Goal: Task Accomplishment & Management: Manage account settings

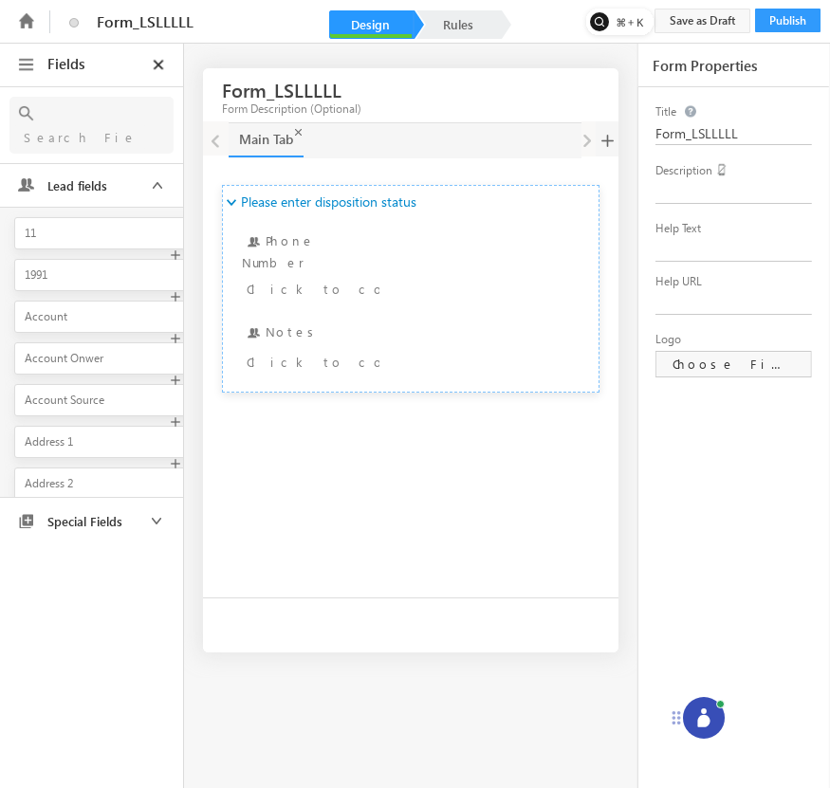
click at [699, 710] on icon at bounding box center [704, 718] width 19 height 19
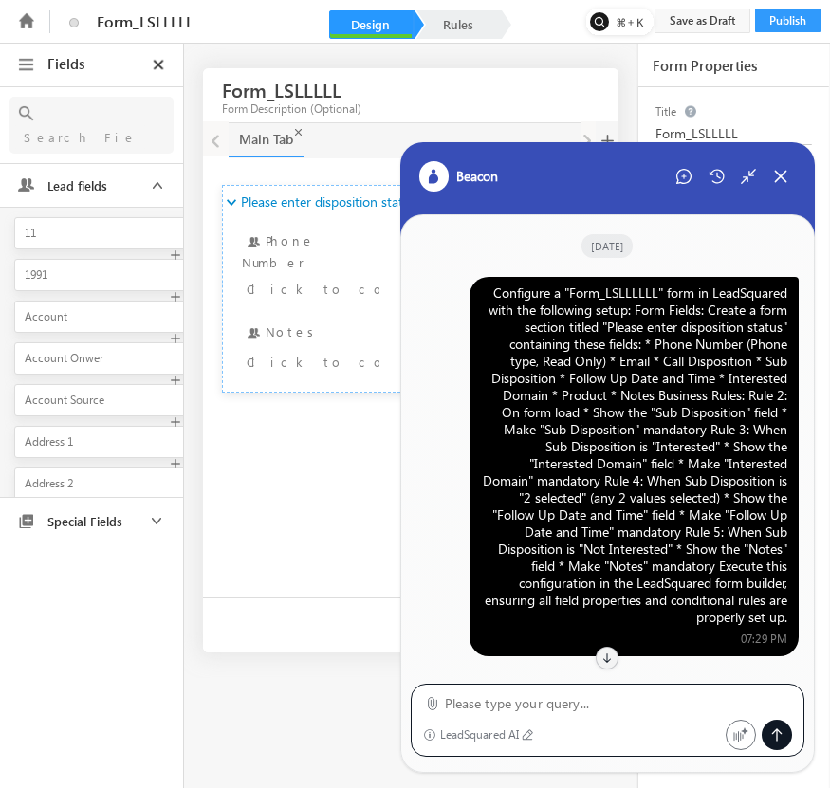
scroll to position [895, 0]
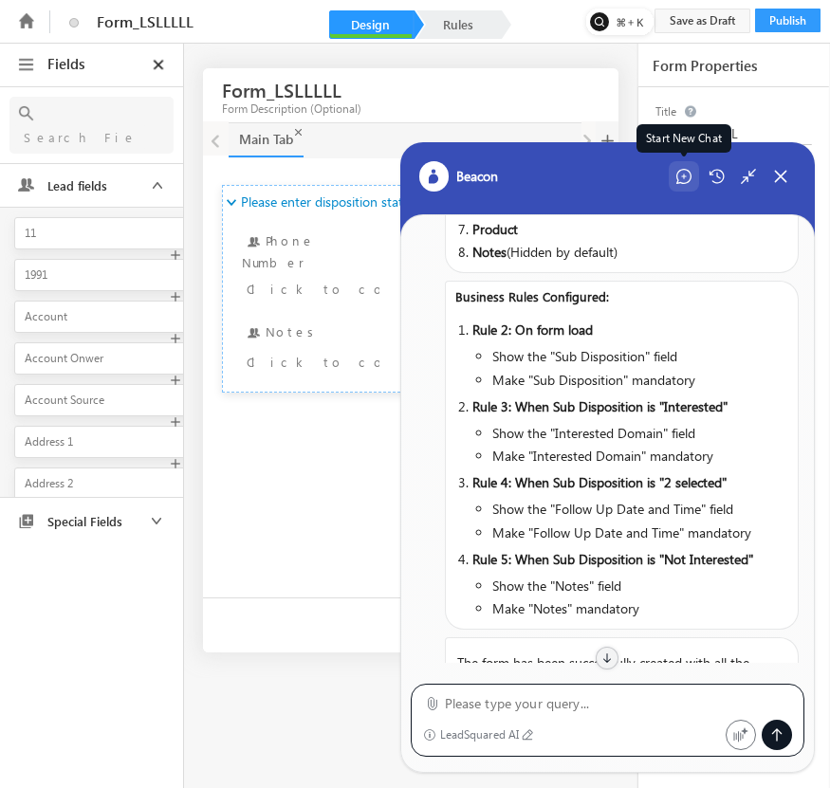
click at [682, 178] on icon at bounding box center [684, 176] width 15 height 15
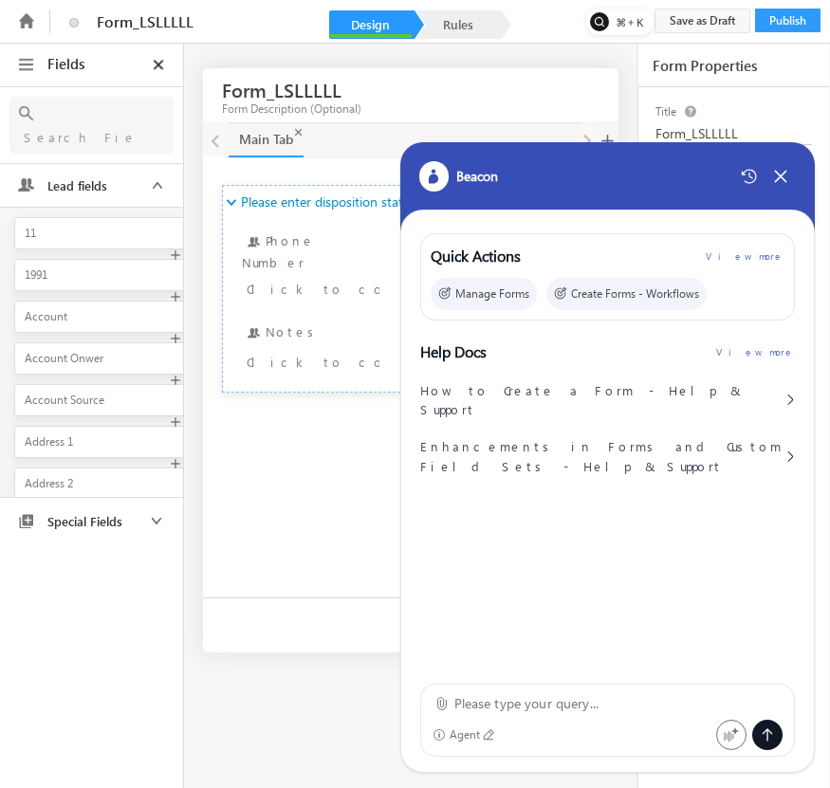
click at [627, 692] on div "Agent" at bounding box center [608, 720] width 376 height 73
click at [609, 705] on textarea at bounding box center [618, 704] width 329 height 23
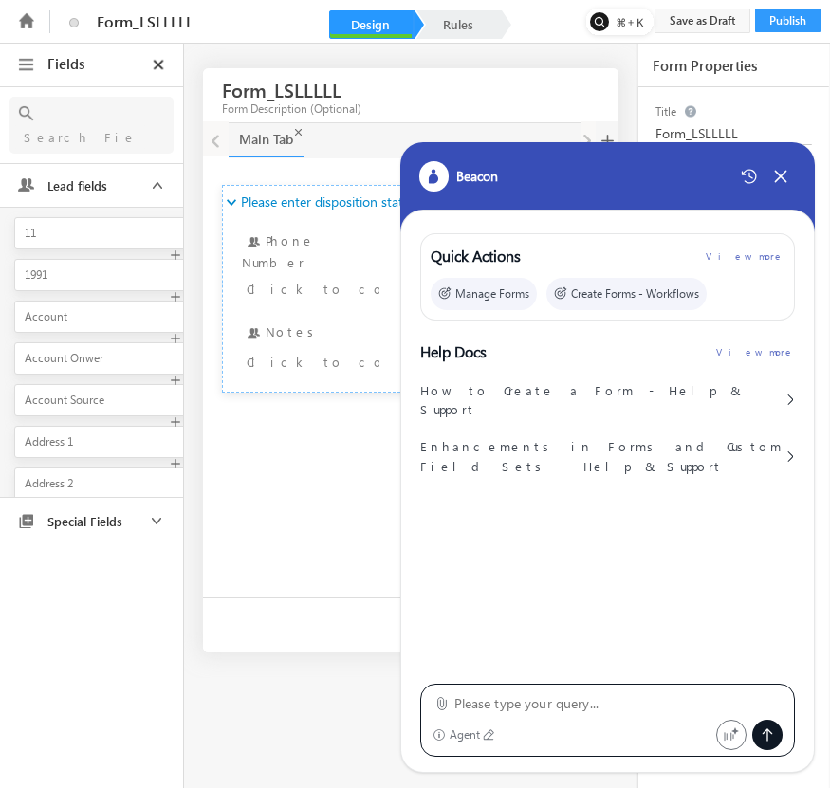
paste textarea "Configure a "Form_LSLLLLLL" form in LeadSquared with the following setup: Form …"
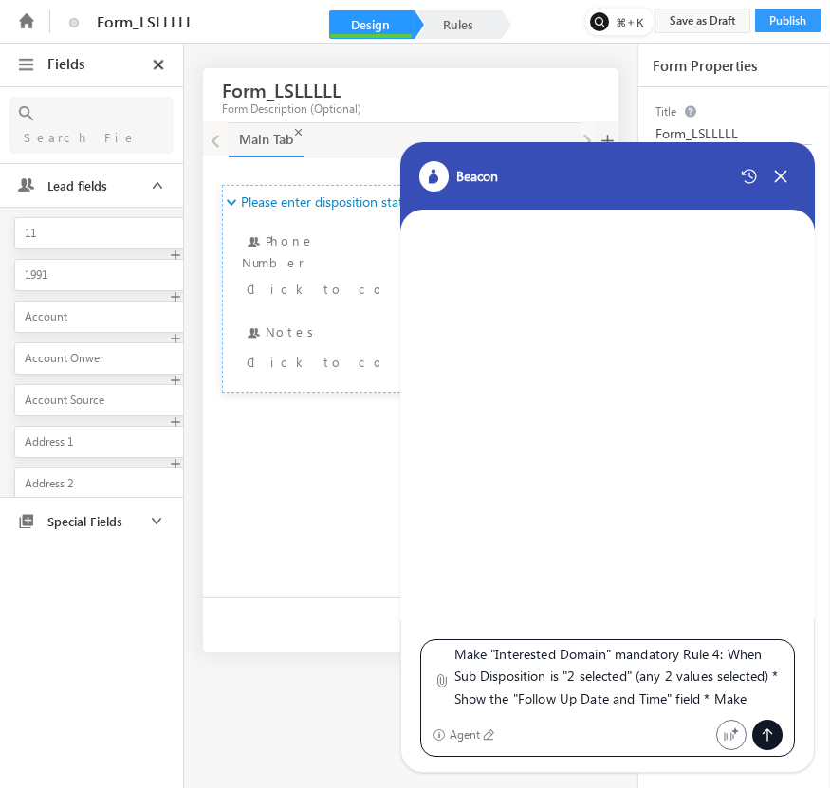
scroll to position [0, 0]
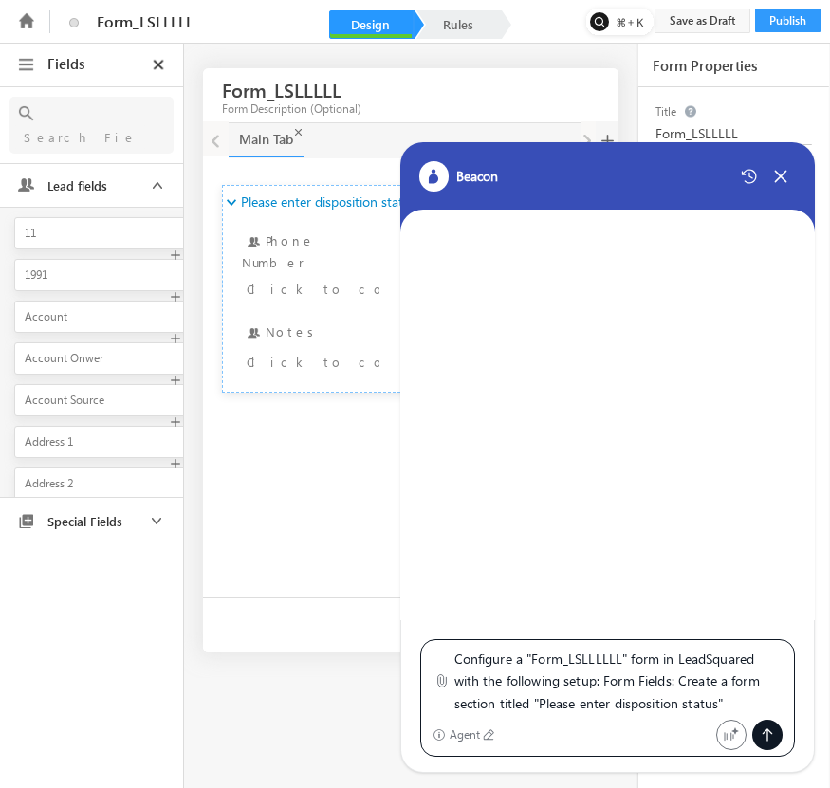
click at [621, 658] on textarea "Configure a "Form_LSLLLLLL" form in LeadSquared with the following setup: Form …" at bounding box center [618, 681] width 329 height 67
type textarea "Configure a "Form_LSLLLLLLL" form in LeadSquared with the following setup: Form…"
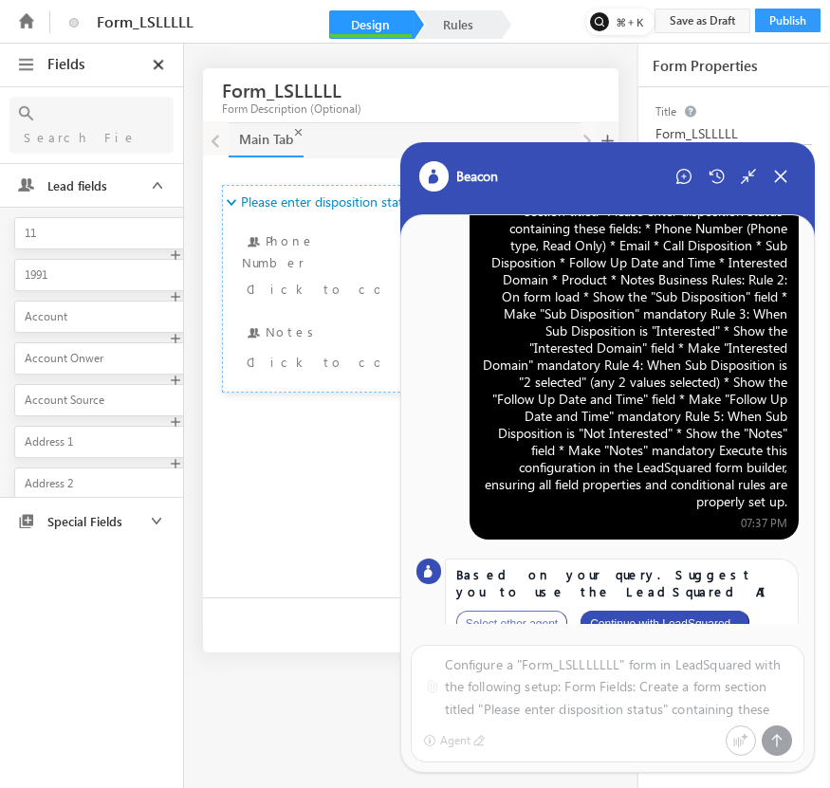
scroll to position [77, 0]
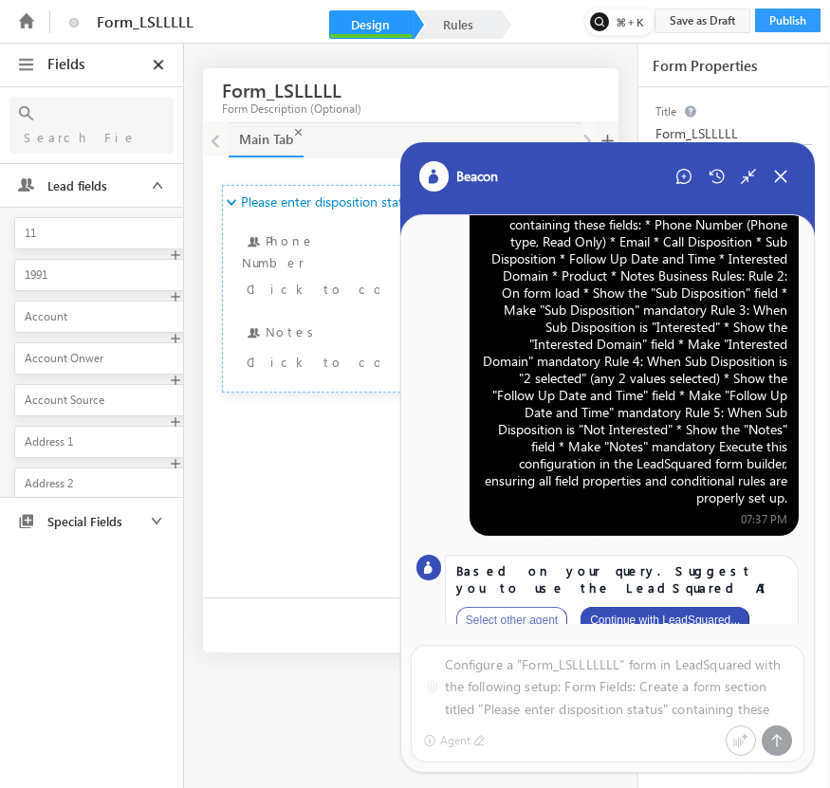
click at [687, 607] on button "Continue with LeadSquared..." at bounding box center [665, 620] width 169 height 27
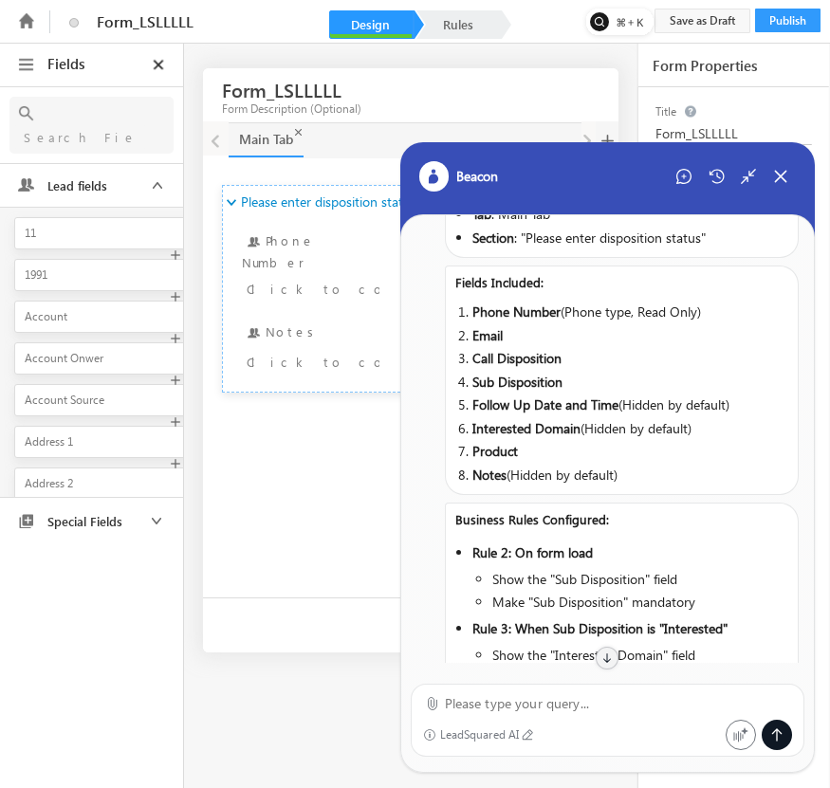
scroll to position [0, 0]
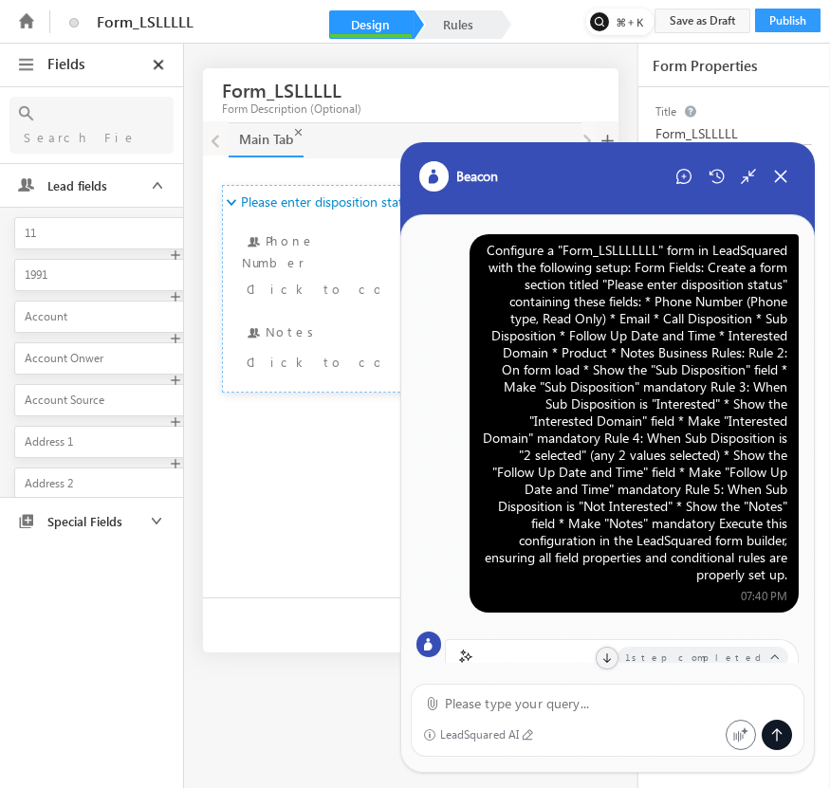
click at [621, 365] on div "Configure a "Form_LSLLLLLLL" form in LeadSquared with the following setup: Form…" at bounding box center [634, 413] width 306 height 342
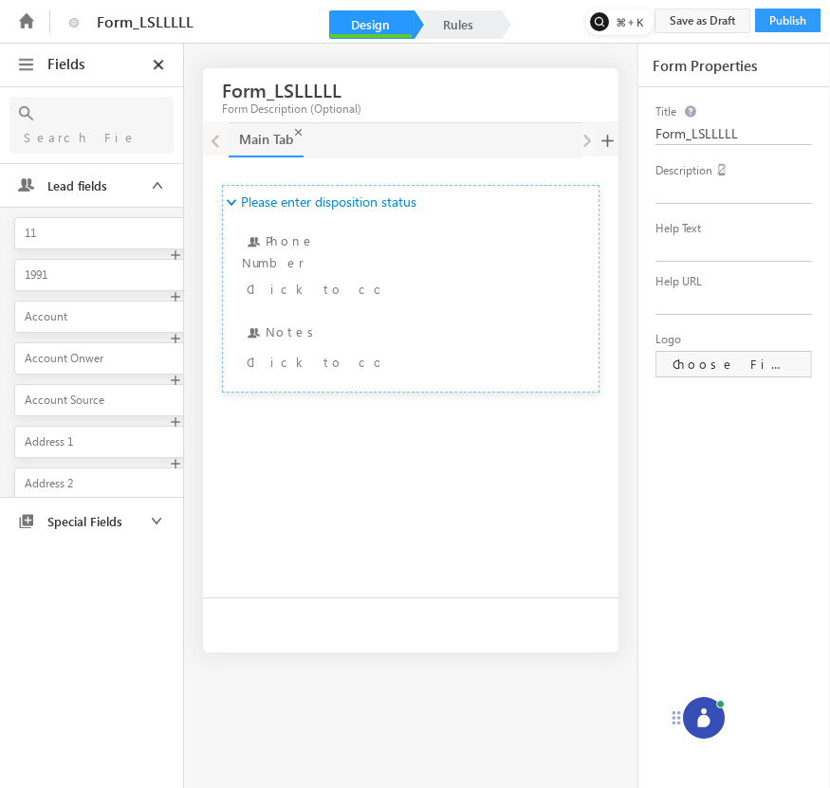
click at [701, 724] on icon at bounding box center [703, 721] width 12 height 12
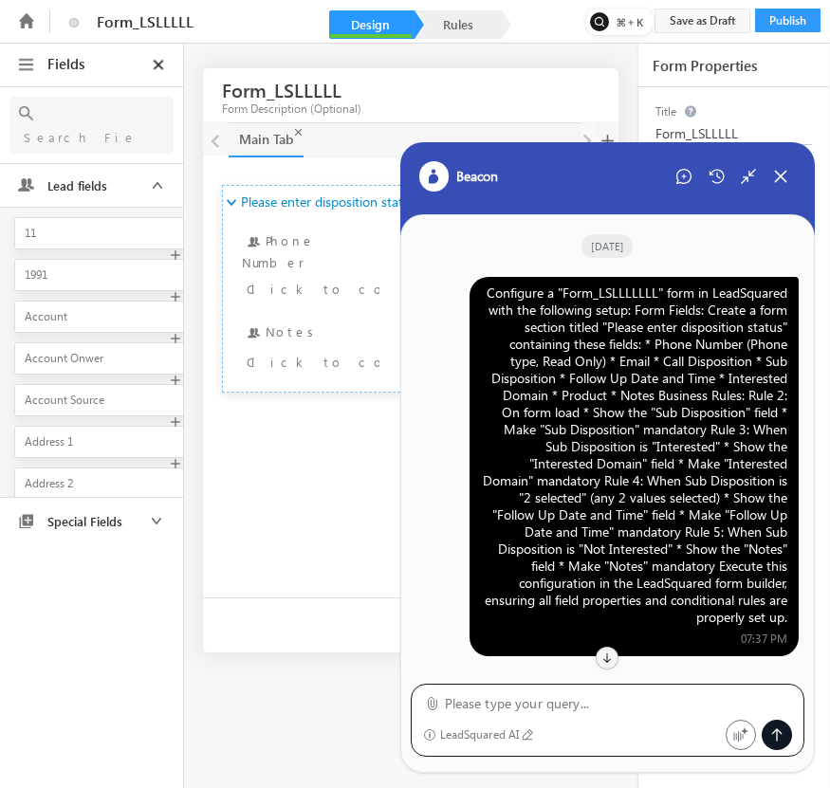
click at [670, 393] on div "Configure a "Form_LSLLLLLLL" form in LeadSquared with the following setup: Form…" at bounding box center [634, 456] width 306 height 342
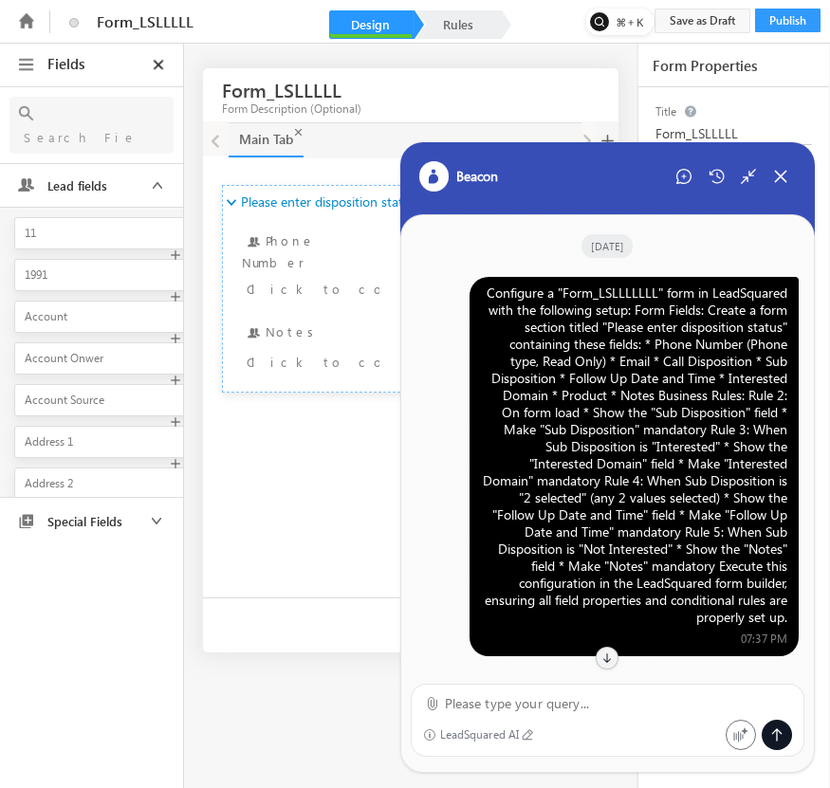
click at [670, 393] on div "Configure a "Form_LSLLLLLLL" form in LeadSquared with the following setup: Form…" at bounding box center [634, 456] width 306 height 342
click at [678, 177] on icon at bounding box center [684, 176] width 15 height 15
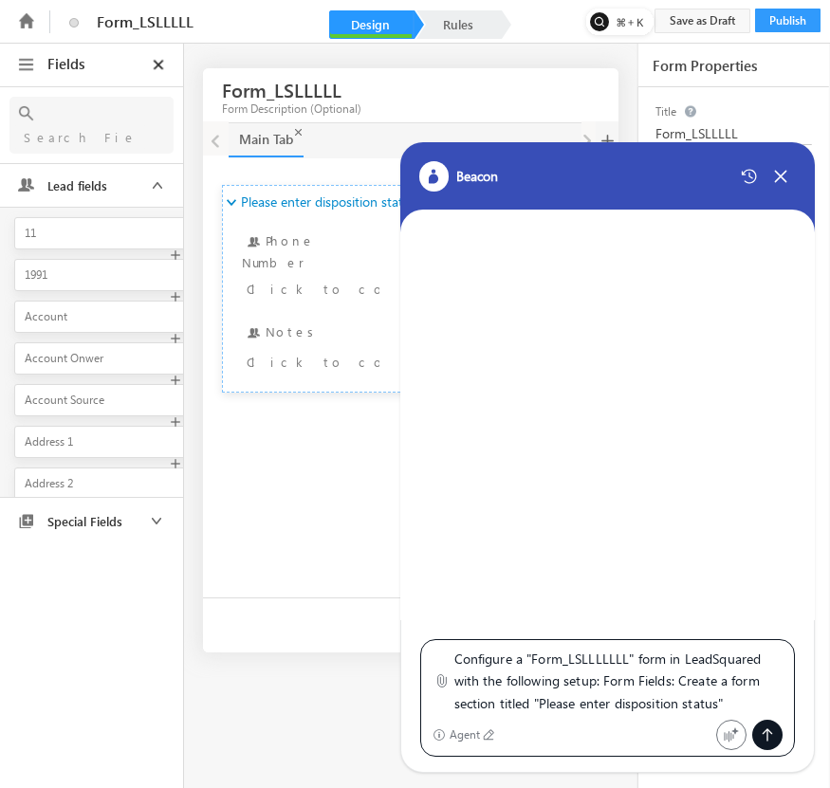
click at [623, 658] on textarea "Configure a "Form_LSLLLLLLL" form in LeadSquared with the following setup: Form…" at bounding box center [618, 681] width 329 height 67
type textarea "Configure a "Form_LSLLLLLLLL" form in LeadSquared with the following setup: For…"
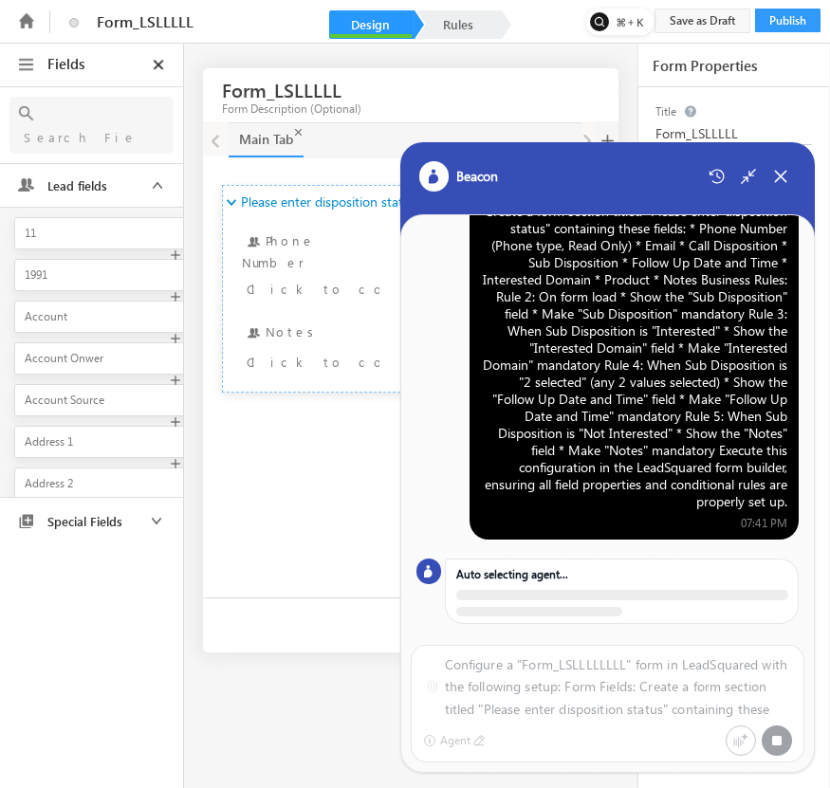
scroll to position [77, 0]
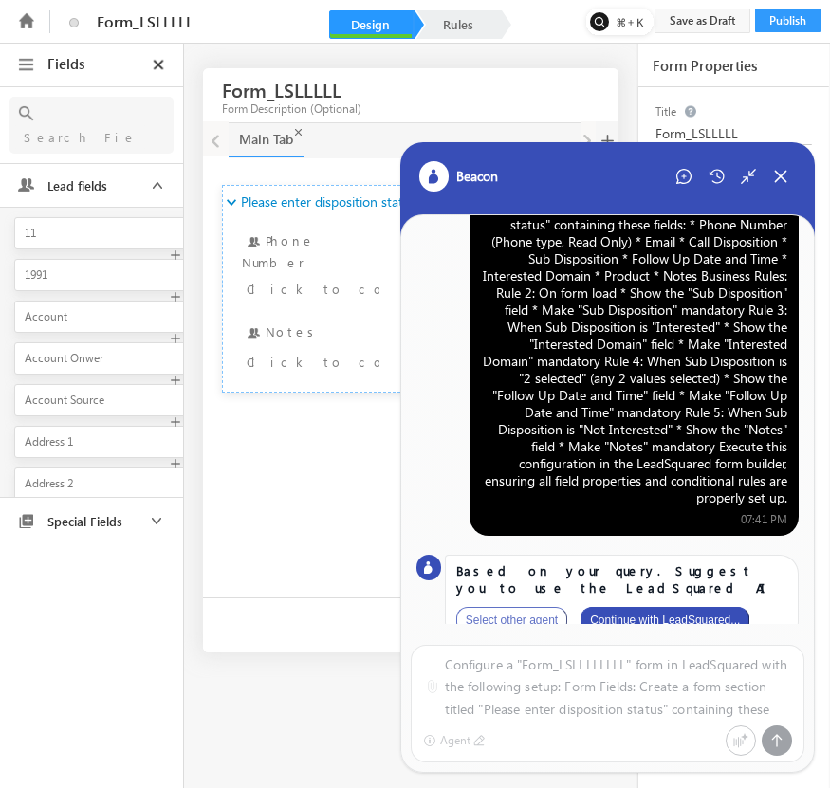
click at [705, 607] on button "Continue with LeadSquared..." at bounding box center [665, 620] width 169 height 27
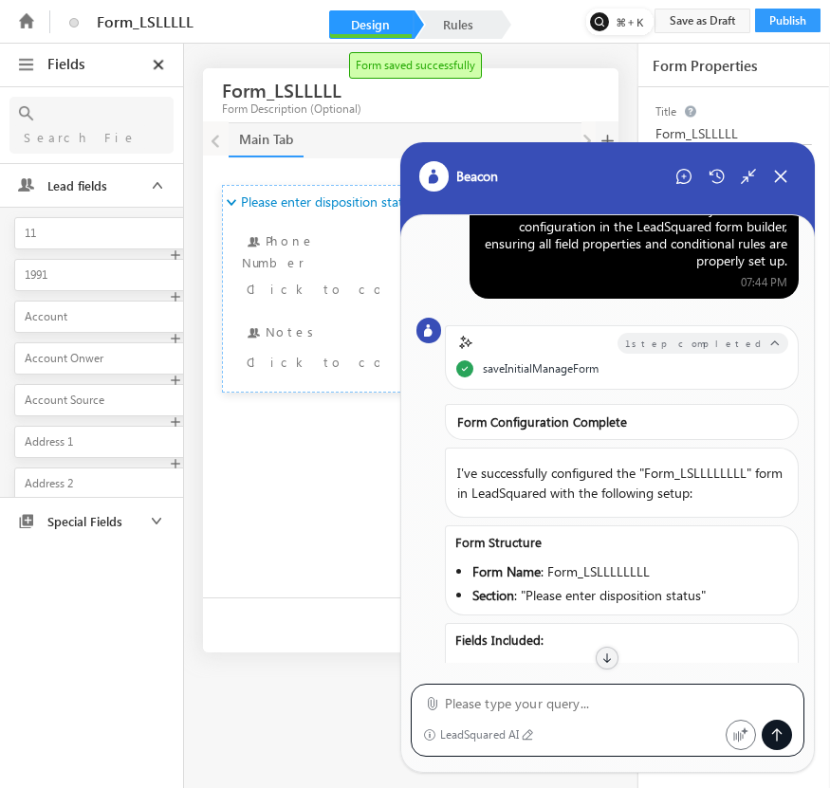
scroll to position [0, 0]
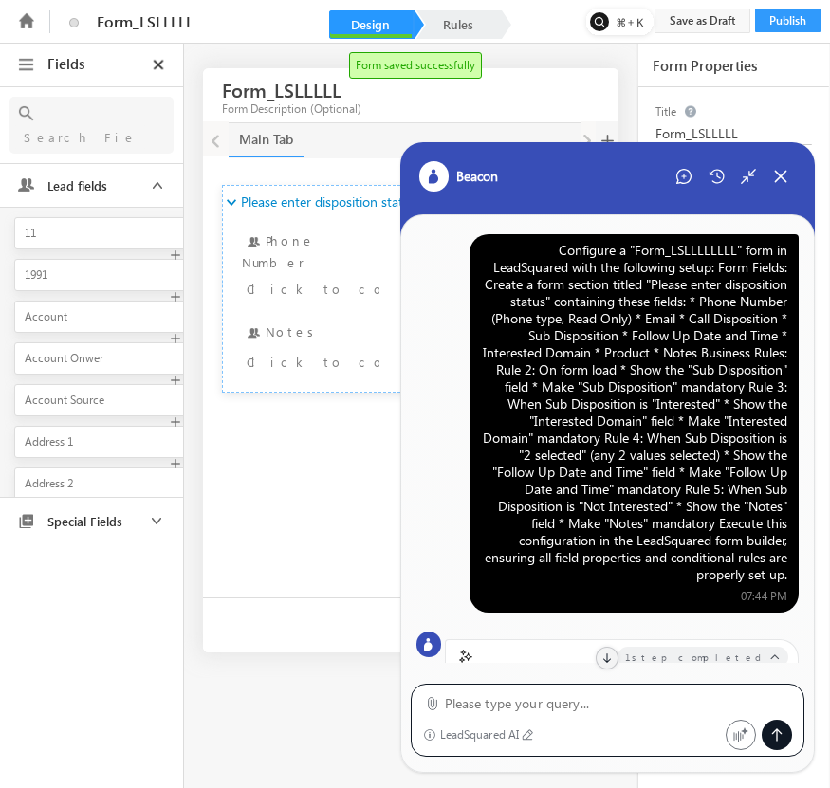
click at [598, 326] on div "Configure a "Form_LSLLLLLLLL" form in LeadSquared with the following setup: For…" at bounding box center [634, 413] width 306 height 342
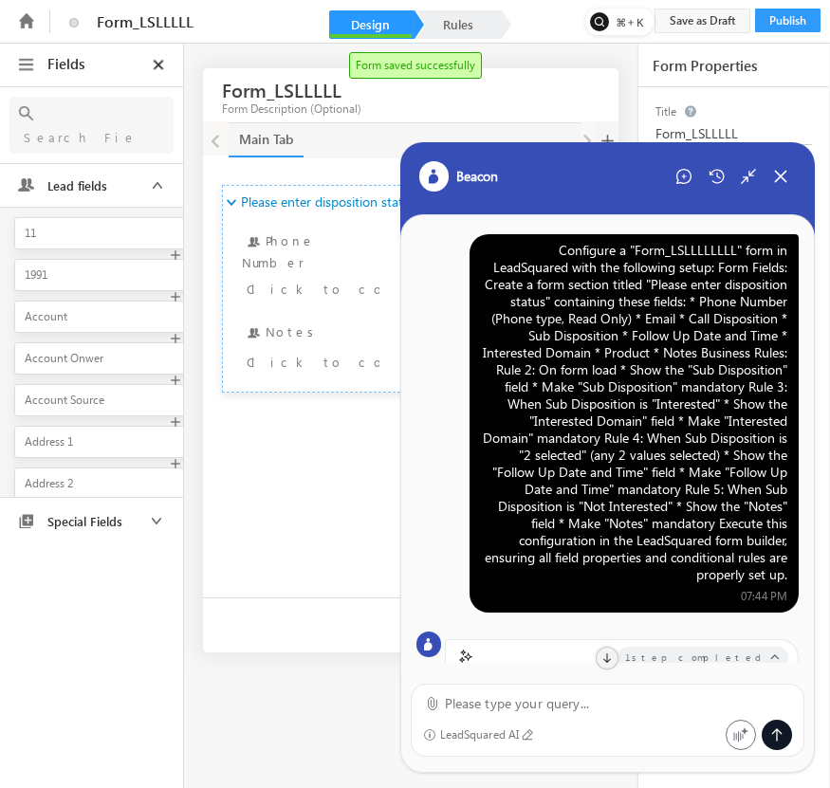
click at [598, 326] on div "Configure a "Form_LSLLLLLLLL" form in LeadSquared with the following setup: For…" at bounding box center [634, 413] width 306 height 342
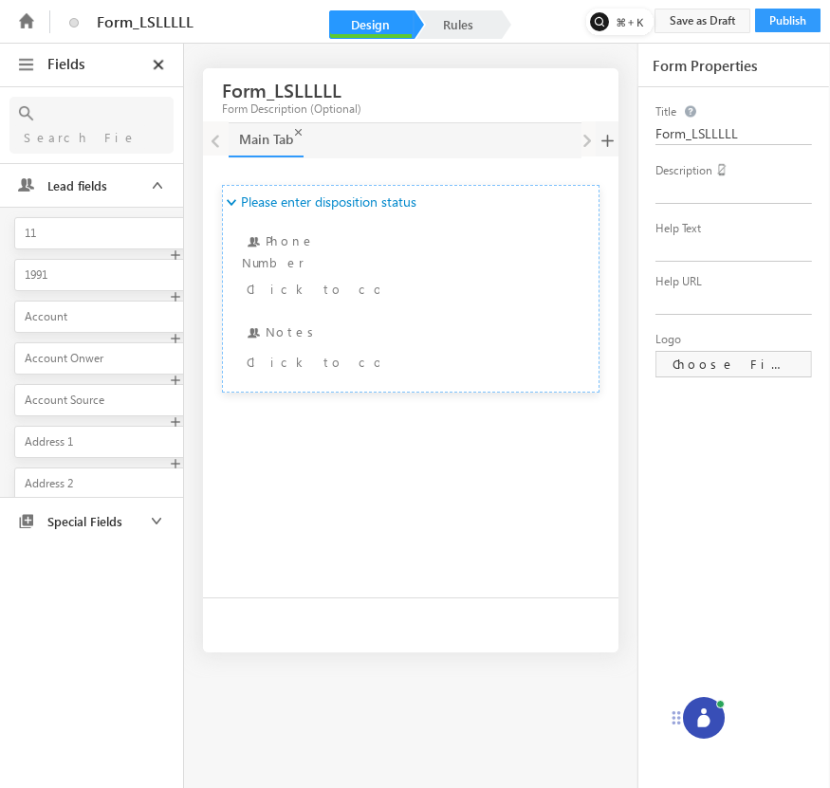
click at [700, 727] on icon at bounding box center [703, 721] width 12 height 12
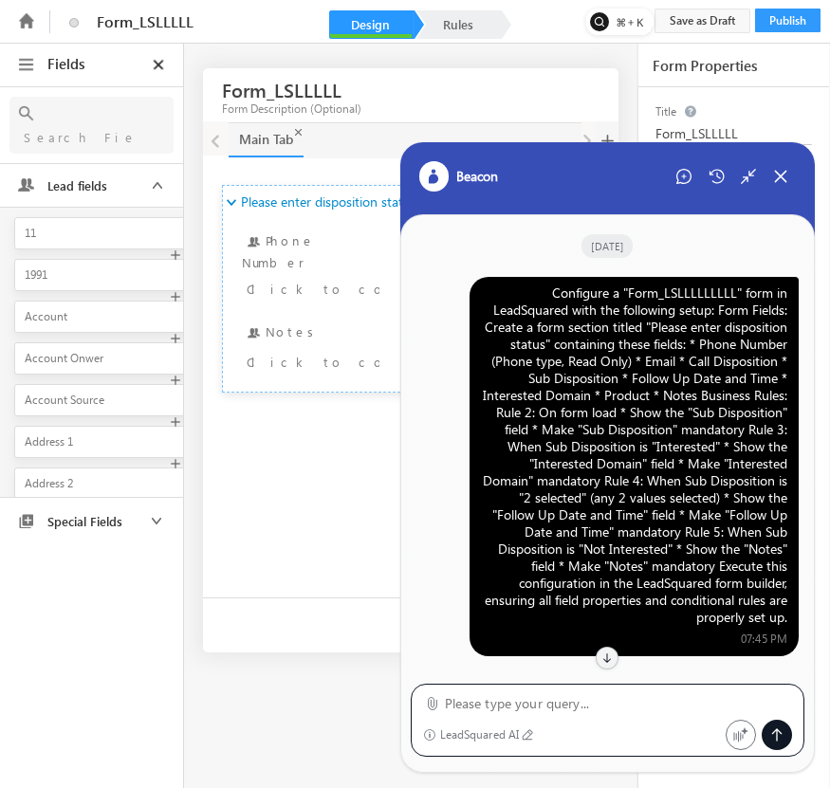
scroll to position [2126, 0]
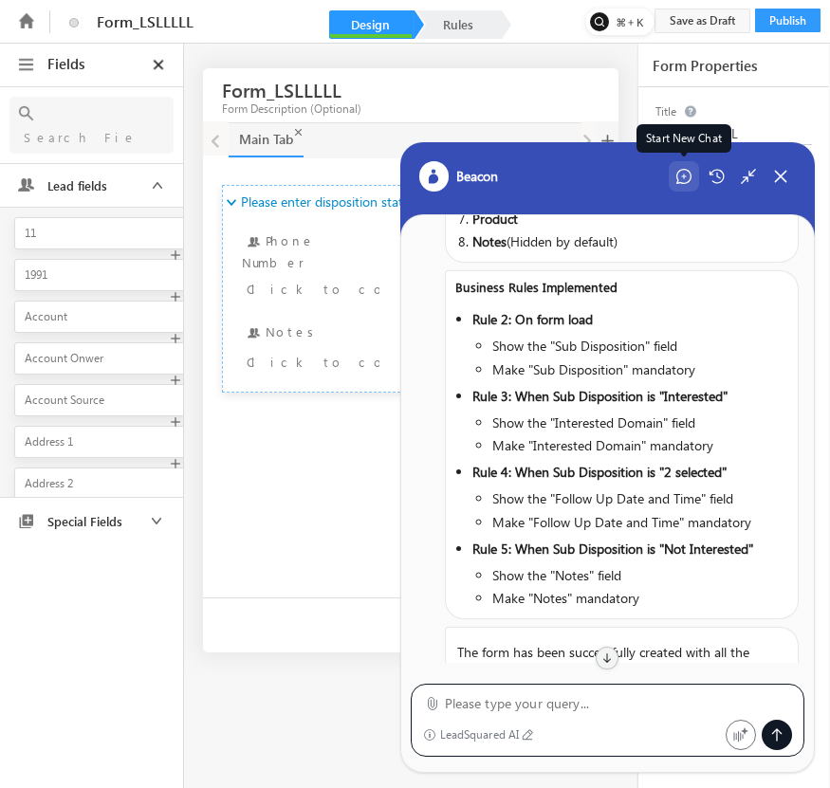
click at [684, 176] on icon at bounding box center [683, 177] width 5 height 5
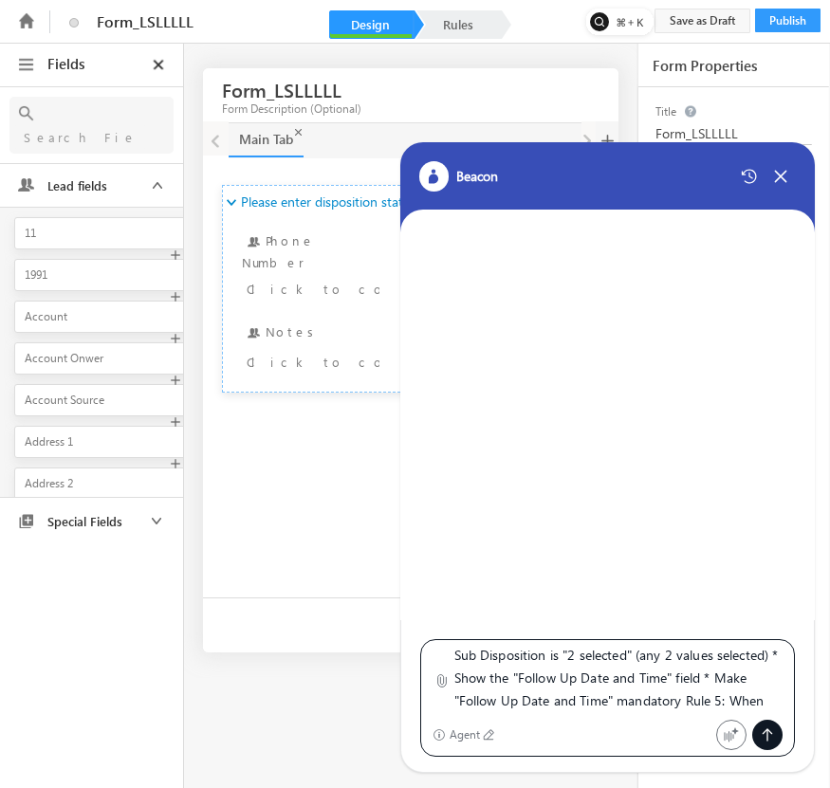
scroll to position [0, 0]
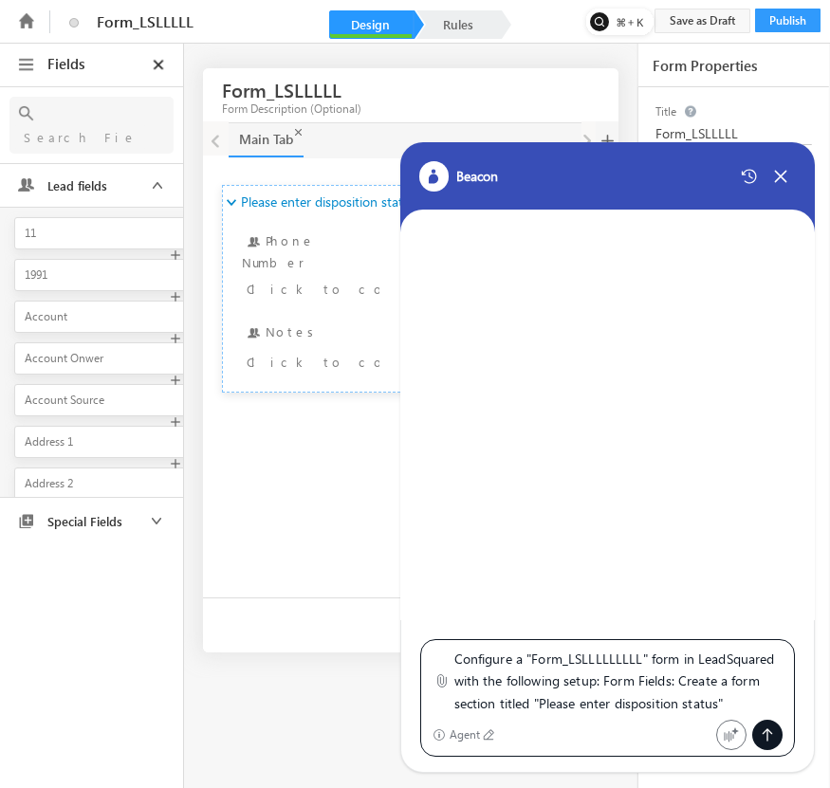
click at [636, 659] on textarea "Configure a "Form_LSLLLLLLLLL" form in LeadSquared with the following setup: Fo…" at bounding box center [618, 681] width 329 height 67
type textarea "Configure a "Form_LSLLLLLLLLLL" form in LeadSquared with the following setup: F…"
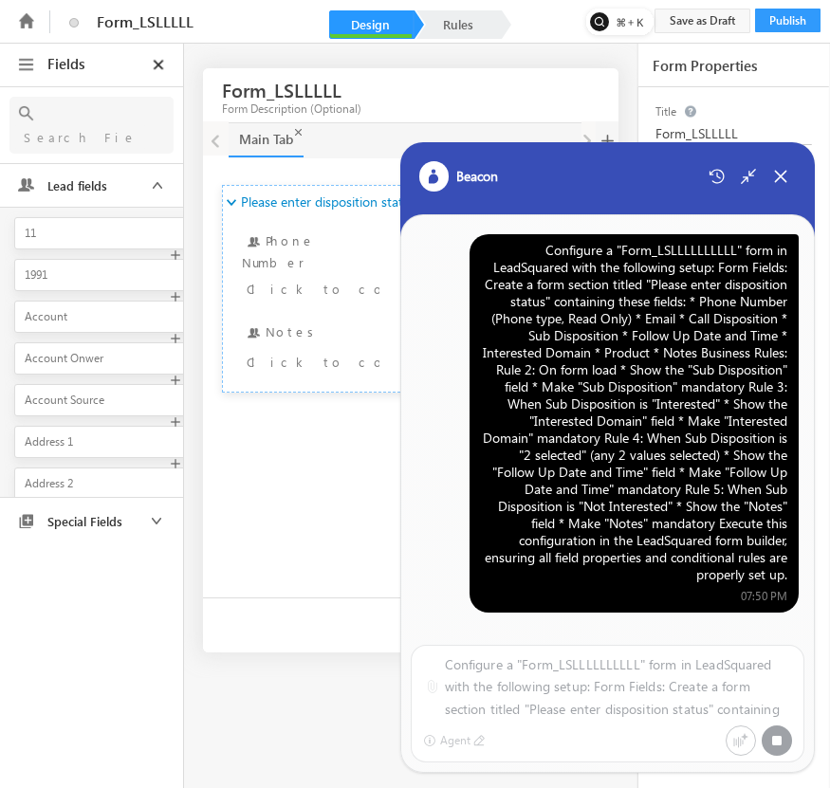
scroll to position [73, 0]
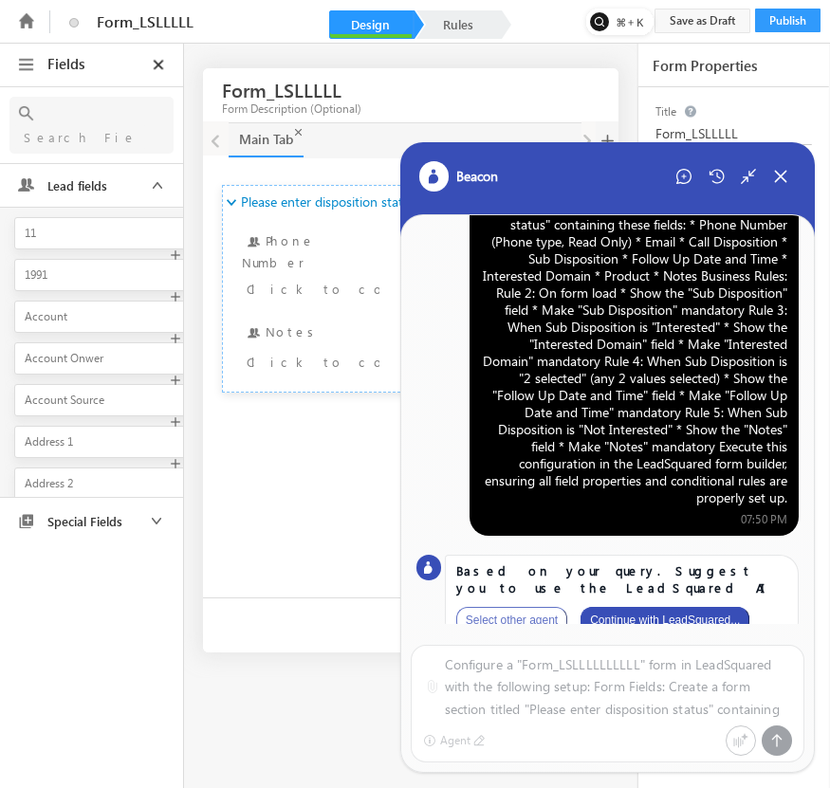
click at [707, 608] on button "Continue with LeadSquared..." at bounding box center [665, 620] width 169 height 27
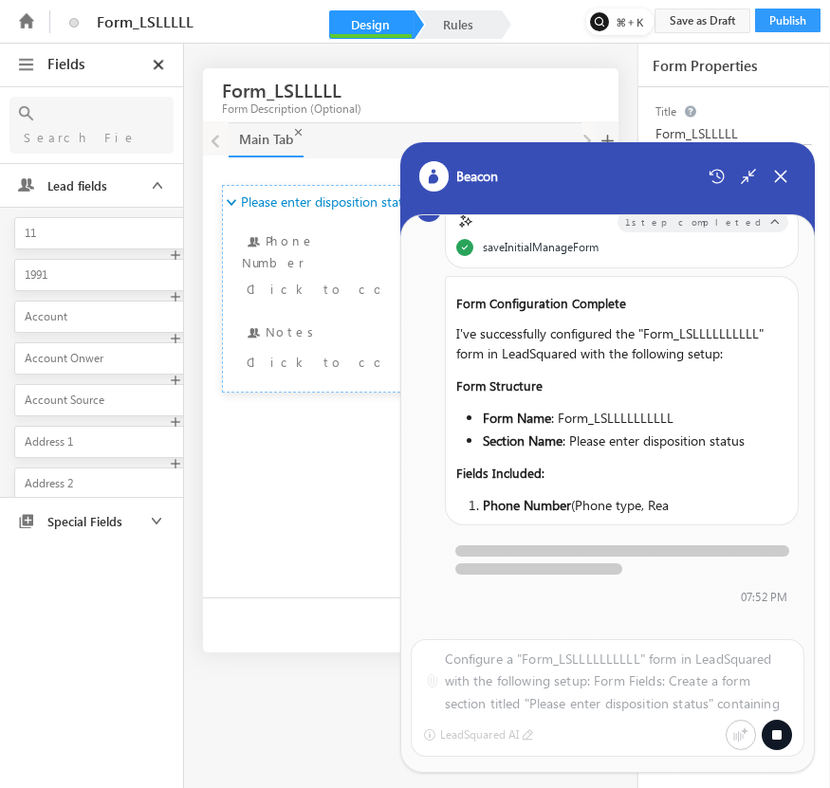
scroll to position [0, 0]
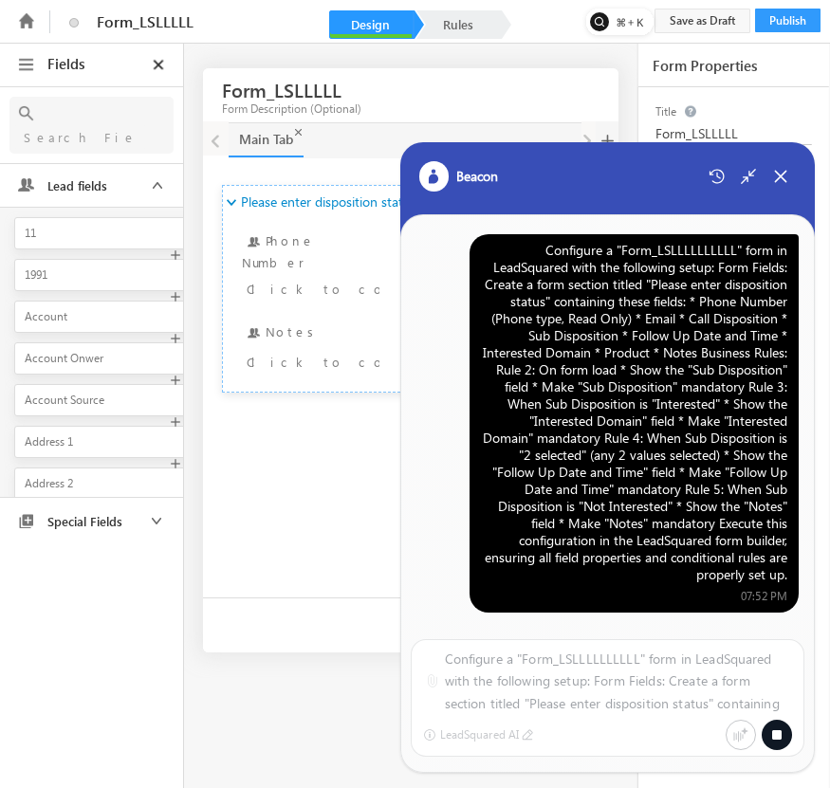
click at [705, 412] on div "Configure a "Form_LSLLLLLLLLLL" form in LeadSquared with the following setup: F…" at bounding box center [634, 413] width 306 height 342
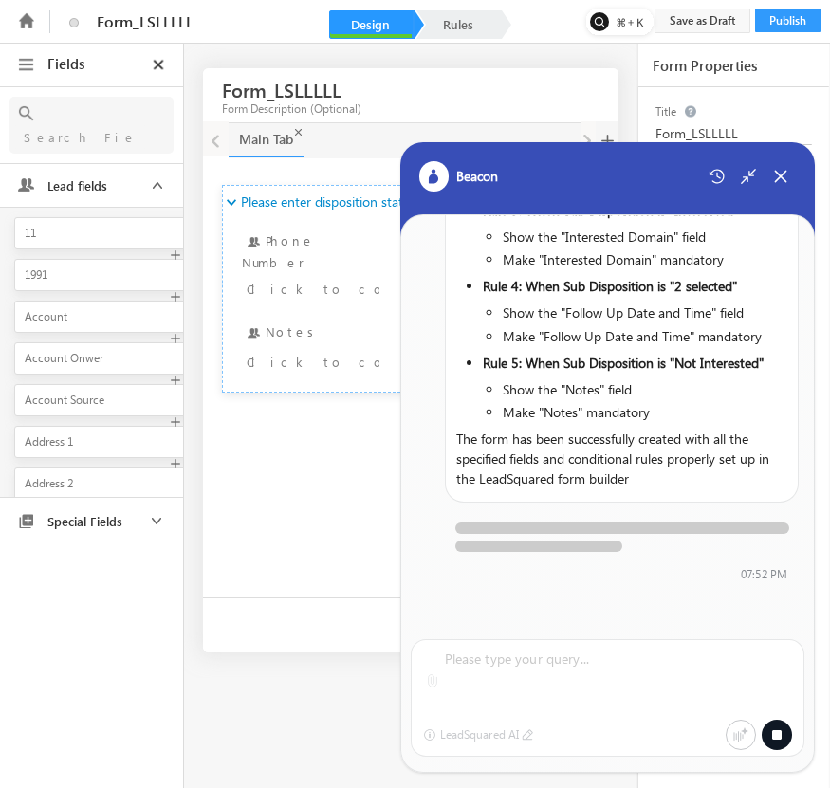
scroll to position [1019, 0]
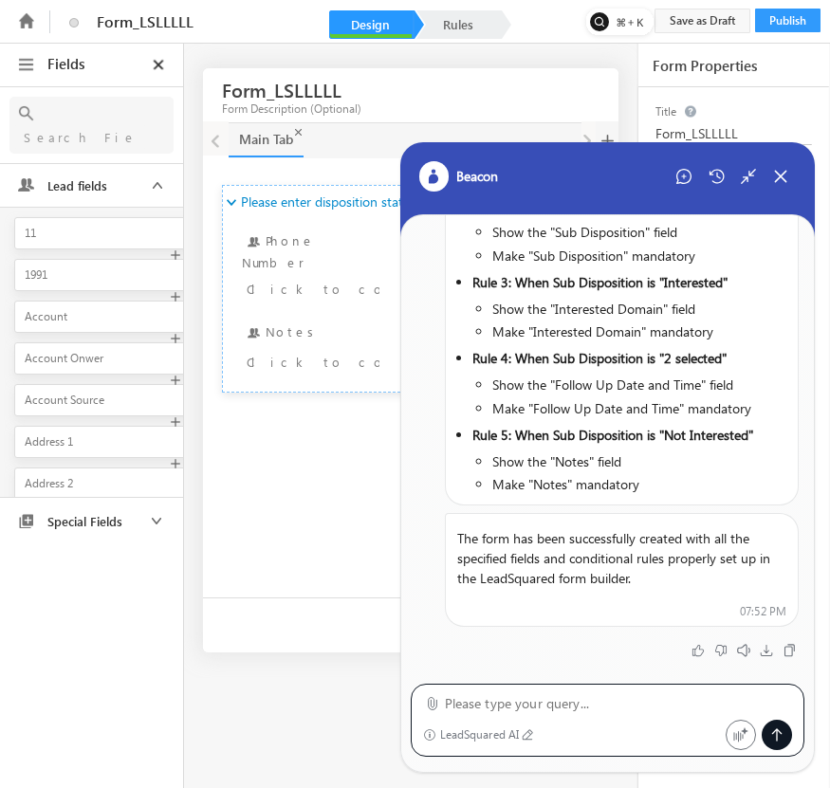
click at [705, 474] on li "Make "Notes" mandatory" at bounding box center [633, 484] width 282 height 20
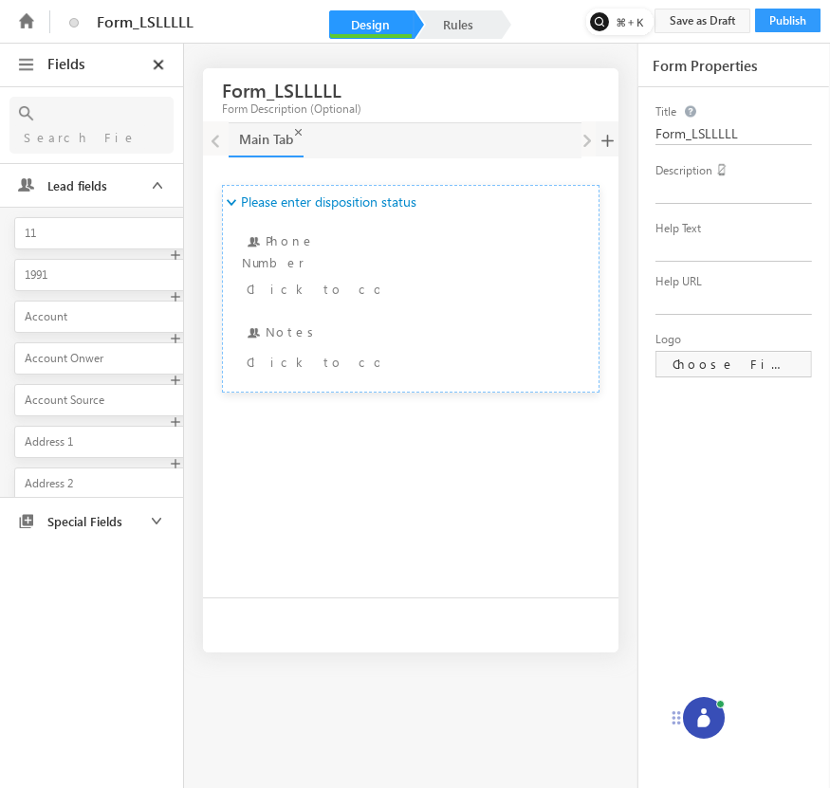
click at [708, 709] on icon at bounding box center [704, 718] width 19 height 19
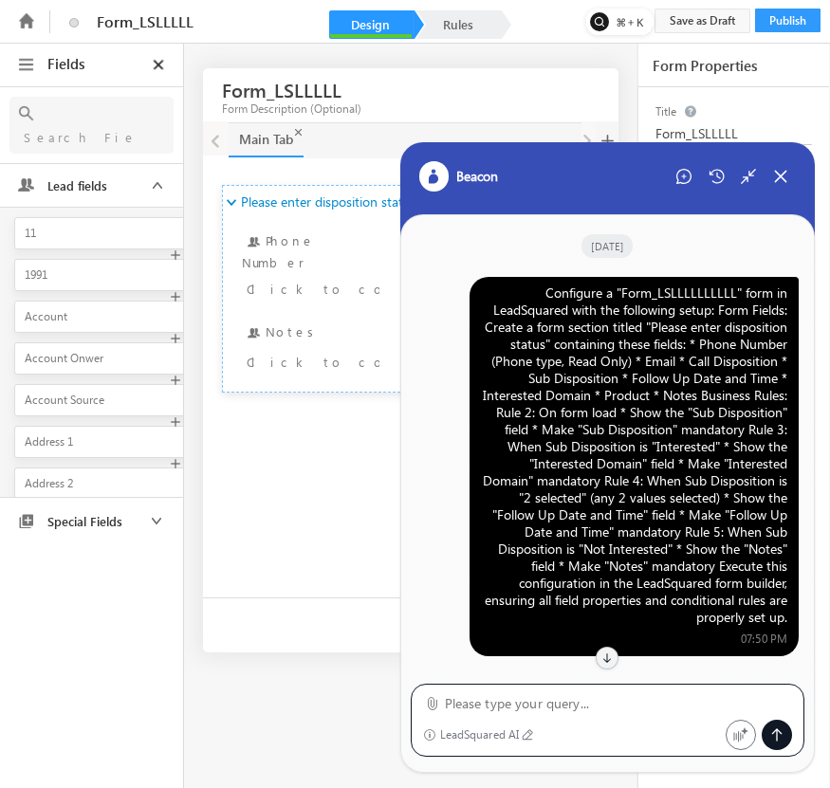
scroll to position [928, 0]
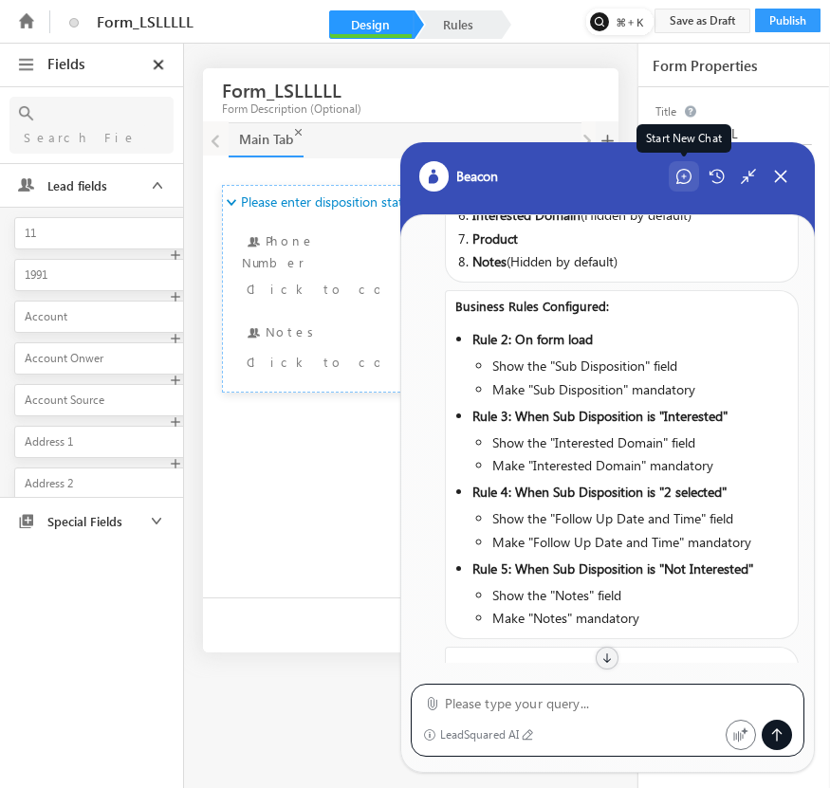
click at [679, 183] on icon at bounding box center [684, 176] width 15 height 15
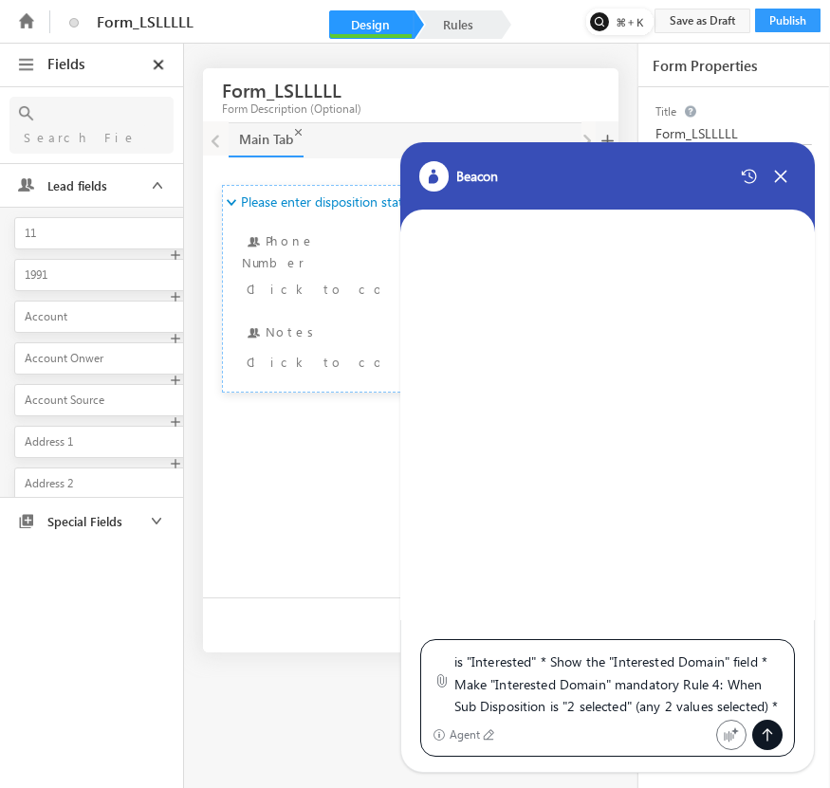
scroll to position [0, 0]
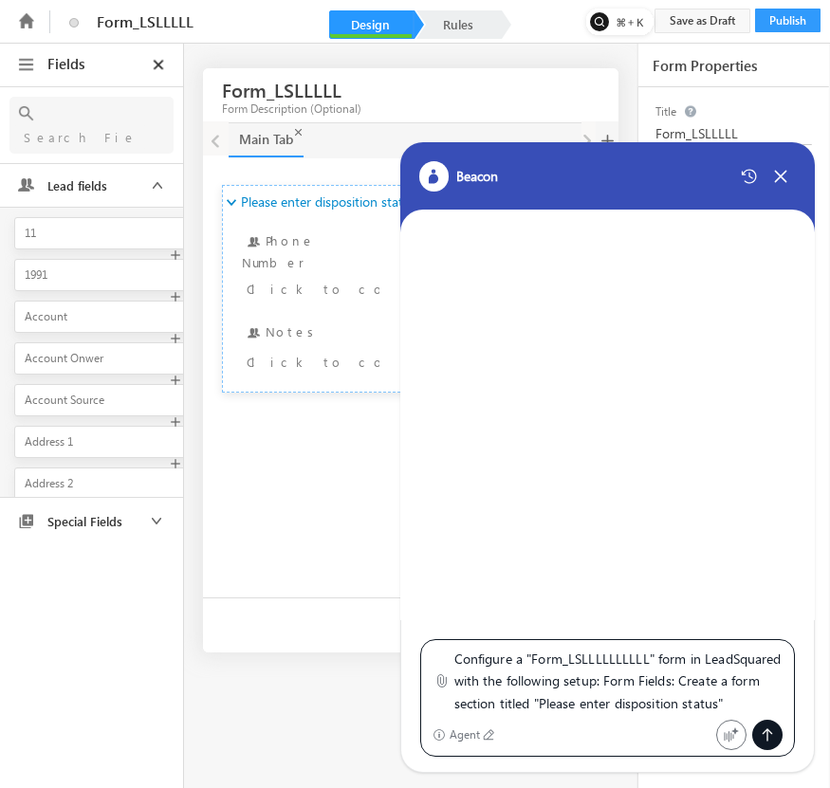
click at [649, 659] on textarea "Configure a "Form_LSLLLLLLLLLL" form in LeadSquared with the following setup: F…" at bounding box center [618, 681] width 329 height 67
type textarea "Configure a "Form_LSLLLLLLLLLLL" form in LeadSquared with the following setup: …"
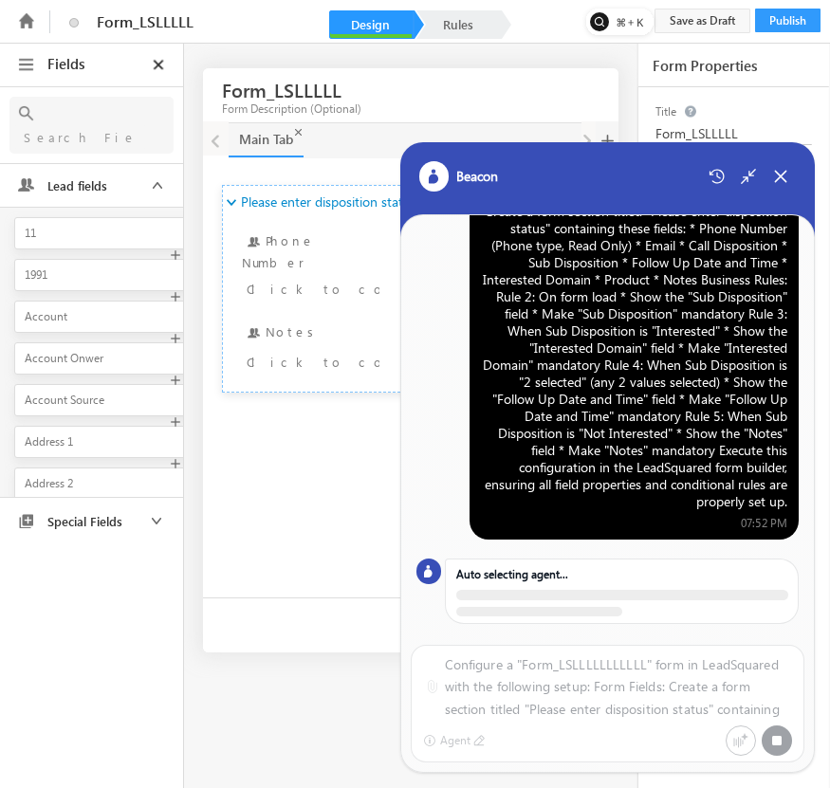
scroll to position [77, 0]
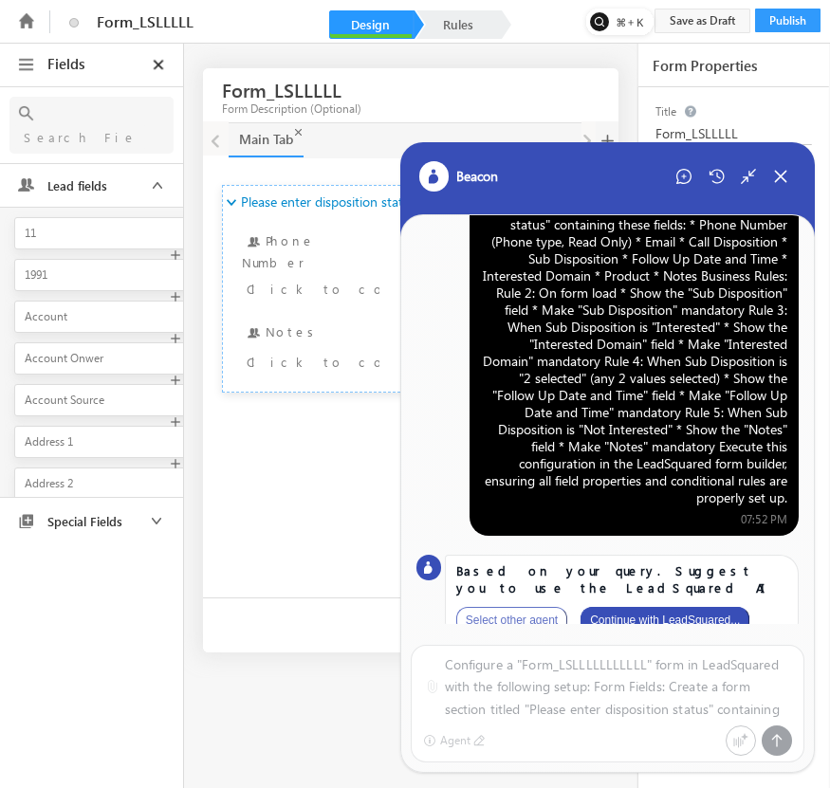
click at [689, 607] on button "Continue with LeadSquared..." at bounding box center [665, 620] width 169 height 27
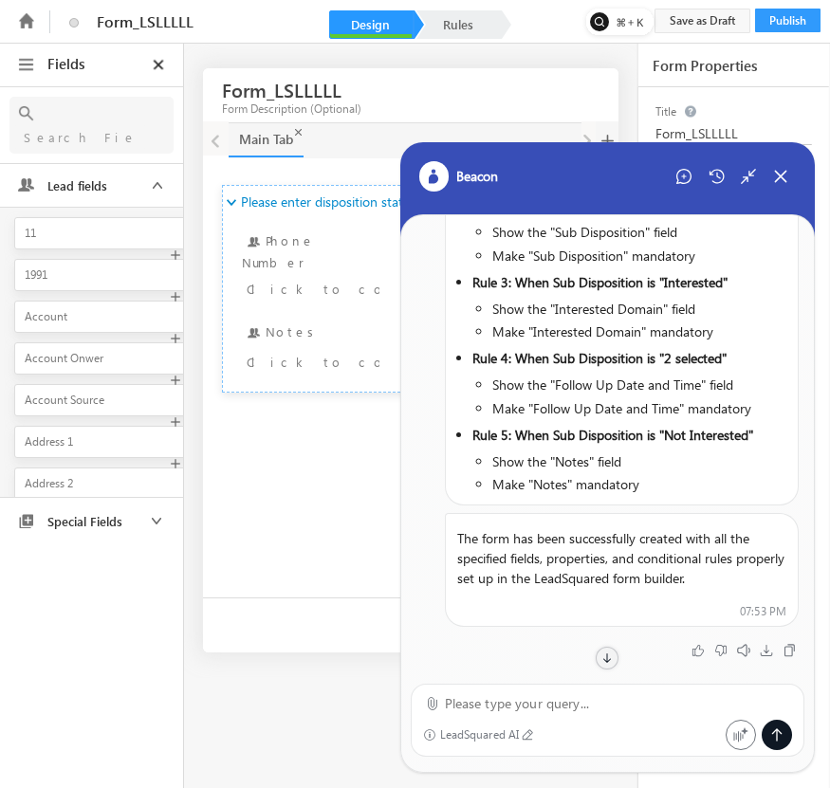
scroll to position [0, 0]
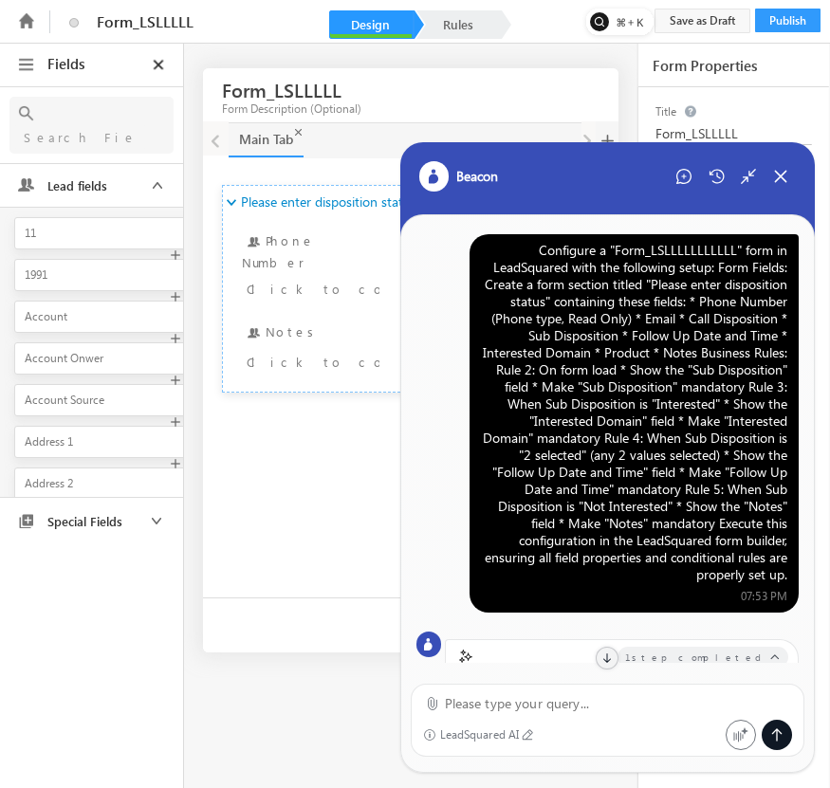
click at [681, 399] on div "Configure a "Form_LSLLLLLLLLLLL" form in LeadSquared with the following setup: …" at bounding box center [634, 413] width 306 height 342
click at [614, 398] on div "Configure a "Form_LSLLLLLLLLLLL" form in LeadSquared with the following setup: …" at bounding box center [634, 413] width 306 height 342
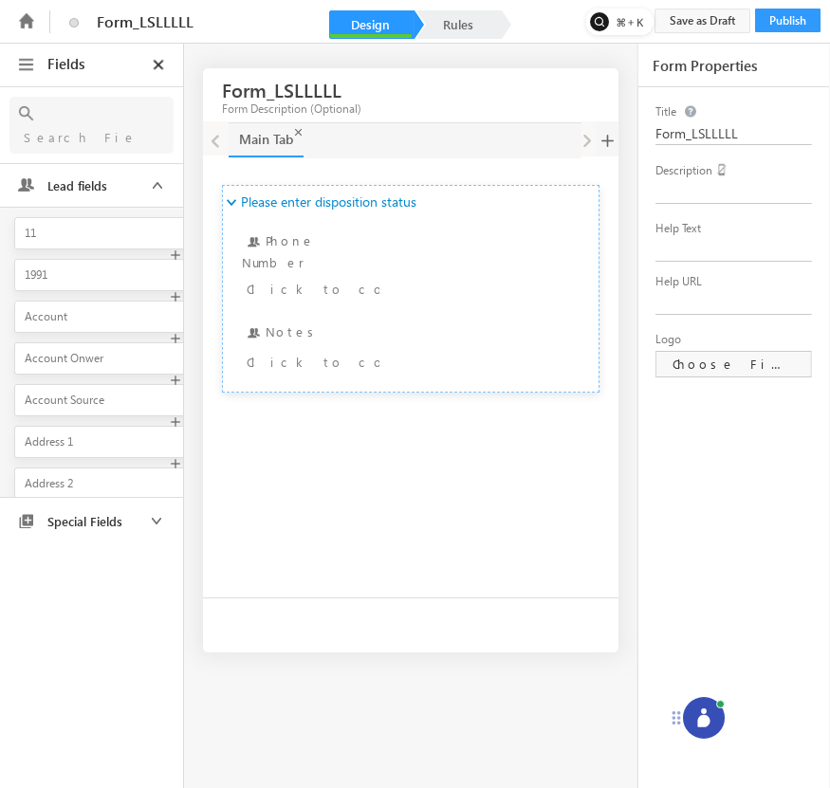
click at [699, 699] on div at bounding box center [704, 718] width 42 height 42
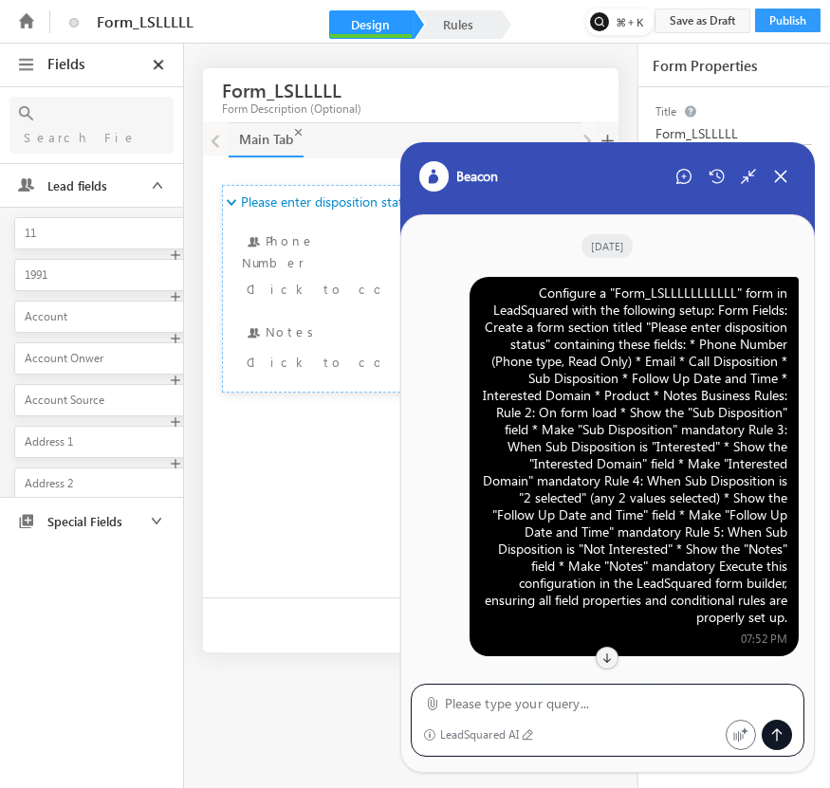
scroll to position [928, 0]
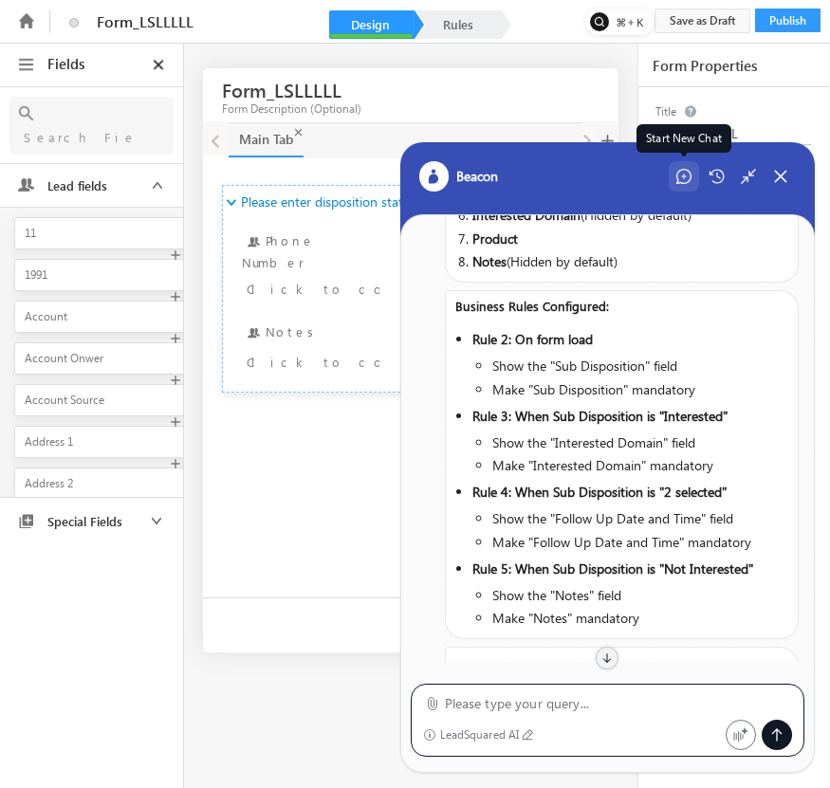
click at [677, 191] on div "Start New Chat" at bounding box center [684, 176] width 30 height 30
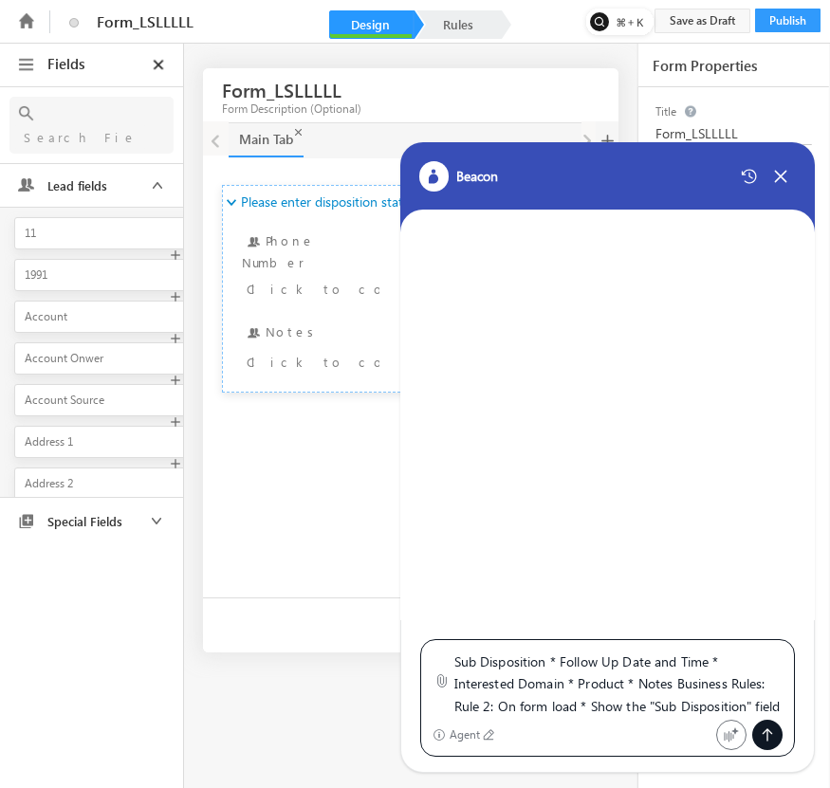
scroll to position [0, 0]
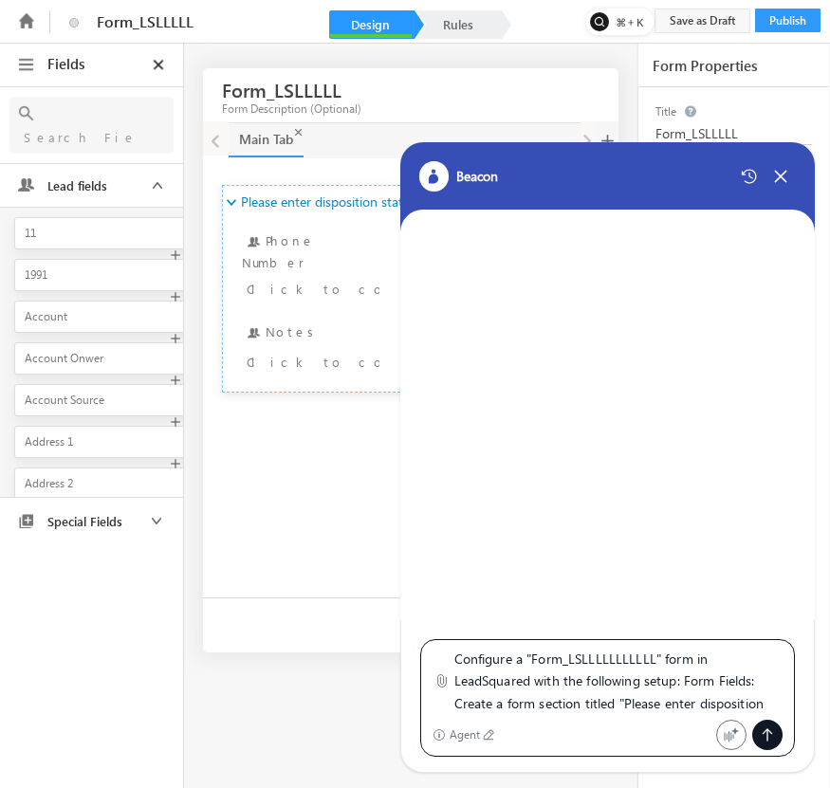
click at [654, 665] on textarea "Configure a "Form_LSLLLLLLLLLLL" form in LeadSquared with the following setup: …" at bounding box center [618, 681] width 329 height 67
type textarea "Configure a "Form_LSLLLLLLLLLLLL" form in LeadSquared with the following setup:…"
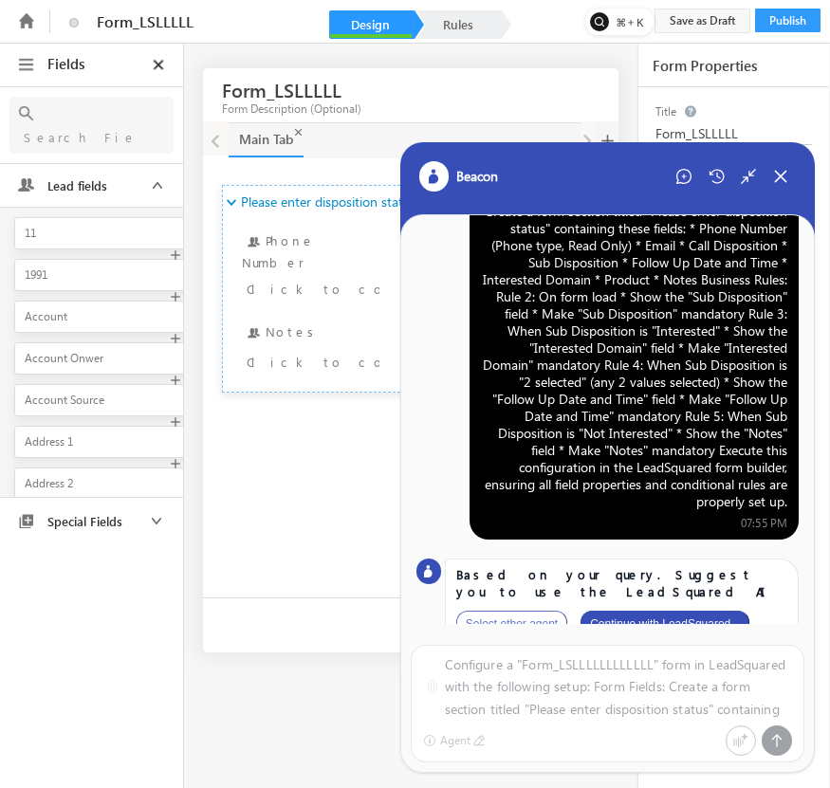
scroll to position [77, 0]
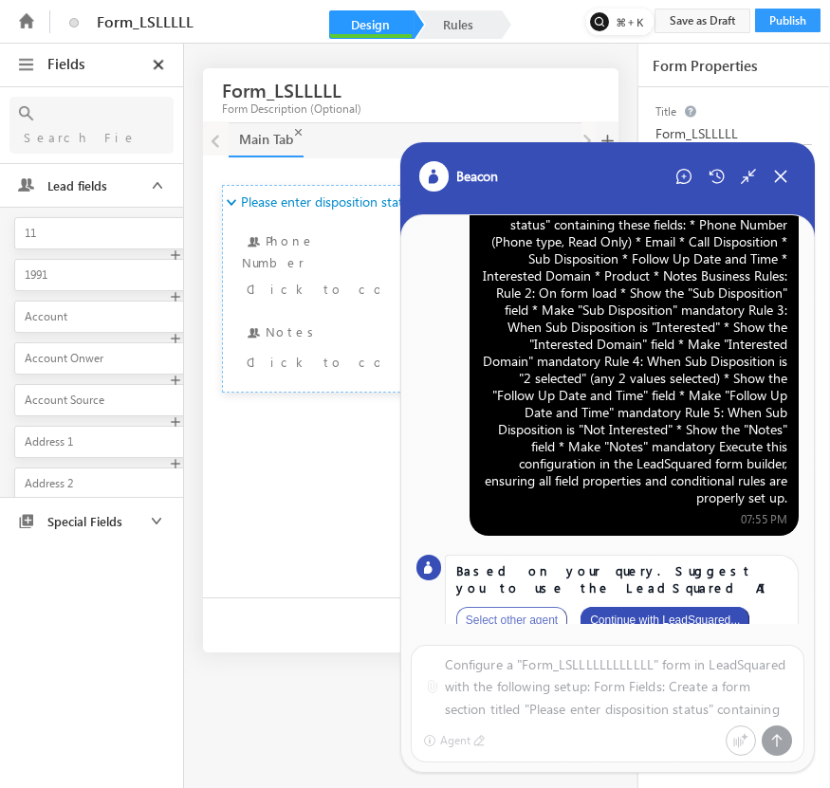
click at [683, 609] on button "Continue with LeadSquared..." at bounding box center [665, 620] width 169 height 27
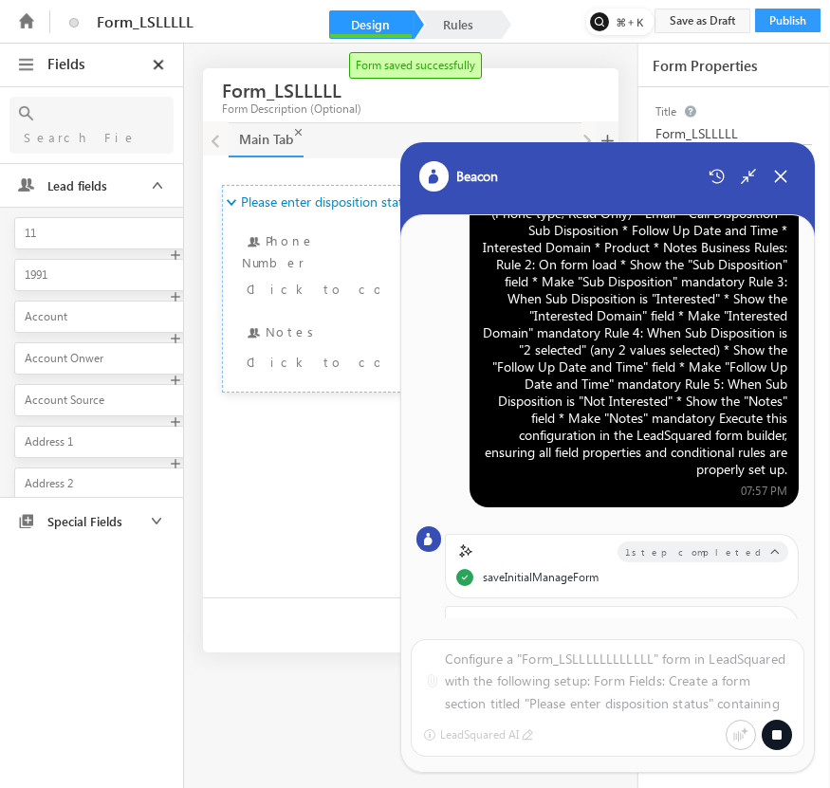
scroll to position [43, 0]
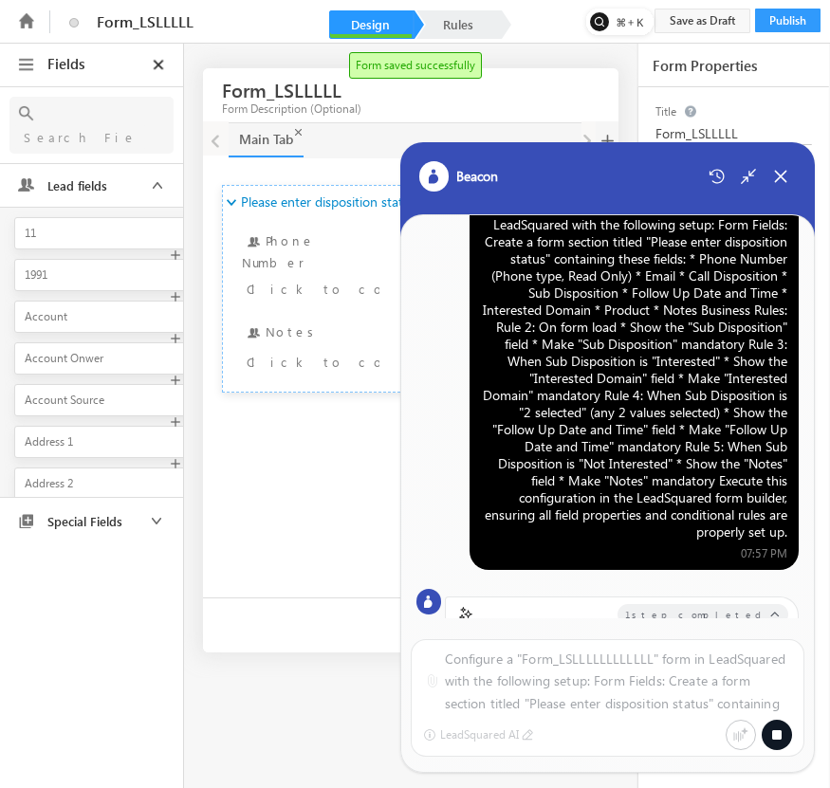
click at [656, 345] on div "Configure a "Form_LSLLLLLLLLLLLL" form in LeadSquared with the following setup:…" at bounding box center [634, 370] width 306 height 342
click at [476, 308] on div "Configure a "Form_LSLLLLLLLLLLLL" form in LeadSquared with the following setup:…" at bounding box center [634, 381] width 329 height 379
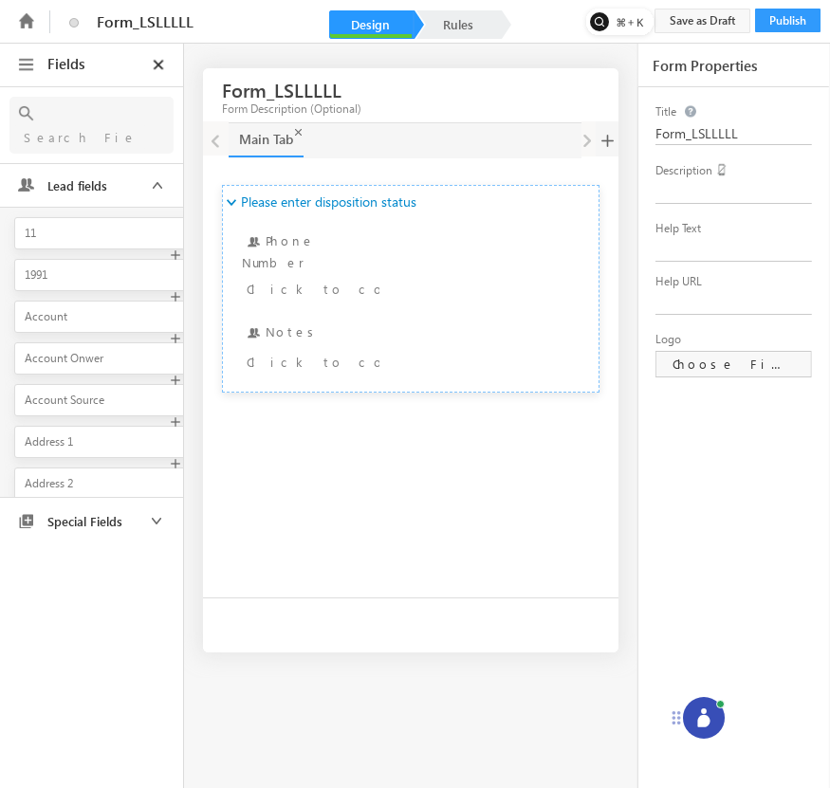
click at [701, 714] on icon at bounding box center [704, 718] width 19 height 19
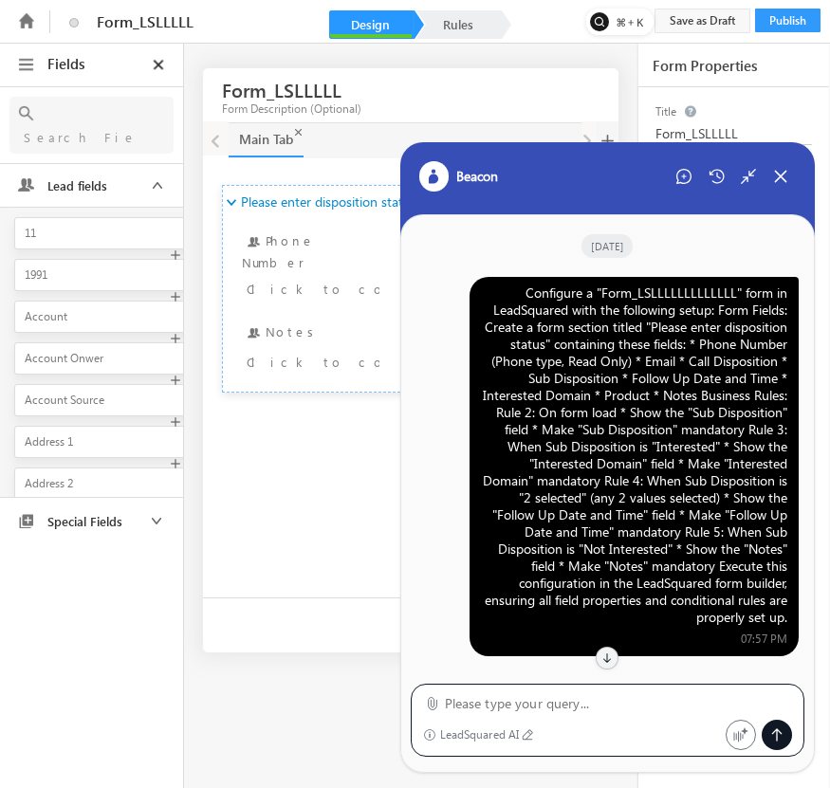
scroll to position [935, 0]
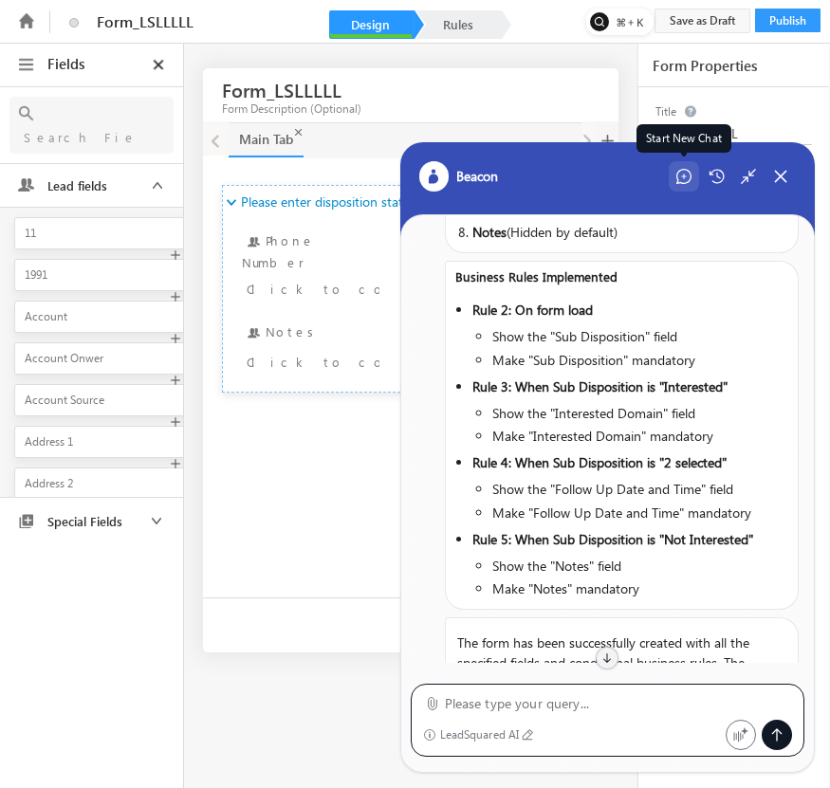
click at [680, 172] on icon at bounding box center [684, 176] width 15 height 15
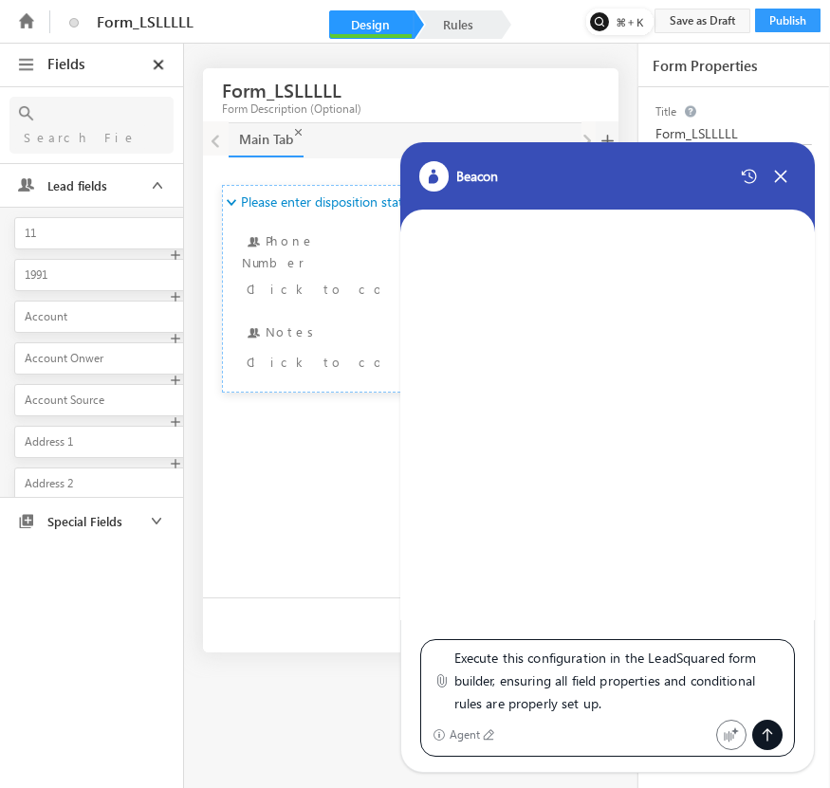
scroll to position [0, 0]
click at [665, 658] on textarea "Configure a "Form_LSLLLLLLLLLLLLL" form in LeadSquared with the following setup…" at bounding box center [618, 681] width 329 height 67
type textarea "Configure a "Form_LSLLLLLLLLLLLLLL" form in LeadSquared with the following setu…"
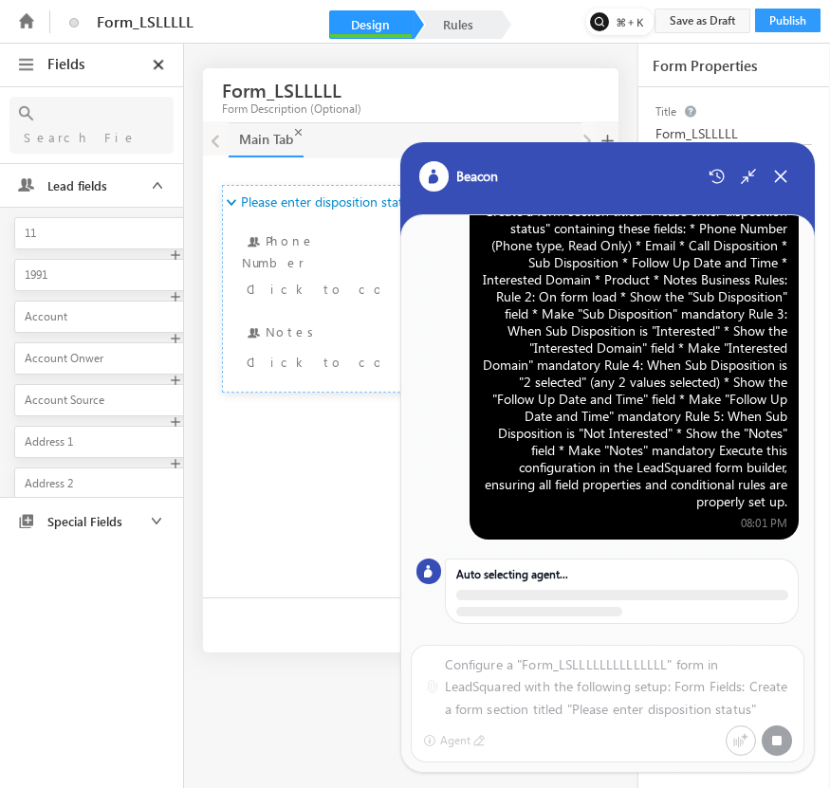
scroll to position [77, 0]
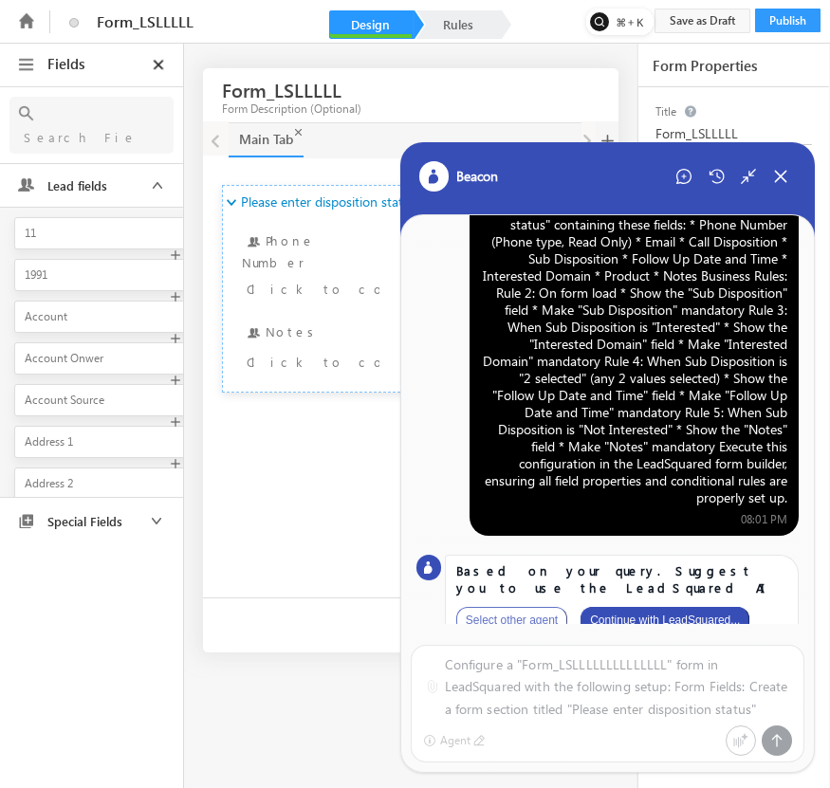
click at [701, 607] on button "Continue with LeadSquared..." at bounding box center [665, 620] width 169 height 27
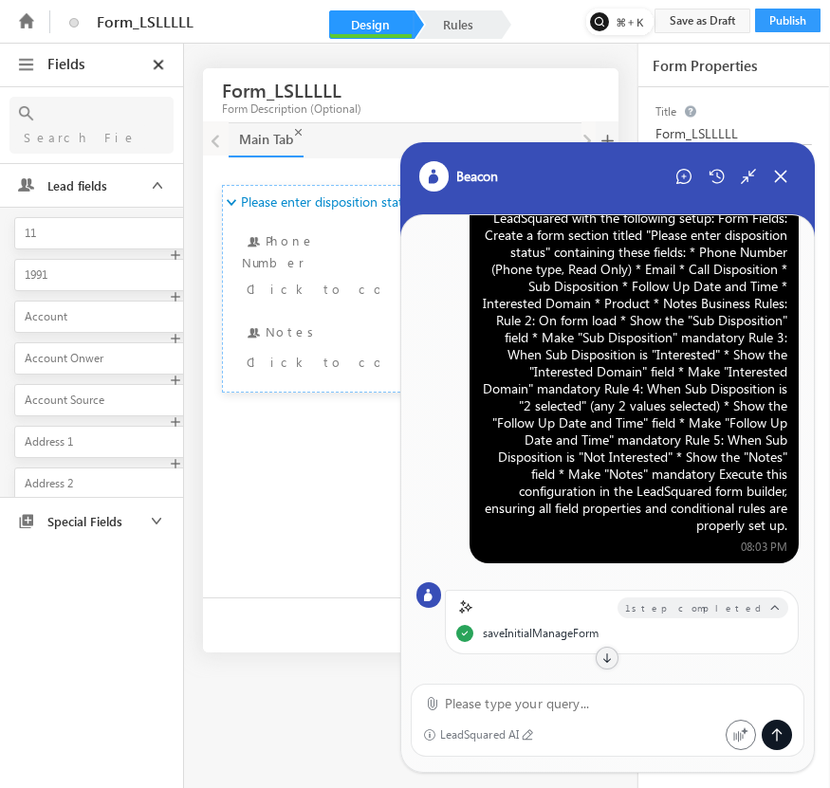
scroll to position [0, 0]
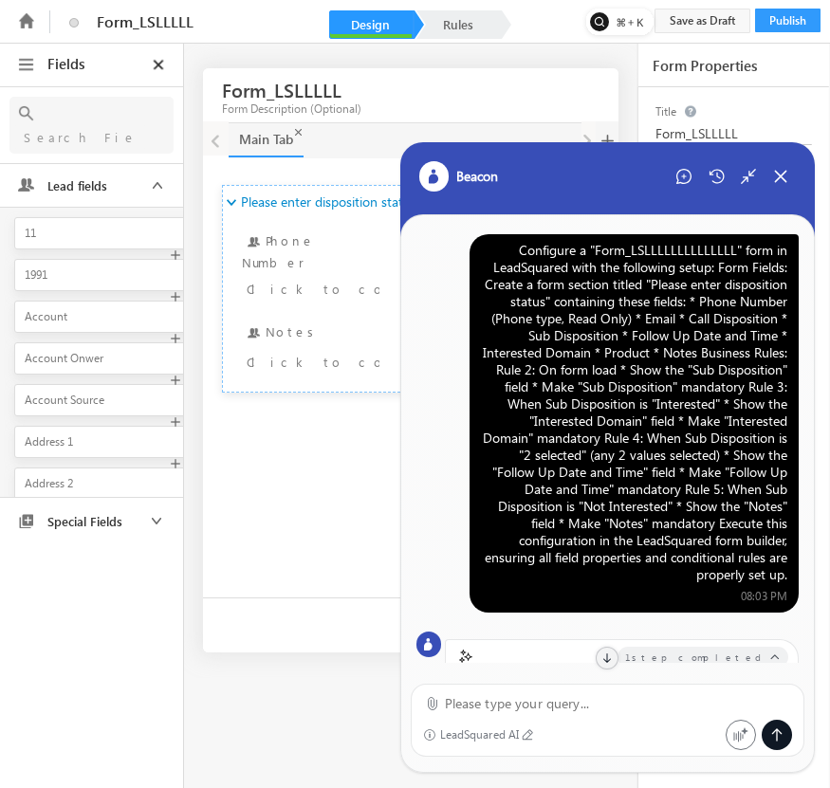
click at [661, 332] on div "Configure a "Form_LSLLLLLLLLLLLLLL" form in LeadSquared with the following setu…" at bounding box center [634, 413] width 306 height 342
click at [602, 371] on div "Configure a "Form_LSLLLLLLLLLLLLLL" form in LeadSquared with the following setu…" at bounding box center [634, 413] width 306 height 342
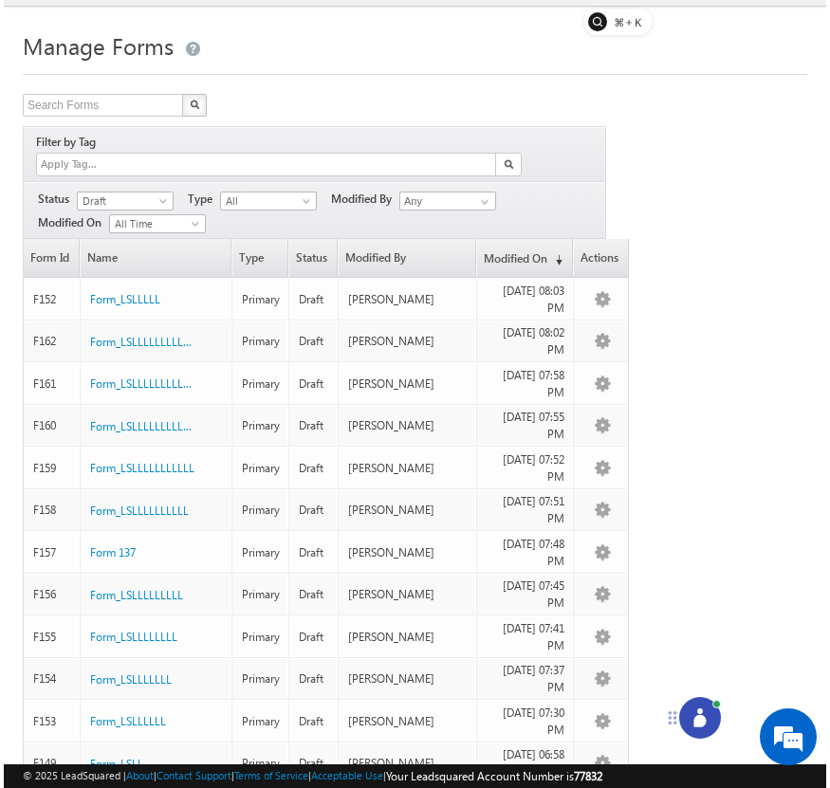
scroll to position [76, 0]
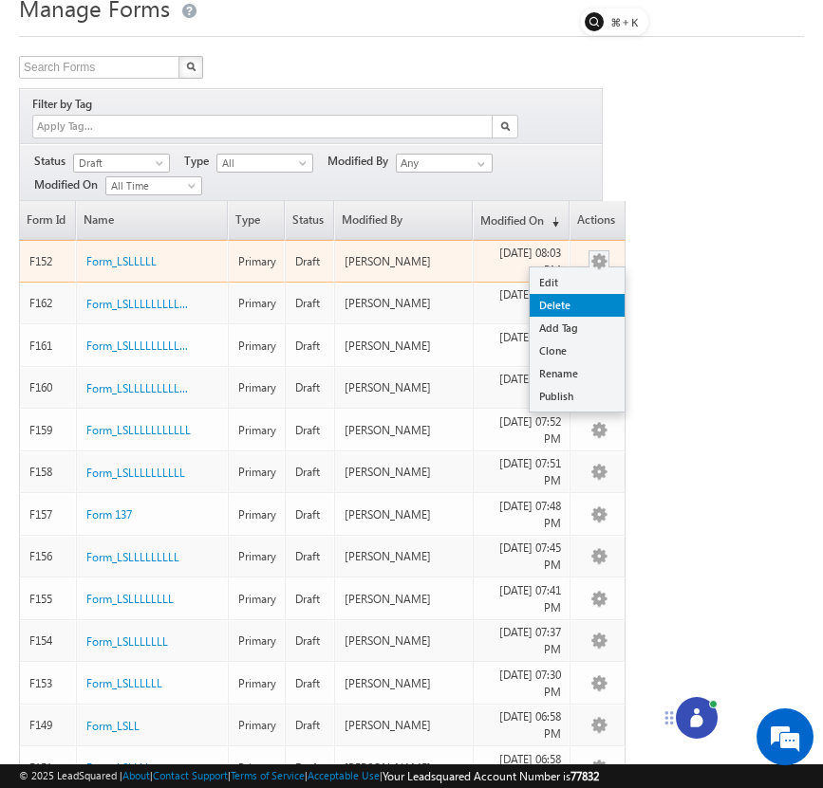
click at [584, 294] on link "Delete" at bounding box center [576, 305] width 95 height 23
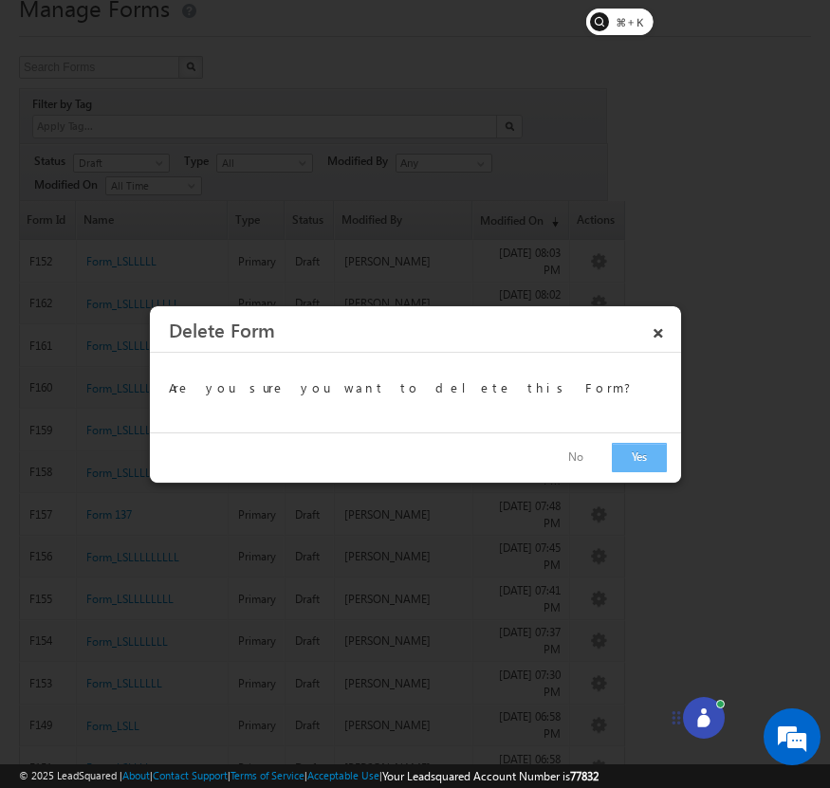
click at [632, 454] on button "Yes" at bounding box center [639, 457] width 55 height 29
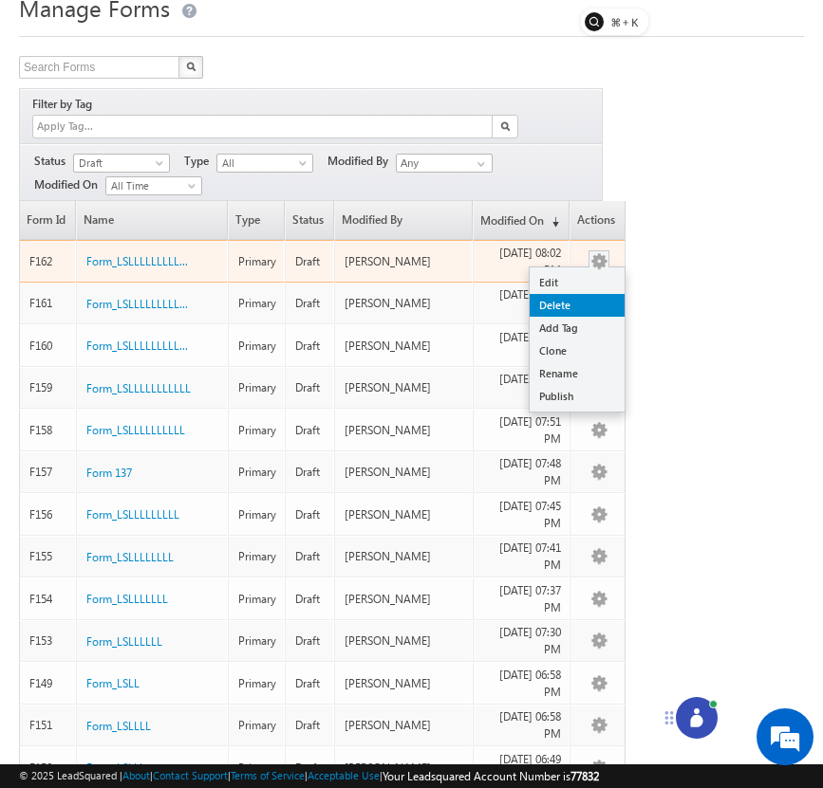
click at [600, 294] on link "Delete" at bounding box center [576, 305] width 95 height 23
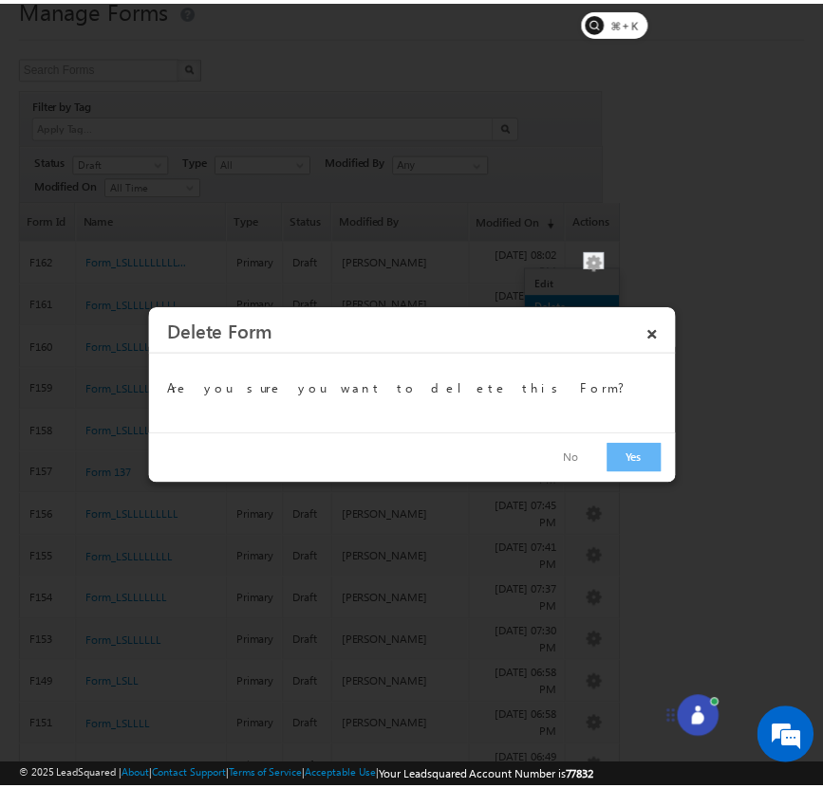
scroll to position [0, 0]
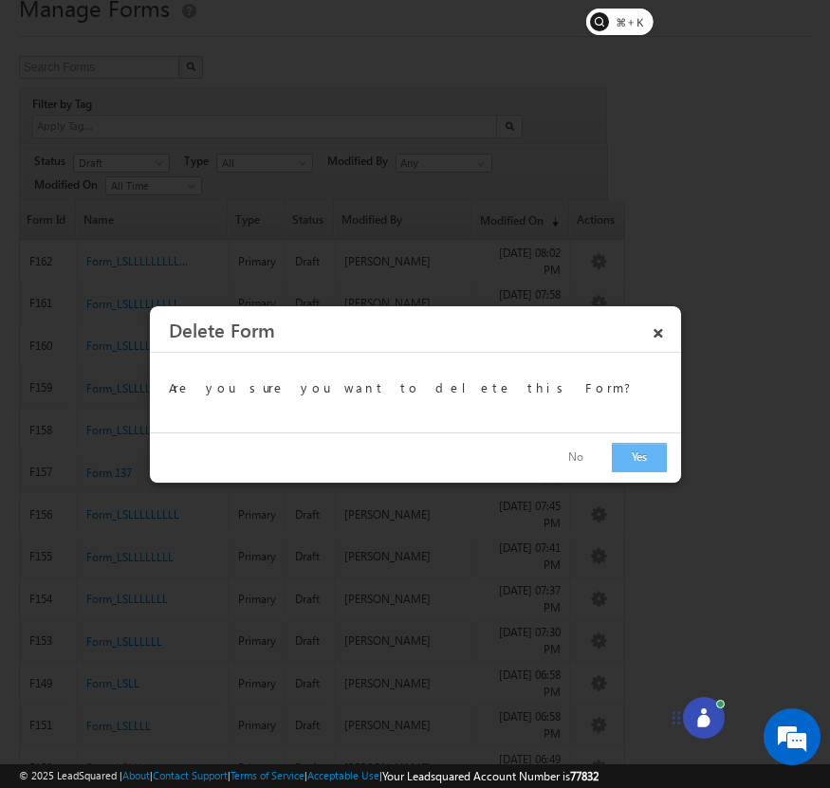
click at [643, 460] on button "Yes" at bounding box center [639, 457] width 55 height 29
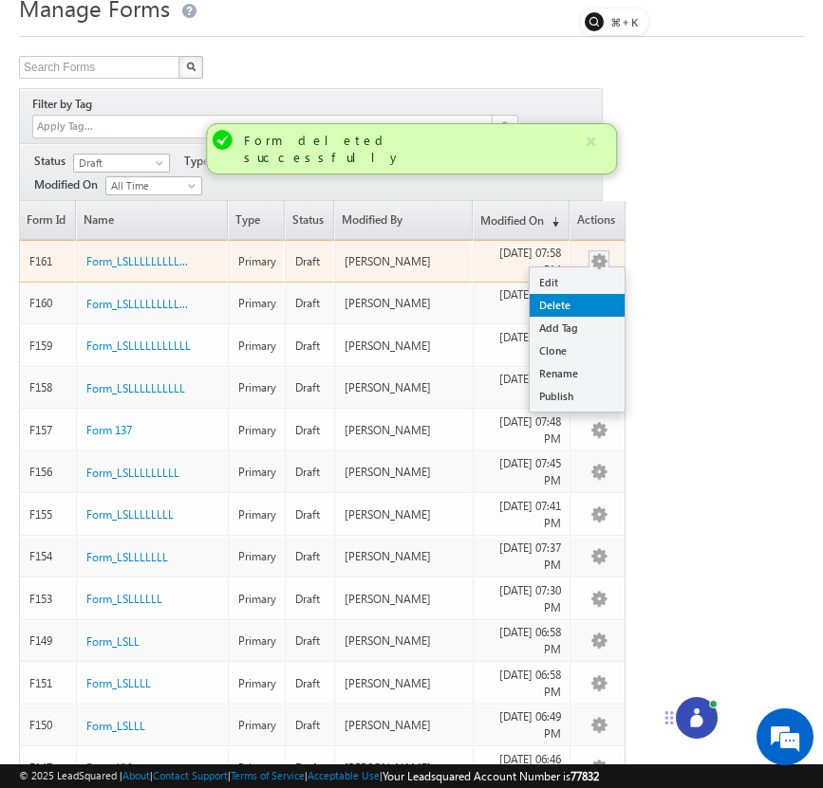
click at [597, 294] on link "Delete" at bounding box center [576, 305] width 95 height 23
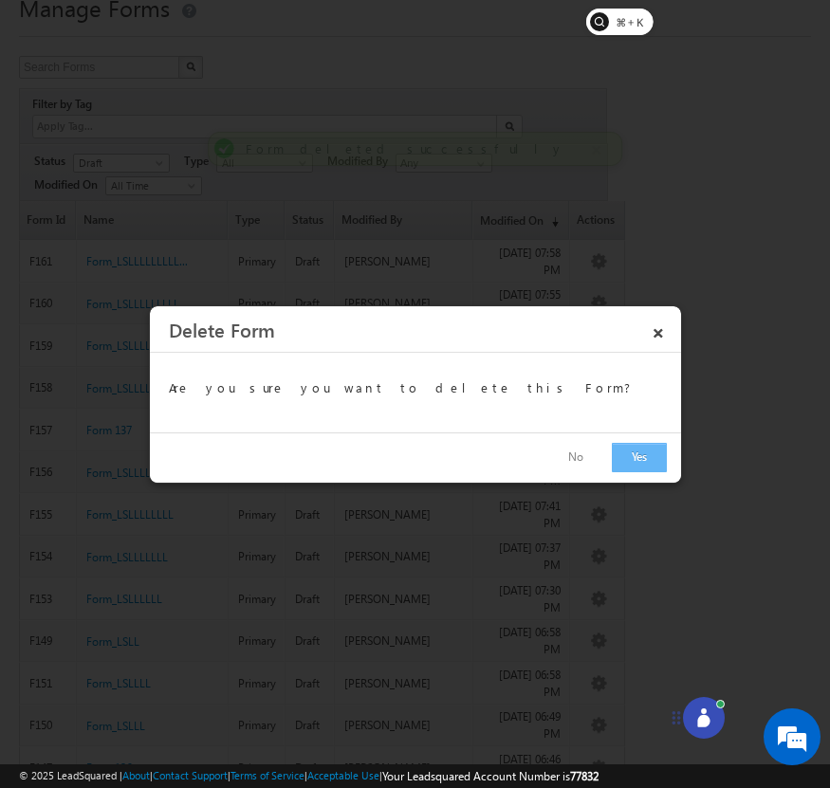
click at [640, 456] on button "Yes" at bounding box center [639, 457] width 55 height 29
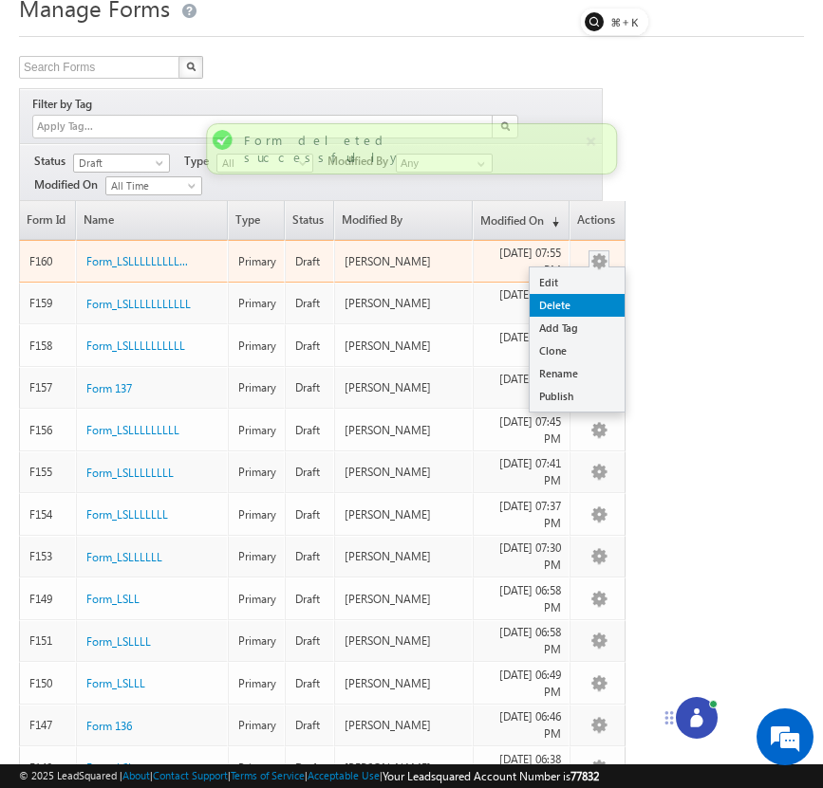
click at [600, 294] on link "Delete" at bounding box center [576, 305] width 95 height 23
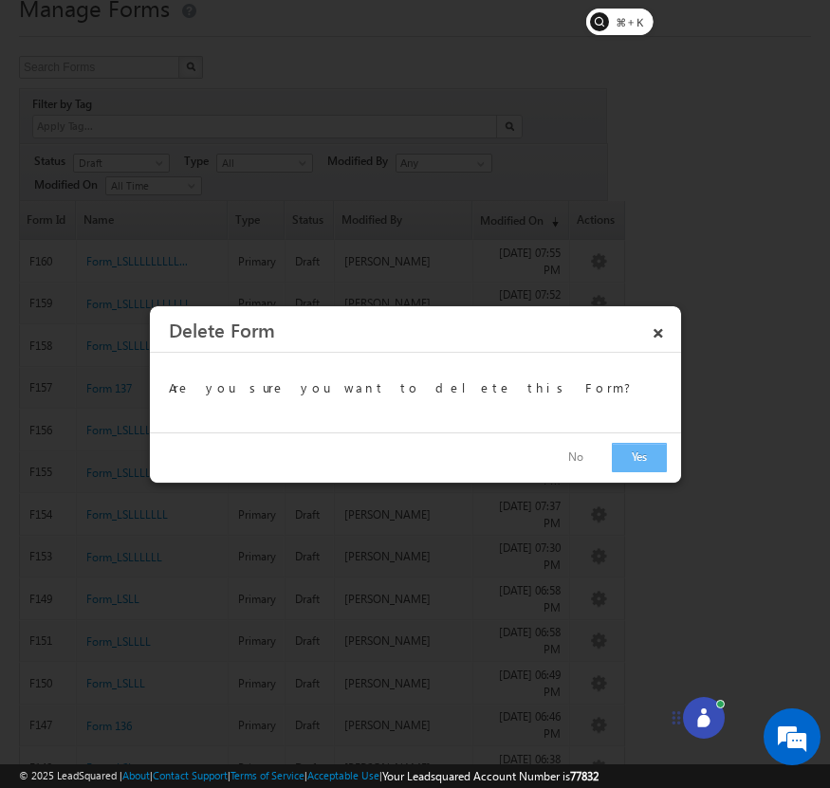
click at [643, 458] on button "Yes" at bounding box center [639, 457] width 55 height 29
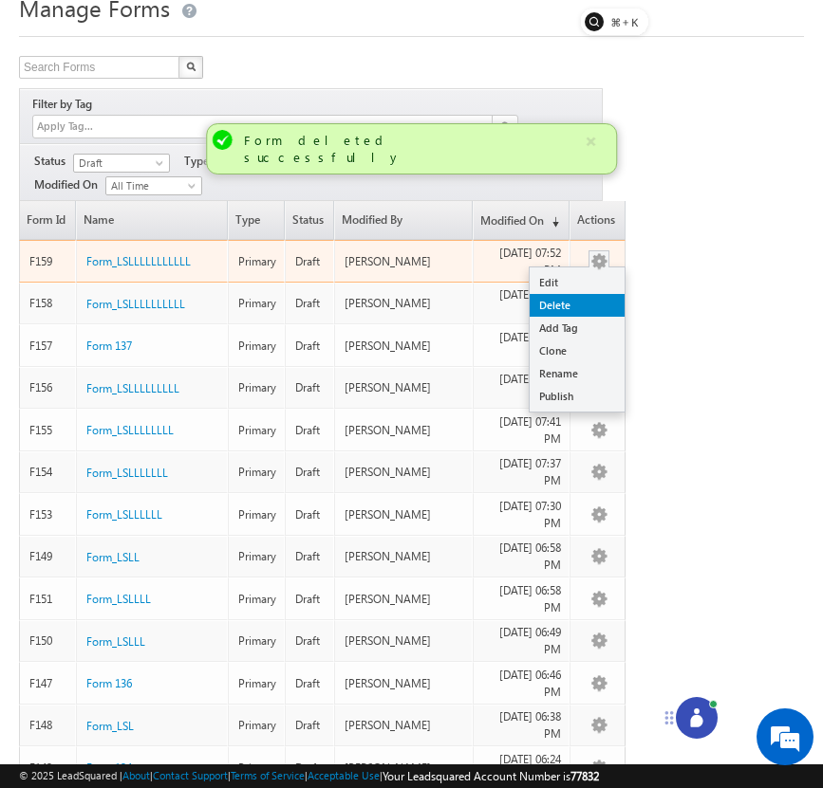
click at [597, 294] on link "Delete" at bounding box center [576, 305] width 95 height 23
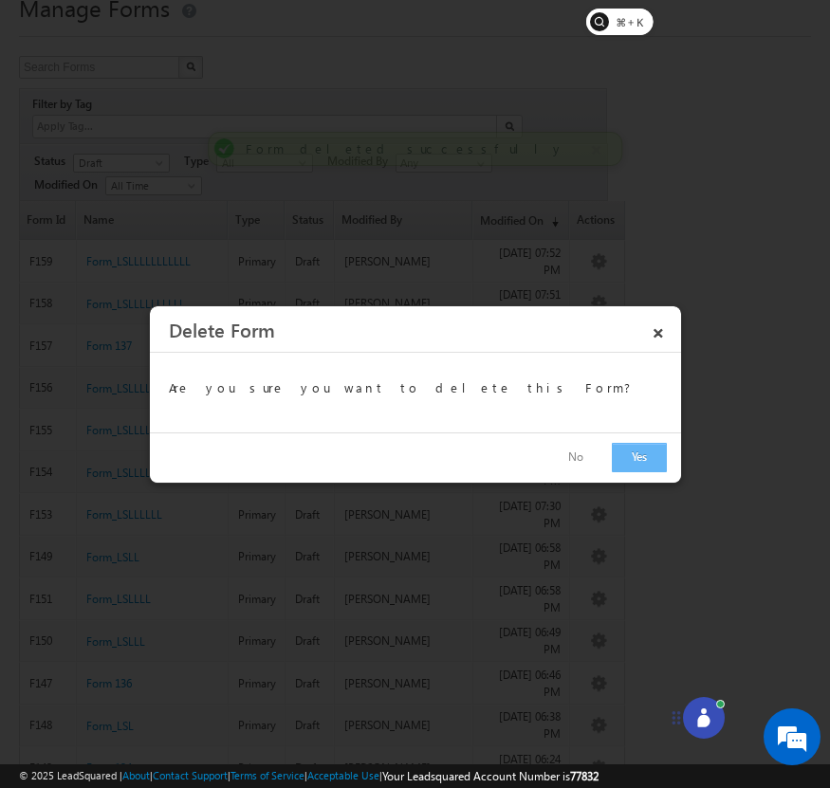
click at [634, 460] on button "Yes" at bounding box center [639, 457] width 55 height 29
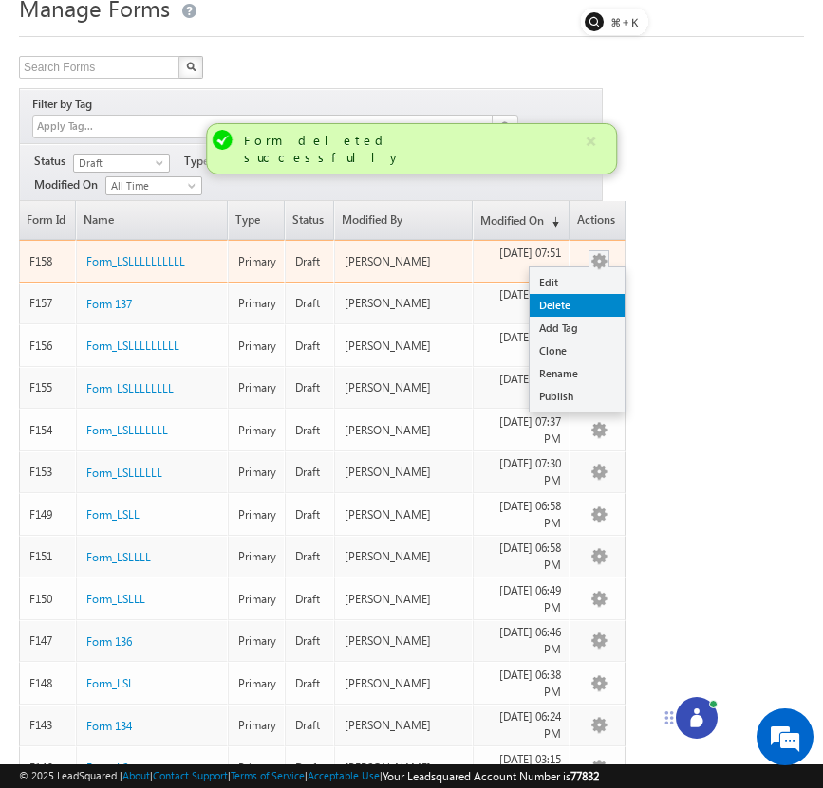
click at [591, 294] on link "Delete" at bounding box center [576, 305] width 95 height 23
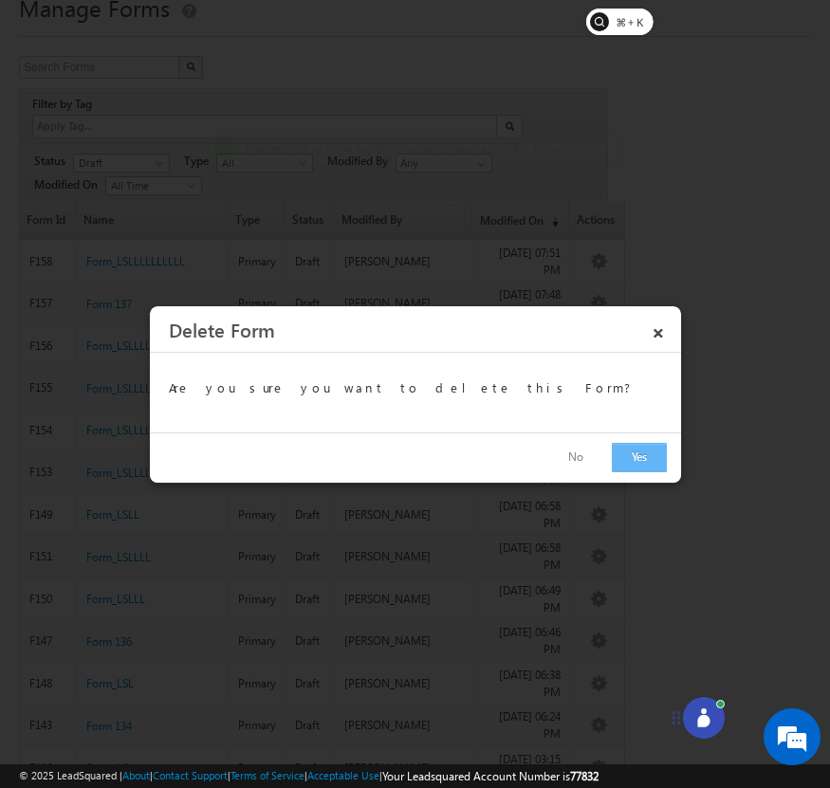
click at [629, 461] on button "Yes" at bounding box center [639, 457] width 55 height 29
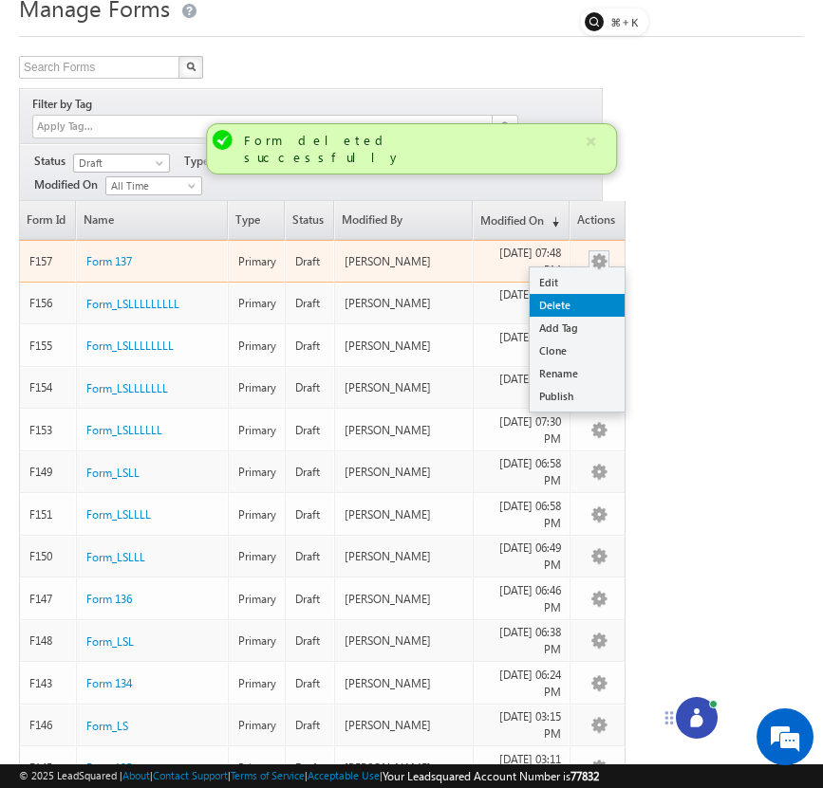
click at [604, 294] on link "Delete" at bounding box center [576, 305] width 95 height 23
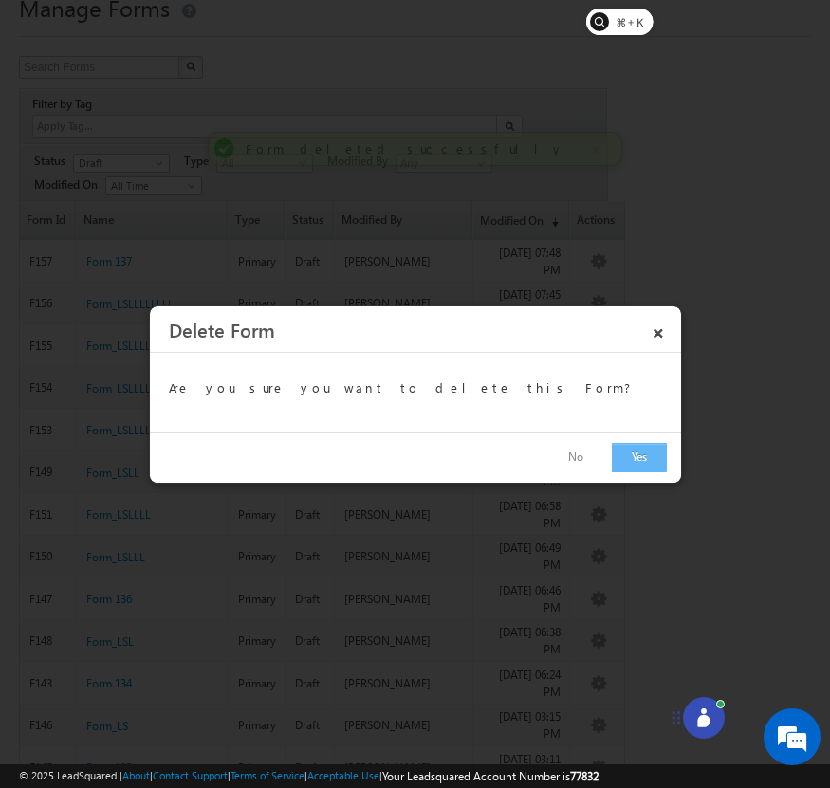
click at [638, 467] on button "Yes" at bounding box center [639, 457] width 55 height 29
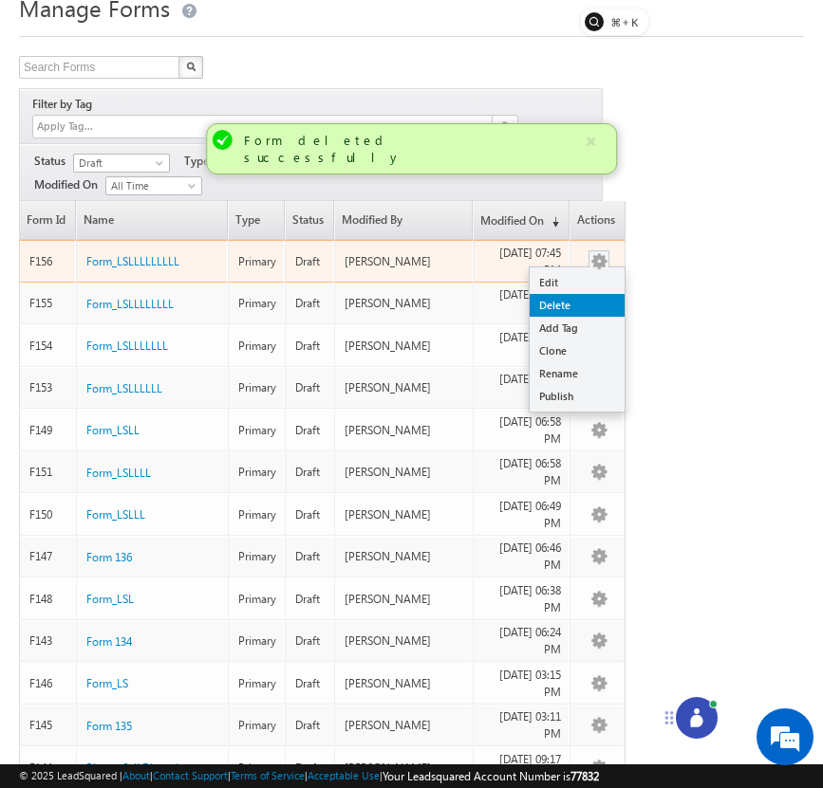
click at [605, 294] on link "Delete" at bounding box center [576, 305] width 95 height 23
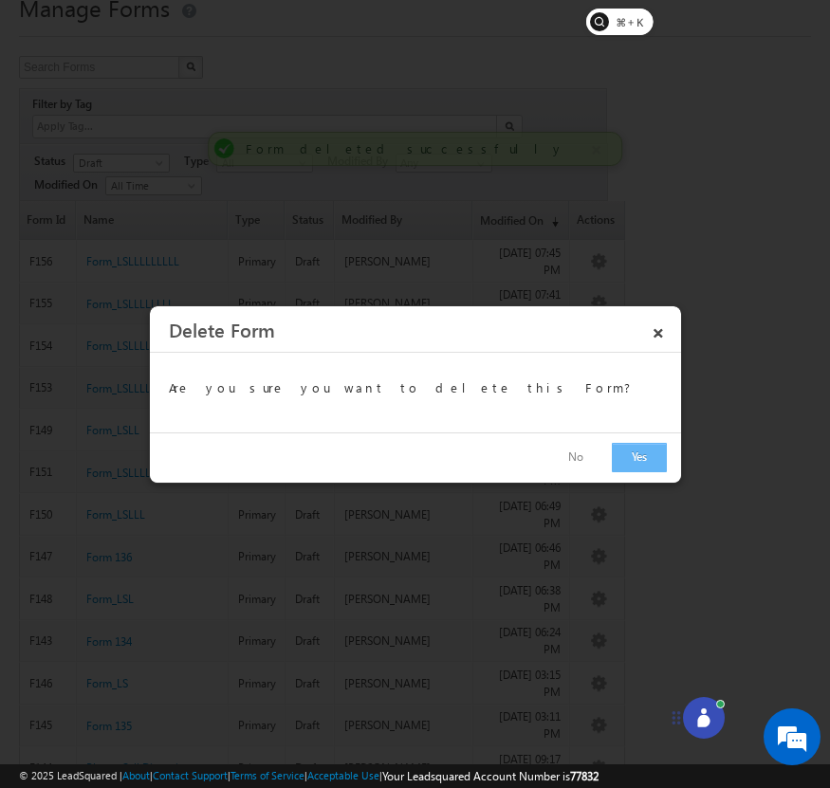
click at [638, 457] on button "Yes" at bounding box center [639, 457] width 55 height 29
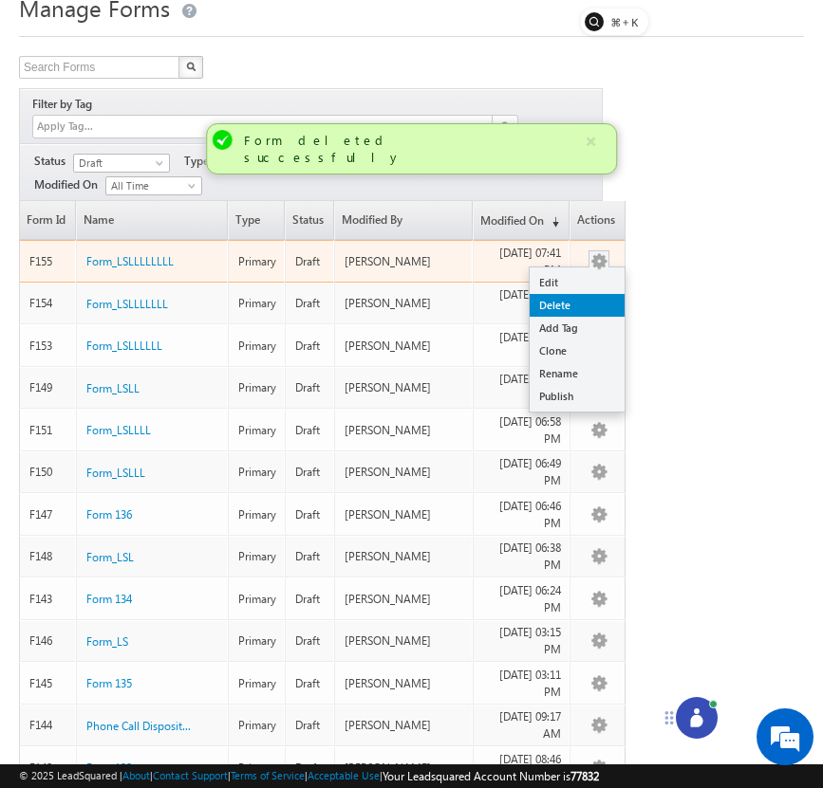
click at [603, 294] on link "Delete" at bounding box center [576, 305] width 95 height 23
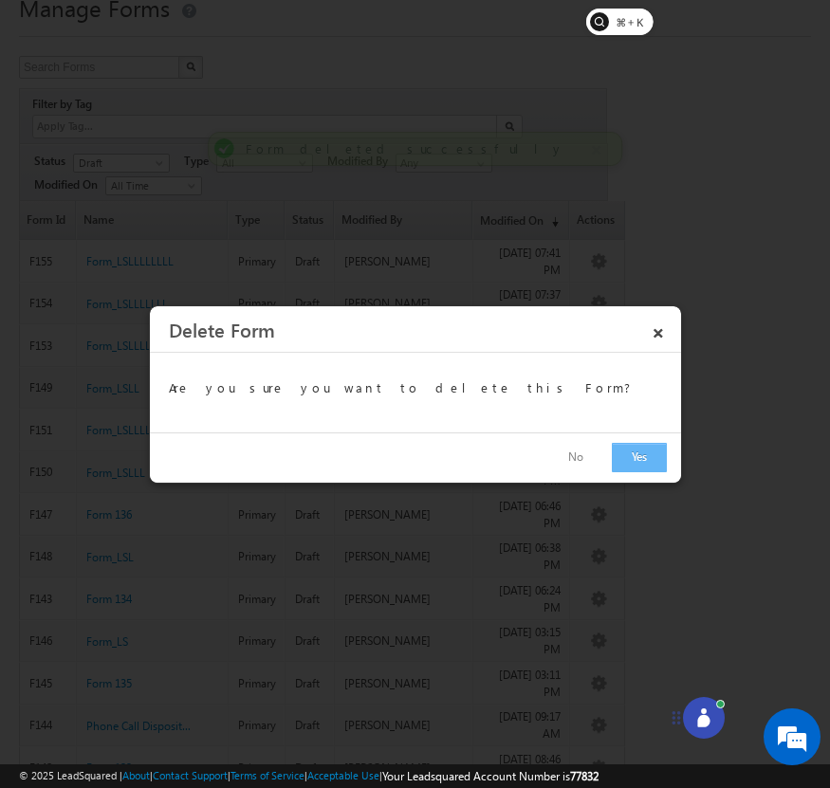
click at [635, 454] on button "Yes" at bounding box center [639, 457] width 55 height 29
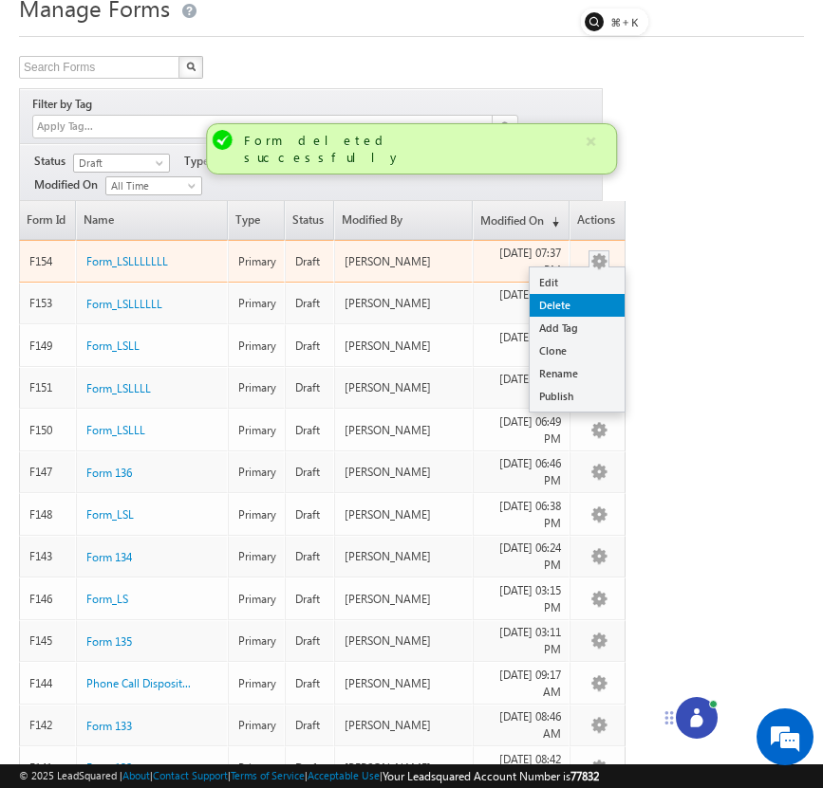
click at [604, 294] on link "Delete" at bounding box center [576, 305] width 95 height 23
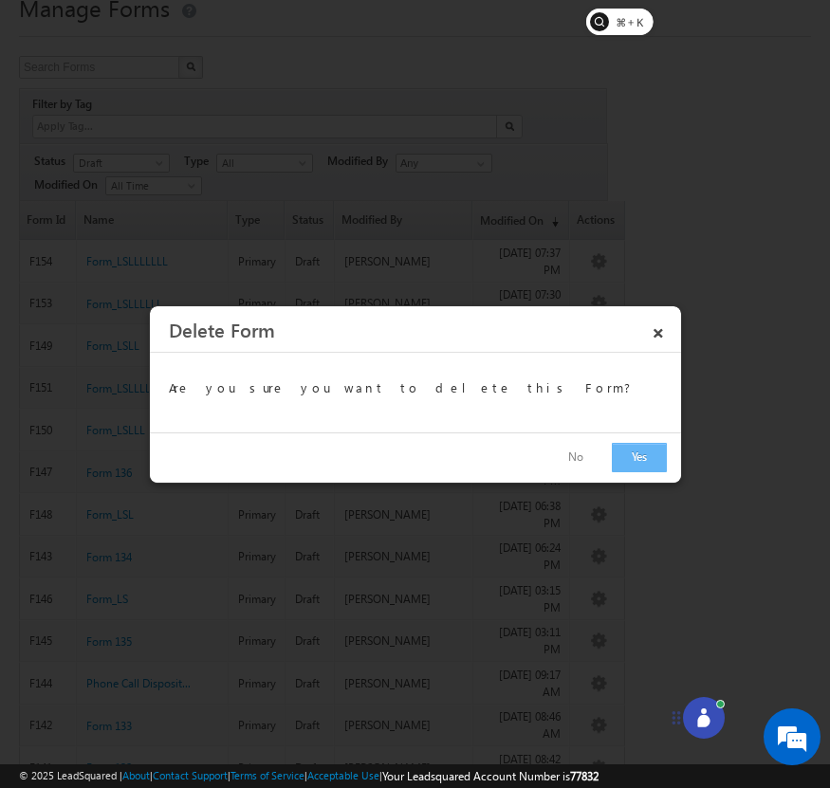
click at [628, 456] on button "Yes" at bounding box center [639, 457] width 55 height 29
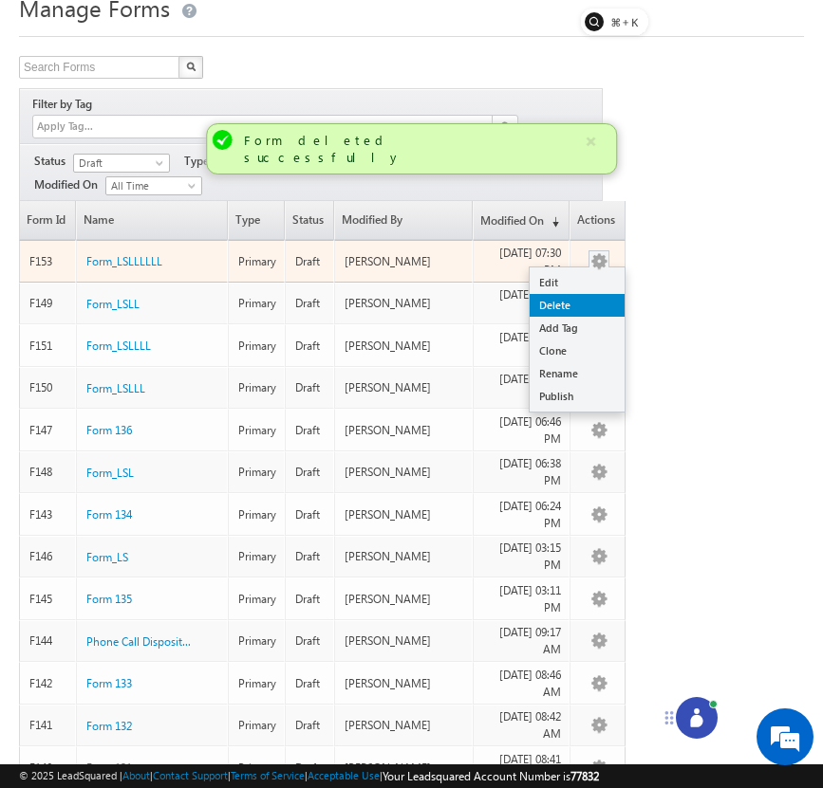
click at [597, 294] on link "Delete" at bounding box center [576, 305] width 95 height 23
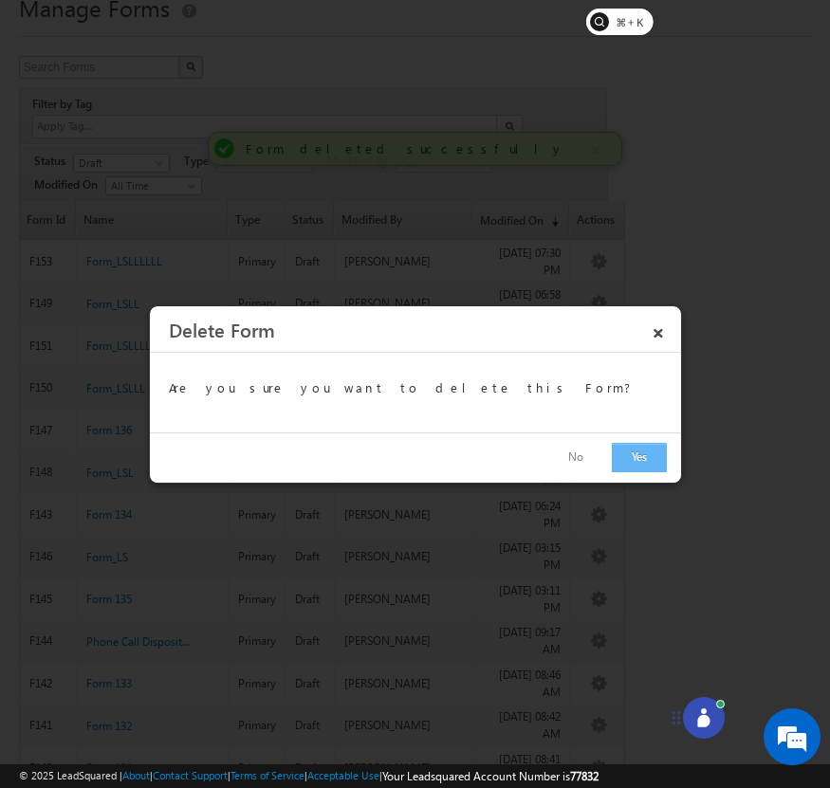
click at [637, 461] on button "Yes" at bounding box center [639, 457] width 55 height 29
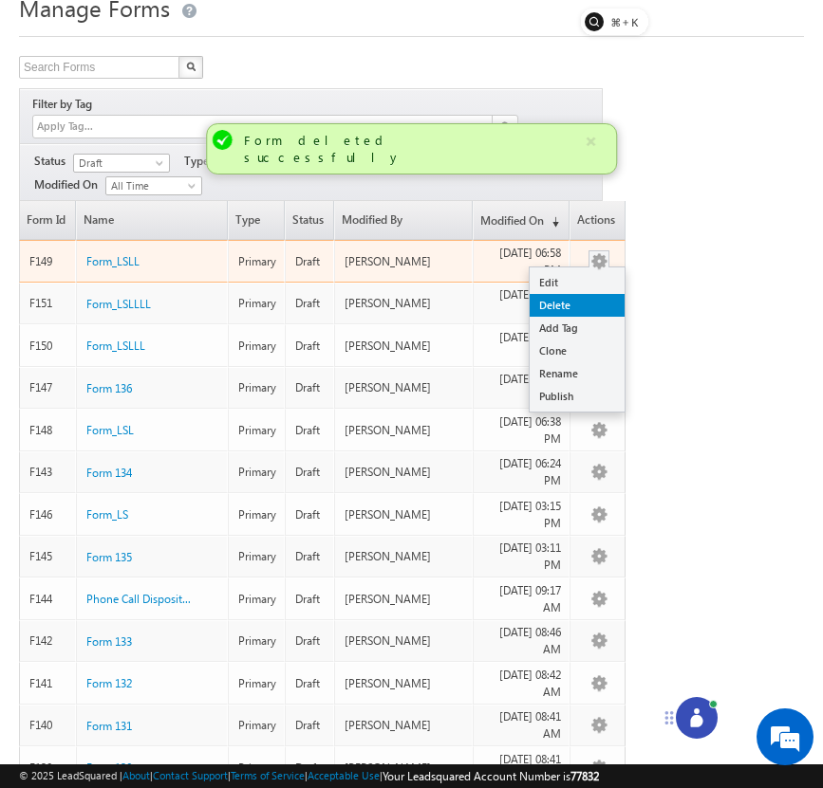
click at [606, 294] on link "Delete" at bounding box center [576, 305] width 95 height 23
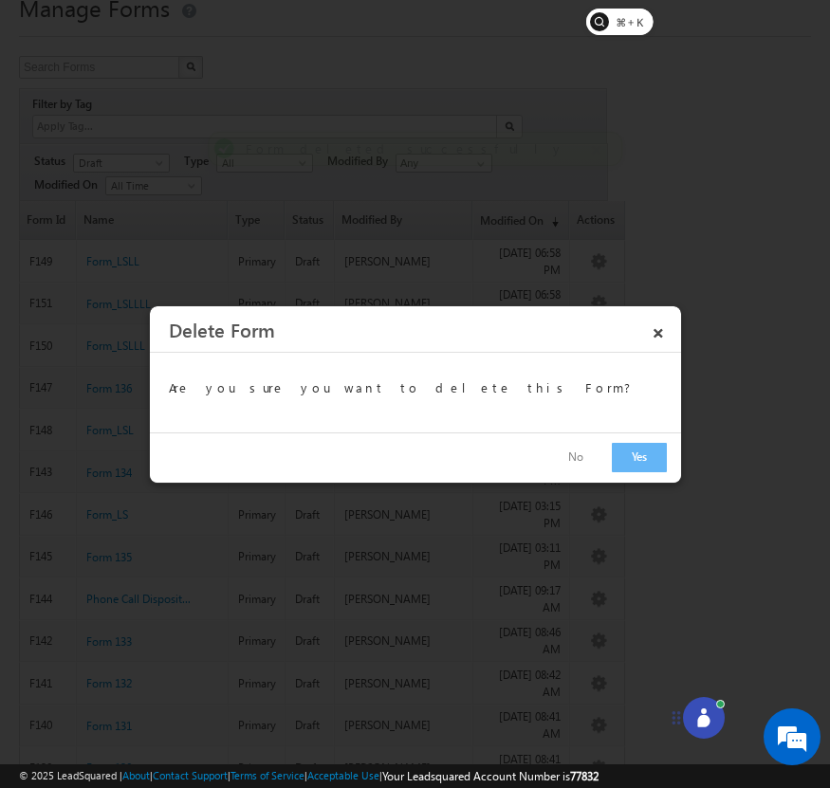
click at [636, 472] on div "No Yes" at bounding box center [415, 458] width 531 height 50
click at [646, 447] on button "Yes" at bounding box center [639, 457] width 55 height 29
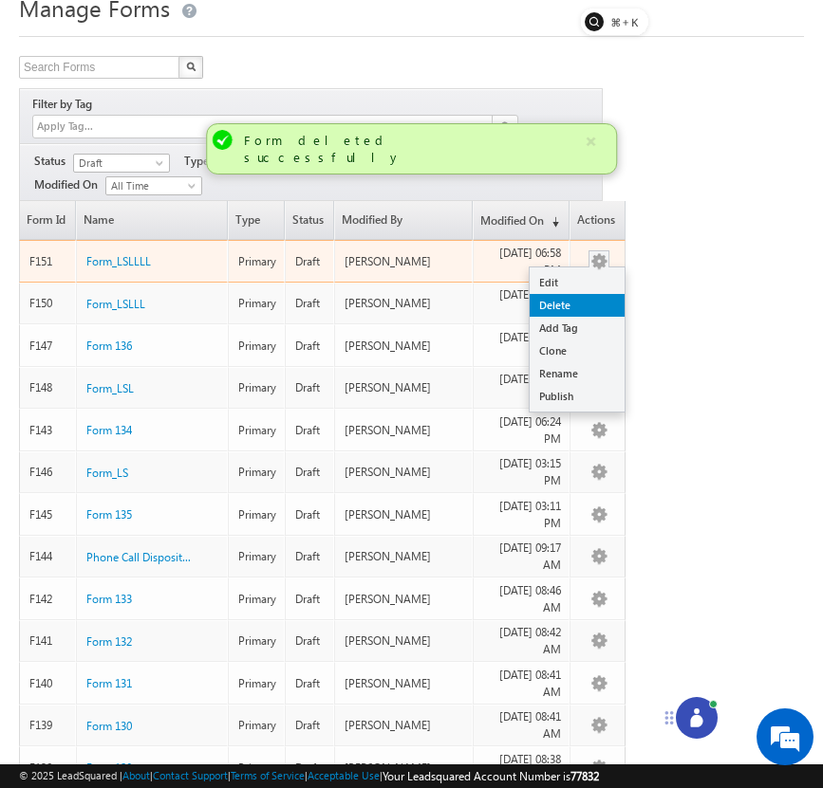
click at [601, 294] on link "Delete" at bounding box center [576, 305] width 95 height 23
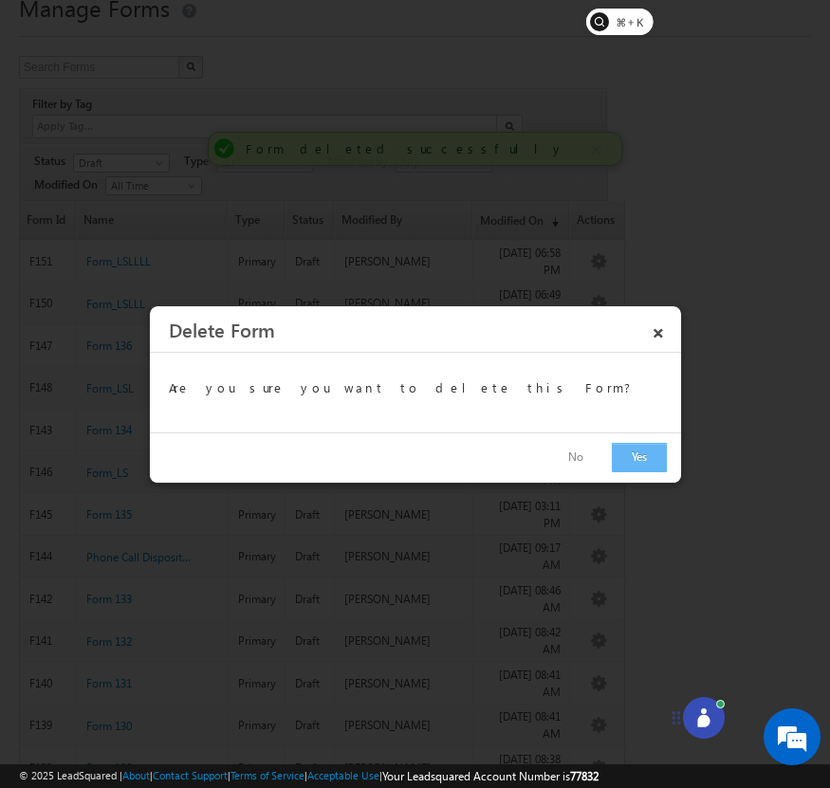
click at [623, 460] on button "Yes" at bounding box center [639, 457] width 55 height 29
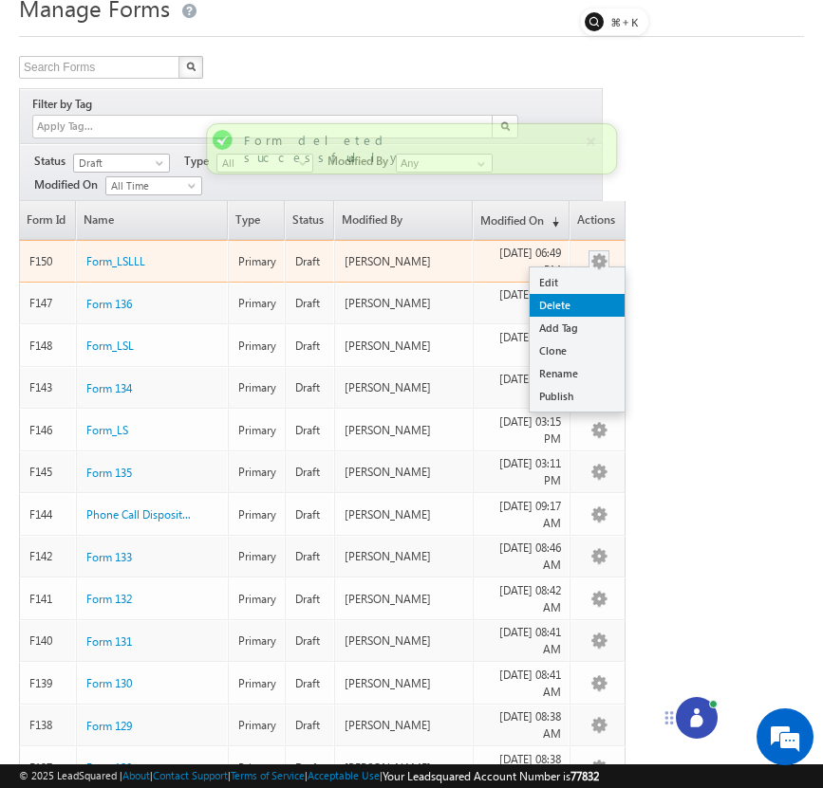
click at [589, 294] on link "Delete" at bounding box center [576, 305] width 95 height 23
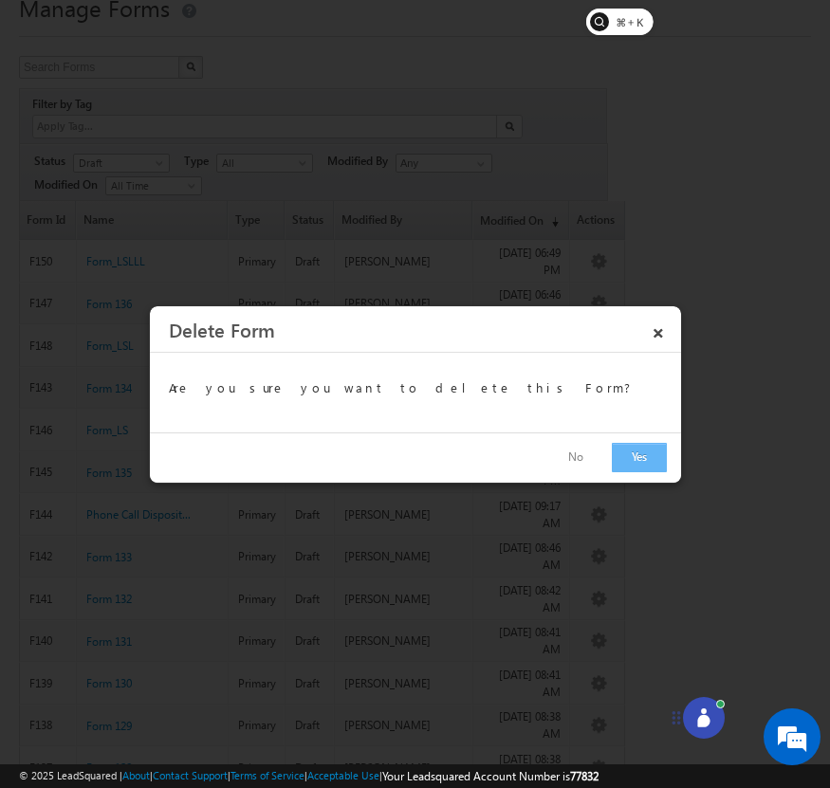
click at [641, 450] on button "Yes" at bounding box center [639, 457] width 55 height 29
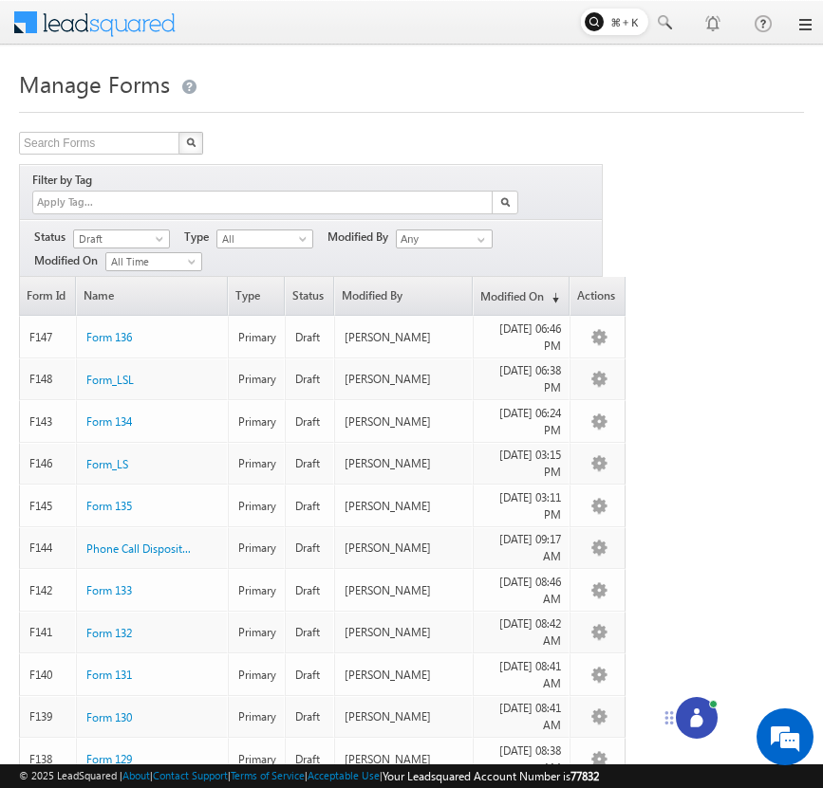
click at [687, 713] on icon at bounding box center [696, 718] width 19 height 19
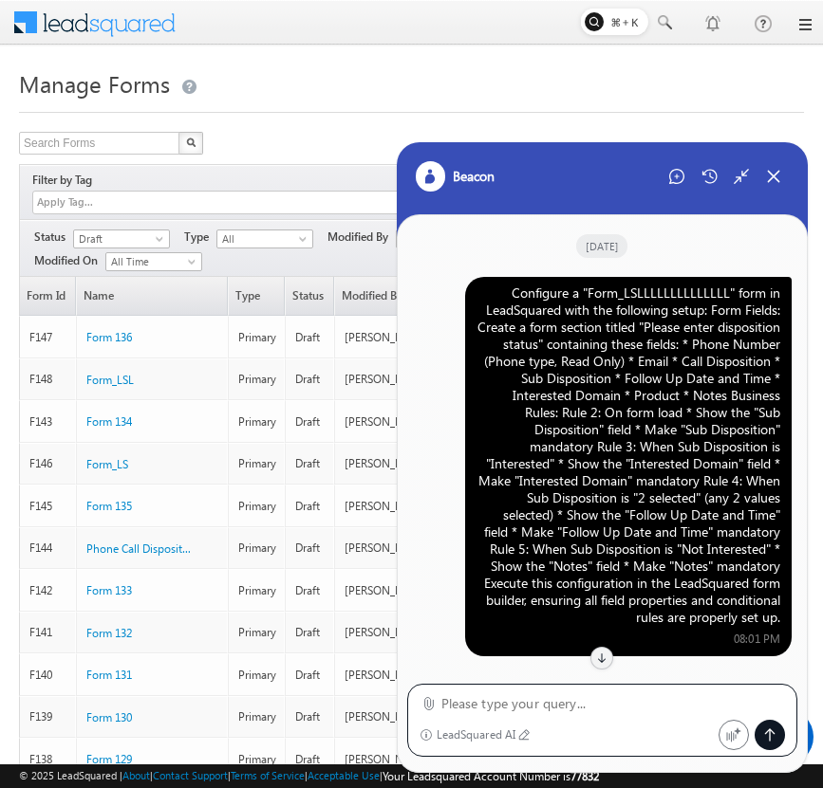
click at [673, 380] on div "Configure a "Form_LSLLLLLLLLLLLLLL" form in LeadSquared with the following setu…" at bounding box center [628, 456] width 304 height 342
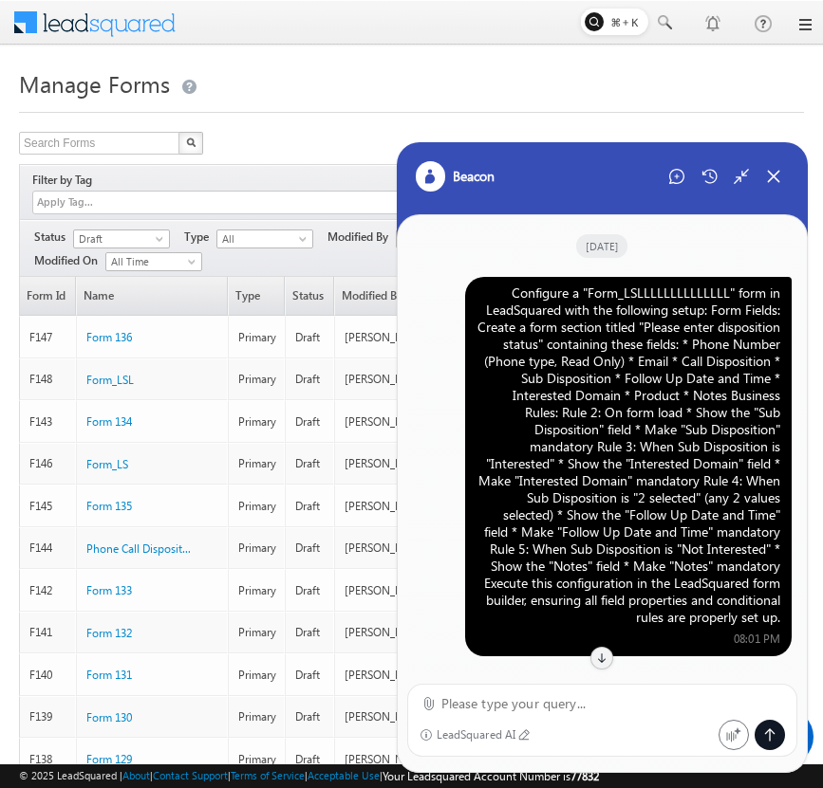
click at [673, 380] on div "Configure a "Form_LSLLLLLLLLLLLLLL" form in LeadSquared with the following setu…" at bounding box center [628, 456] width 304 height 342
click at [686, 341] on div "Configure a "Form_LSLLLLLLLLLLLLLL" form in LeadSquared with the following setu…" at bounding box center [628, 456] width 304 height 342
click at [680, 176] on icon at bounding box center [676, 176] width 15 height 15
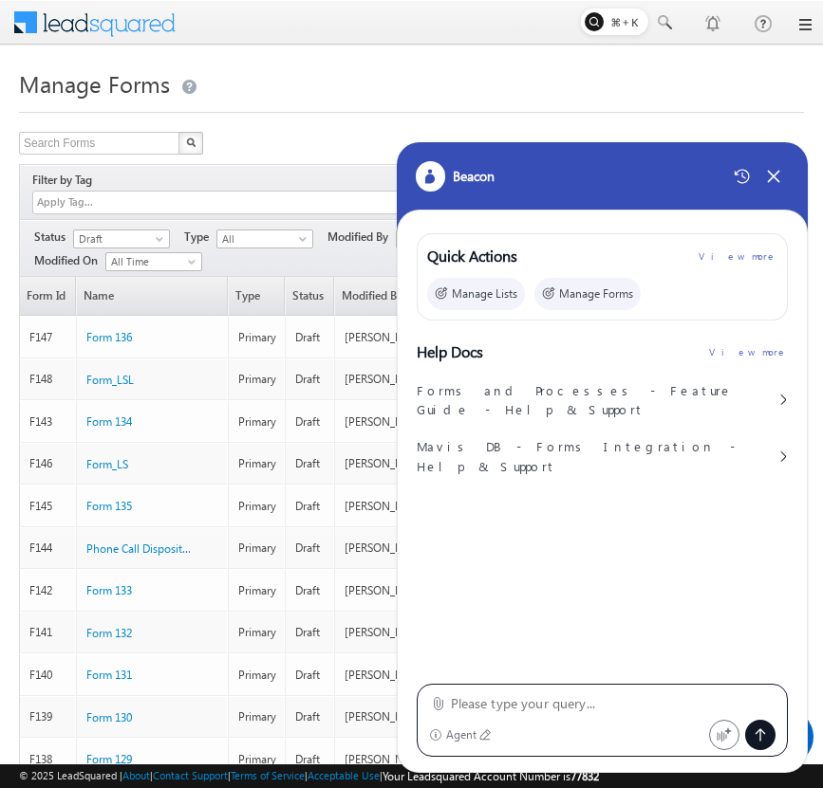
click at [639, 711] on textarea at bounding box center [613, 704] width 325 height 23
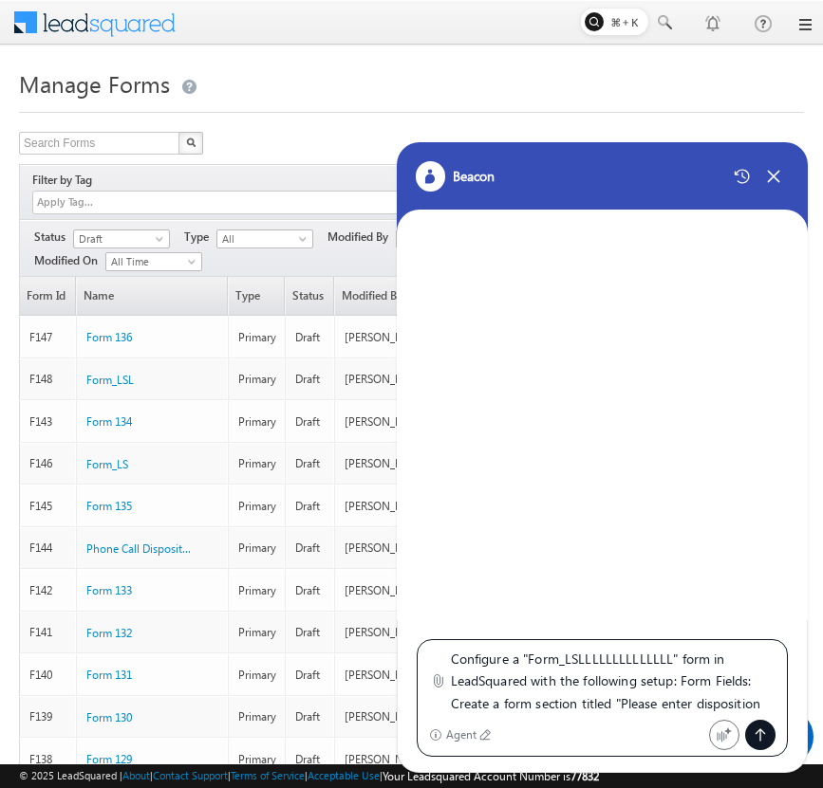
click at [665, 661] on textarea "Configure a "Form_LSLLLLLLLLLLLLLL" form in LeadSquared with the following setu…" at bounding box center [613, 681] width 325 height 67
type textarea "Configure a "Form_LSLL" form in LeadSquared with the following setup: Form Fiel…"
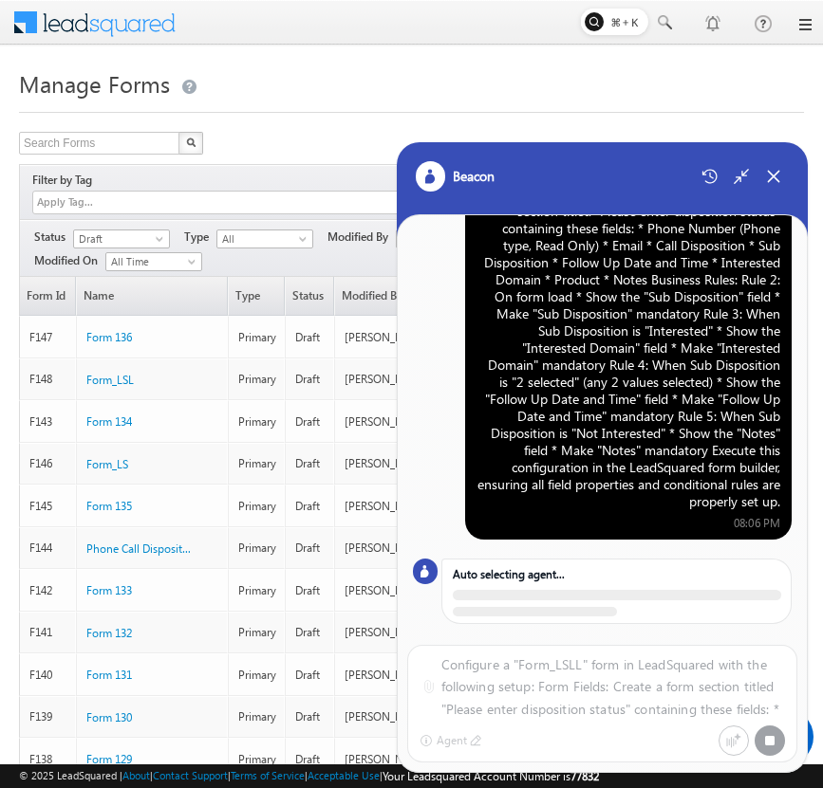
scroll to position [94, 0]
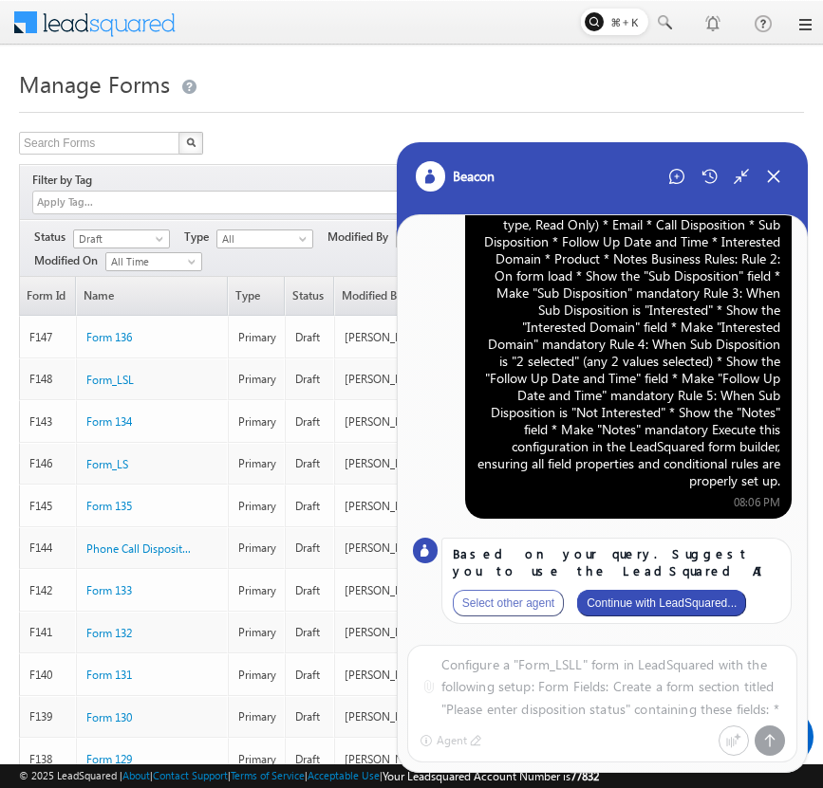
click at [702, 602] on button "Continue with LeadSquared..." at bounding box center [661, 603] width 169 height 27
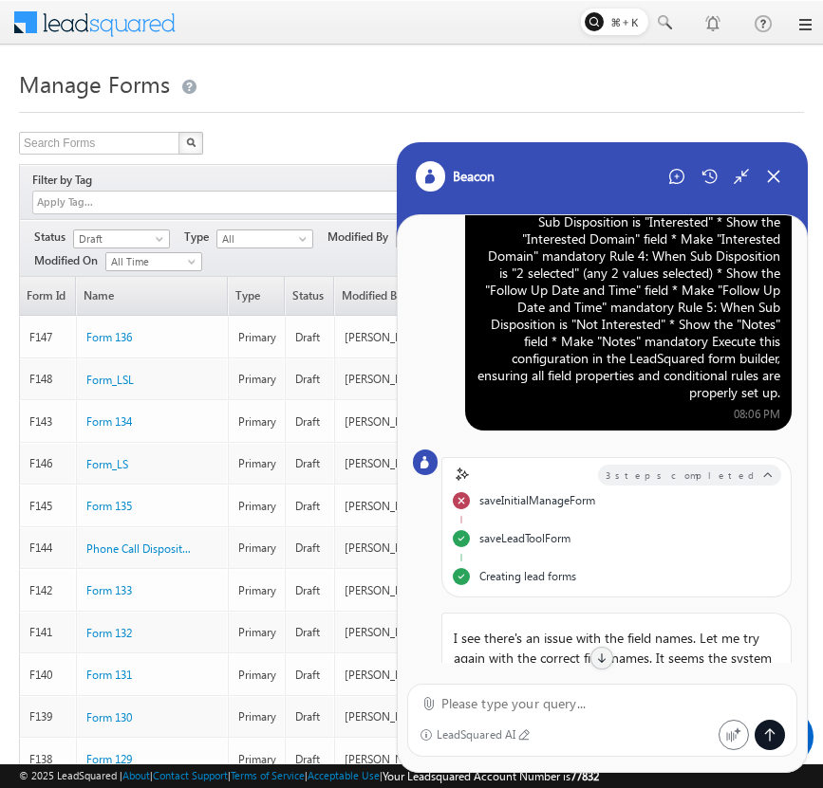
scroll to position [184, 0]
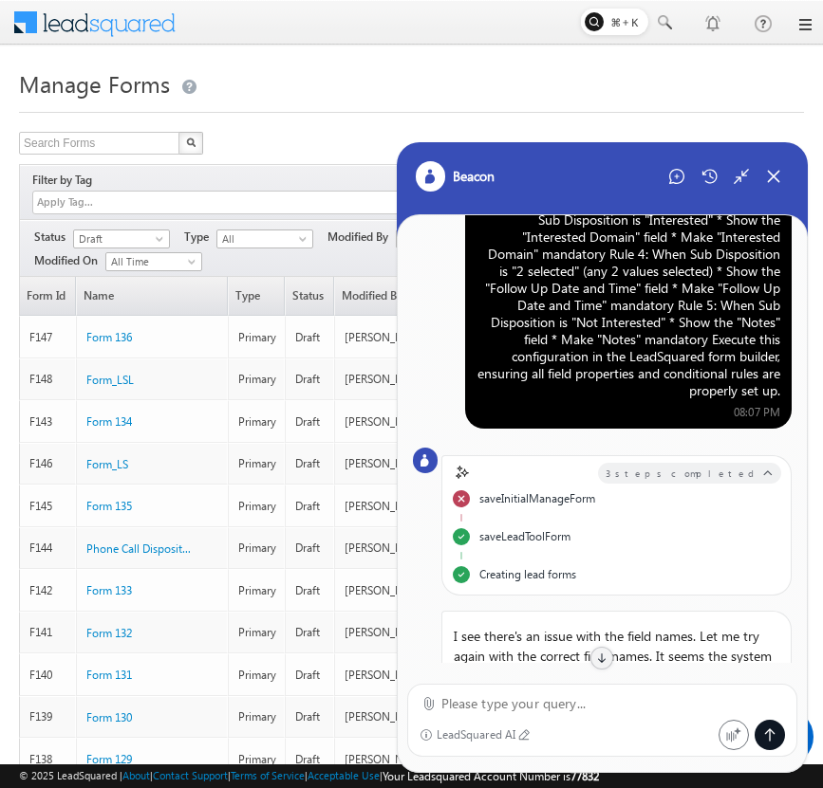
click at [667, 313] on div "Configure a "Form_LSLL" form in LeadSquared with the following setup: Form Fiel…" at bounding box center [628, 229] width 304 height 342
click at [610, 377] on div "Configure a "Form_LSLL" form in LeadSquared with the following setup: Form Fiel…" at bounding box center [628, 229] width 304 height 342
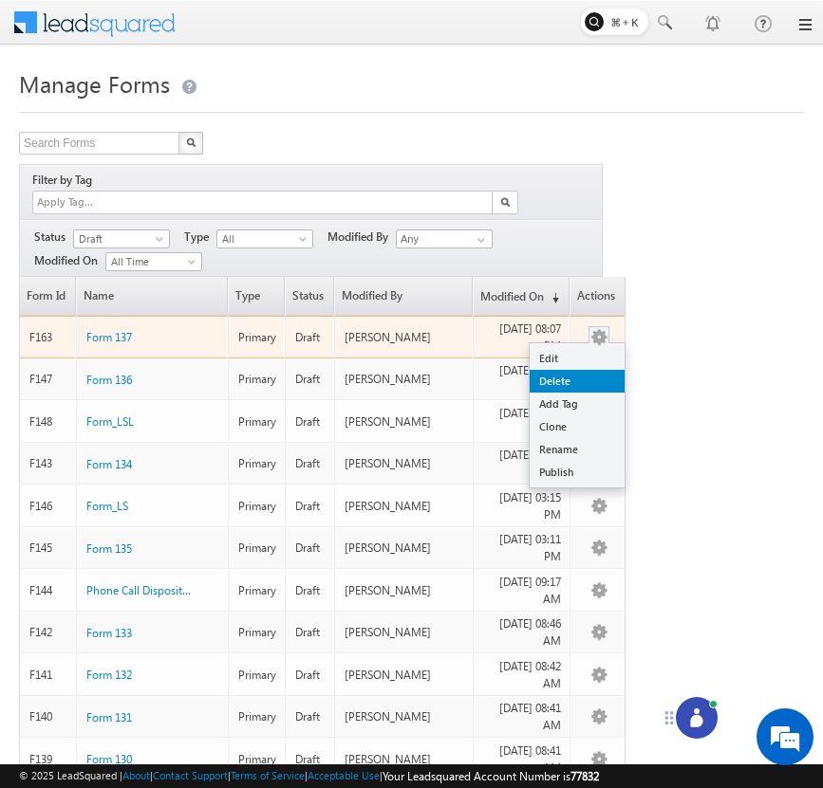
click at [587, 370] on link "Delete" at bounding box center [576, 381] width 95 height 23
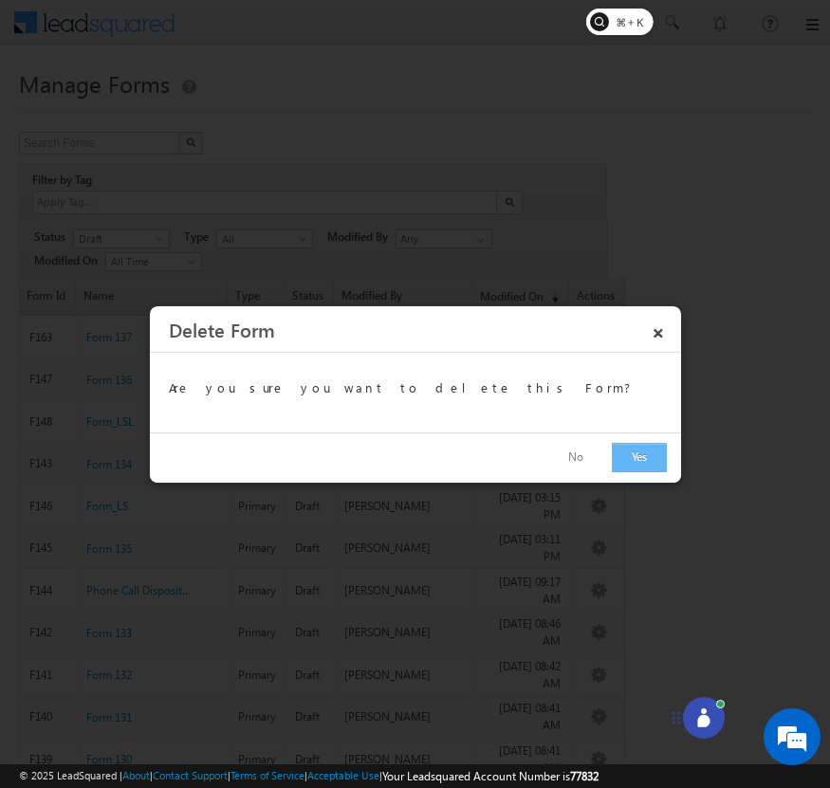
click at [631, 467] on button "Yes" at bounding box center [639, 457] width 55 height 29
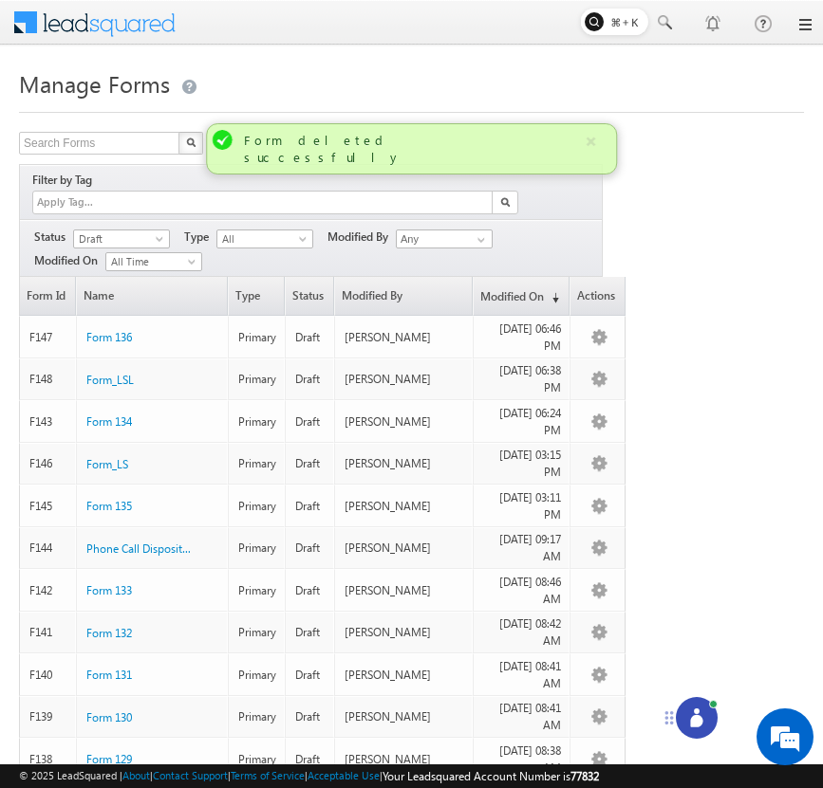
click at [694, 721] on icon at bounding box center [696, 721] width 12 height 12
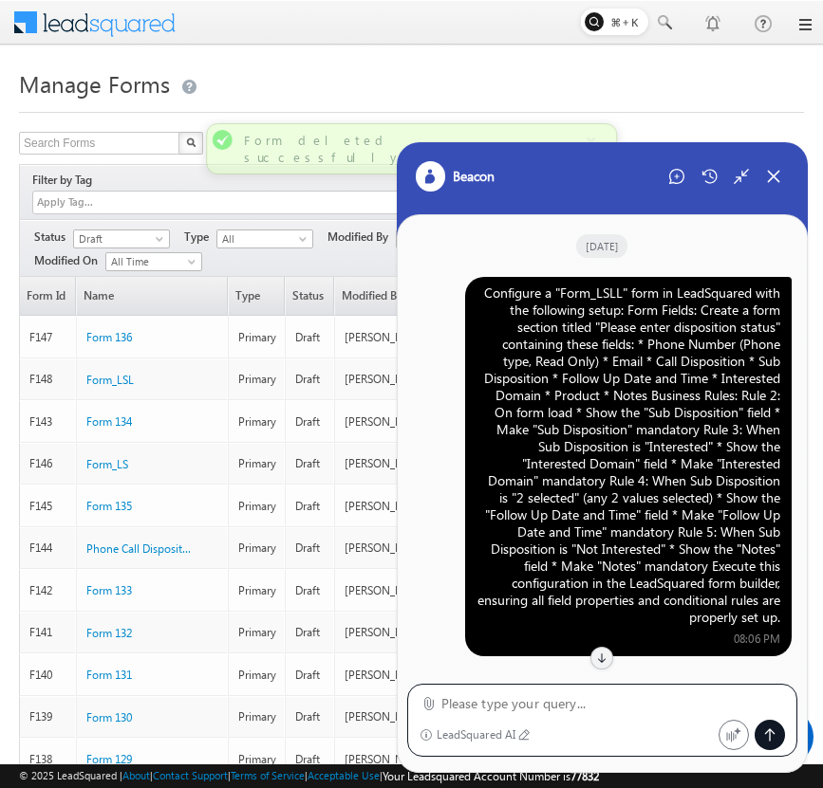
scroll to position [547, 0]
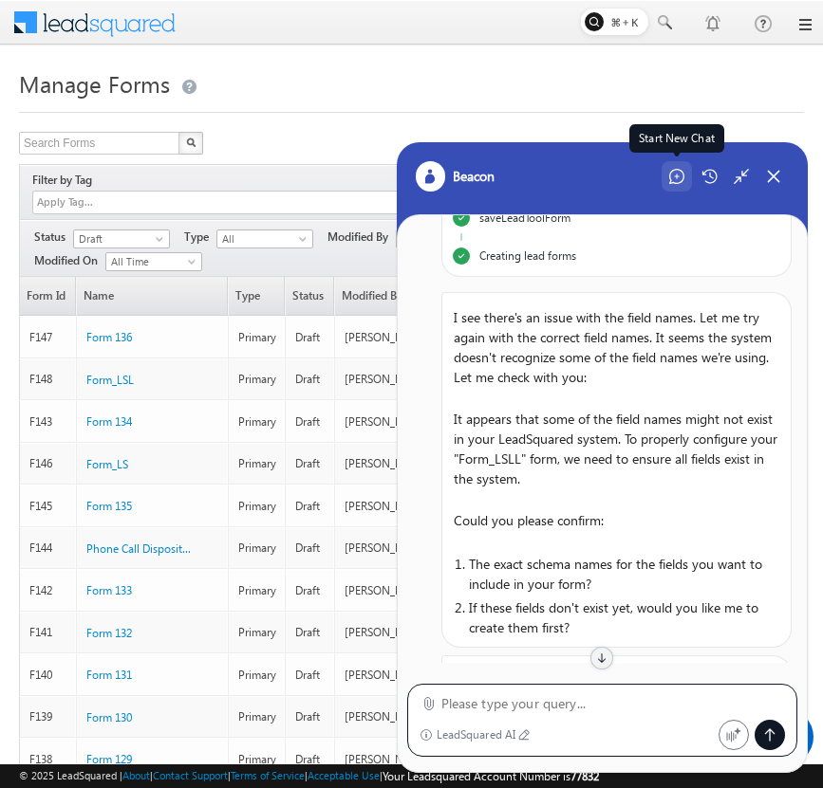
click at [677, 172] on icon at bounding box center [676, 176] width 15 height 15
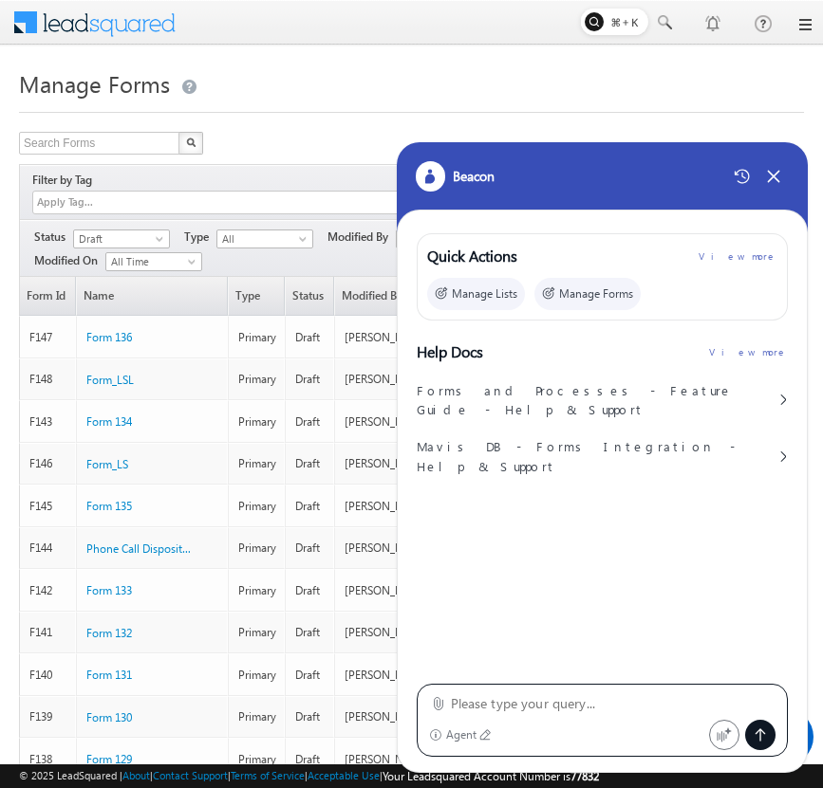
type textarea "Configure a "Form_LSLL" form in LeadSquared with the following setup: Form Fiel…"
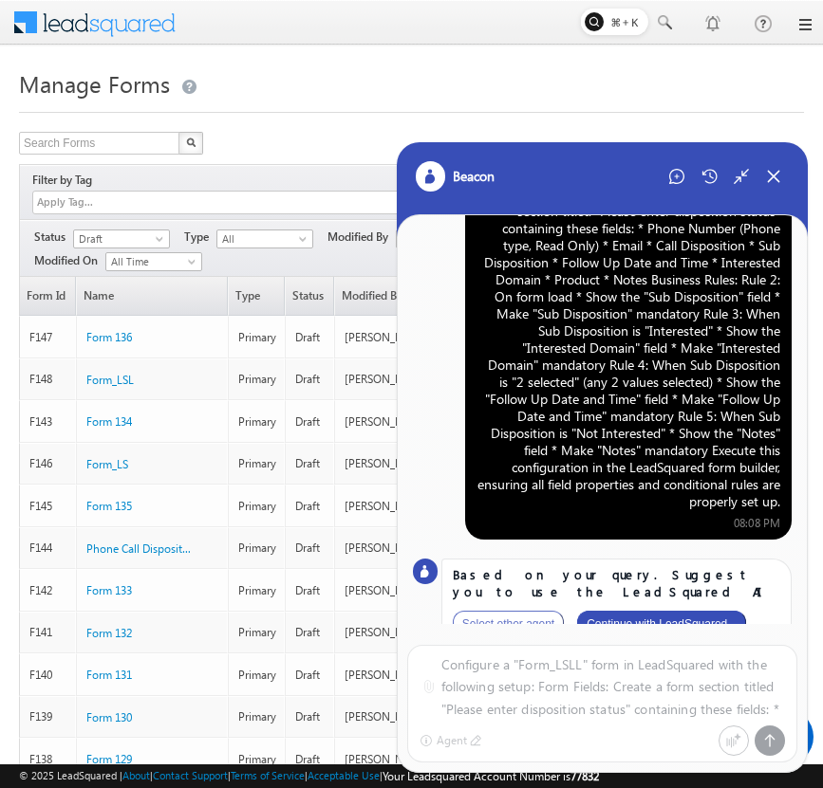
scroll to position [94, 0]
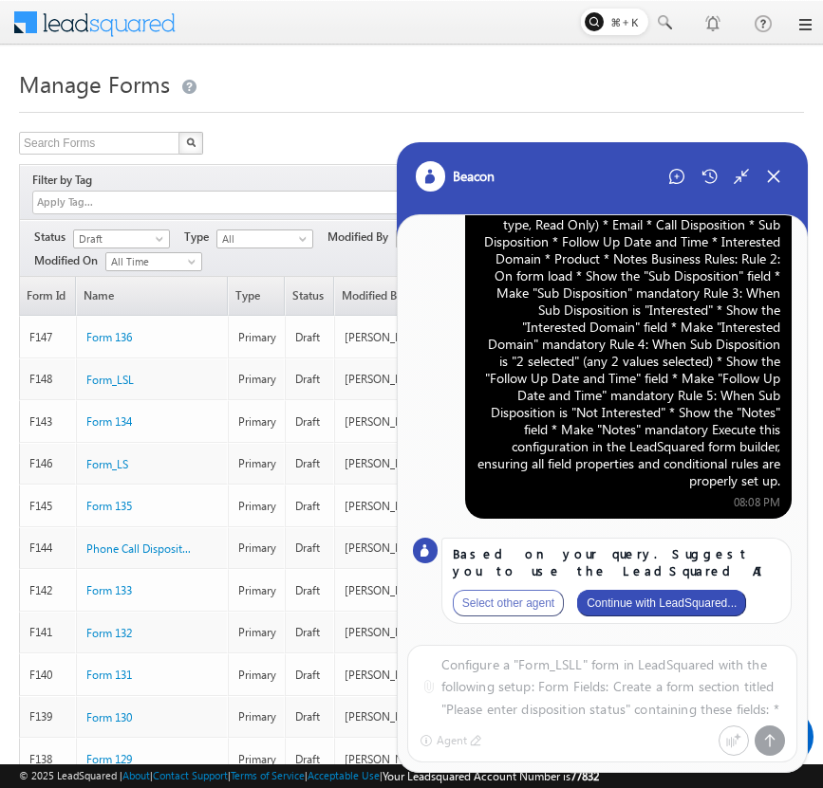
click at [690, 602] on button "Continue with LeadSquared..." at bounding box center [661, 603] width 169 height 27
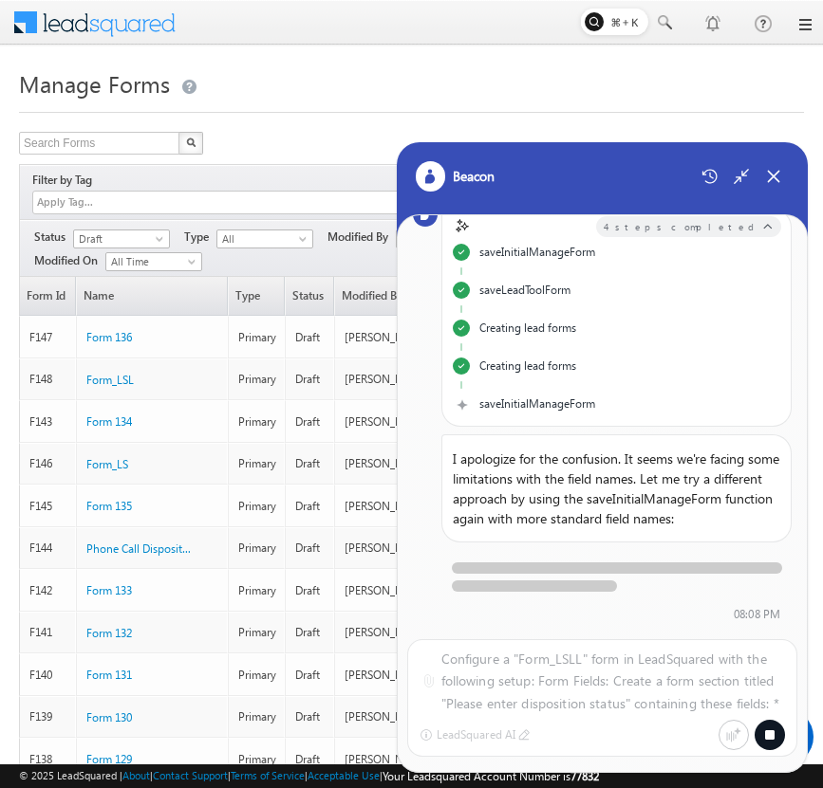
scroll to position [471, 0]
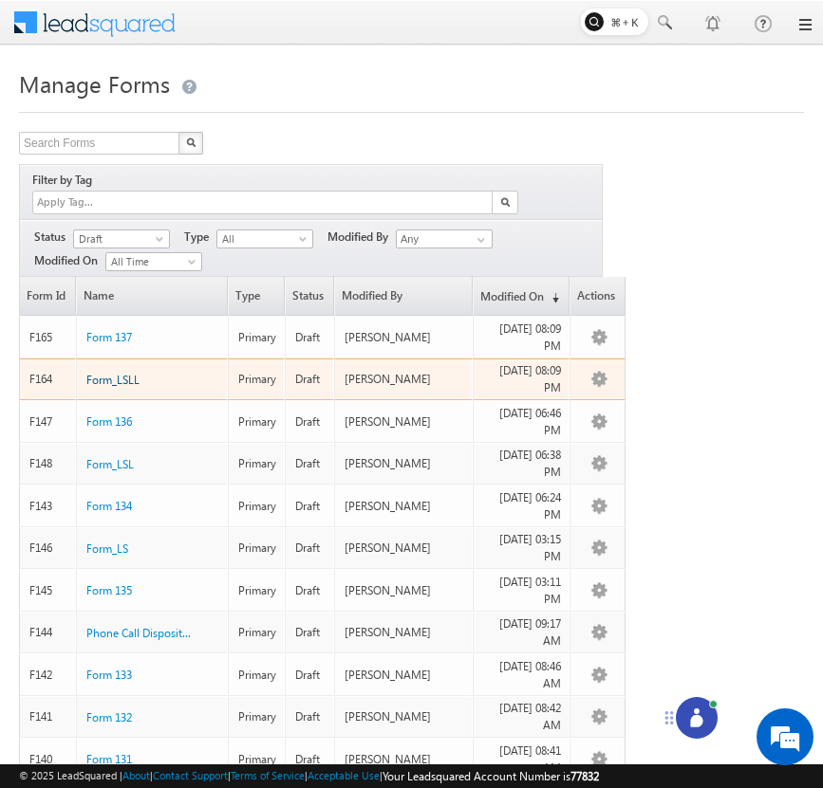
click at [123, 373] on span "Form_LSLL" at bounding box center [112, 380] width 53 height 14
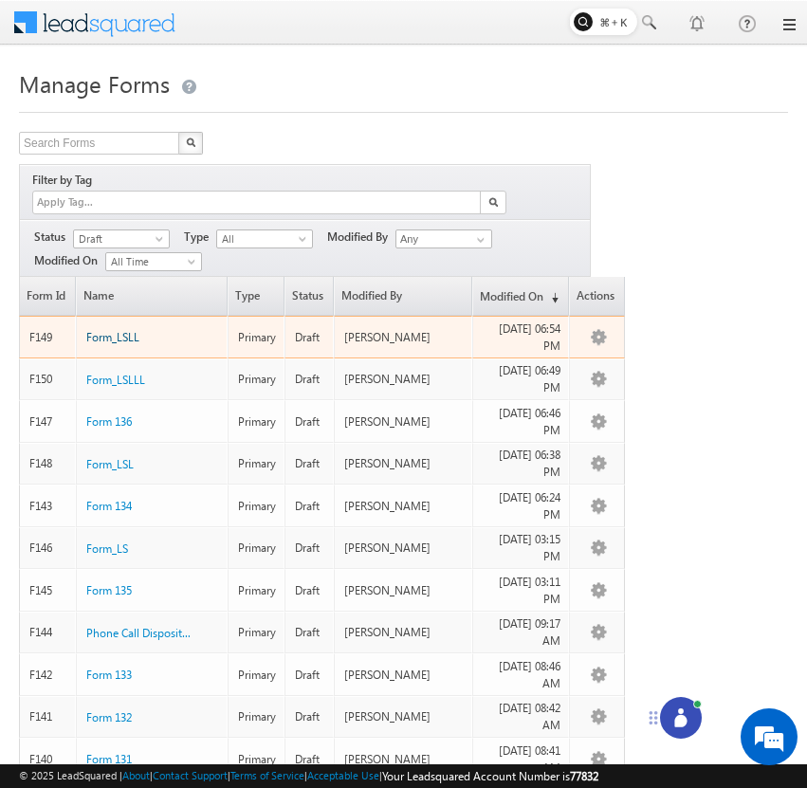
click at [122, 330] on span "Form_LSLL" at bounding box center [112, 337] width 53 height 14
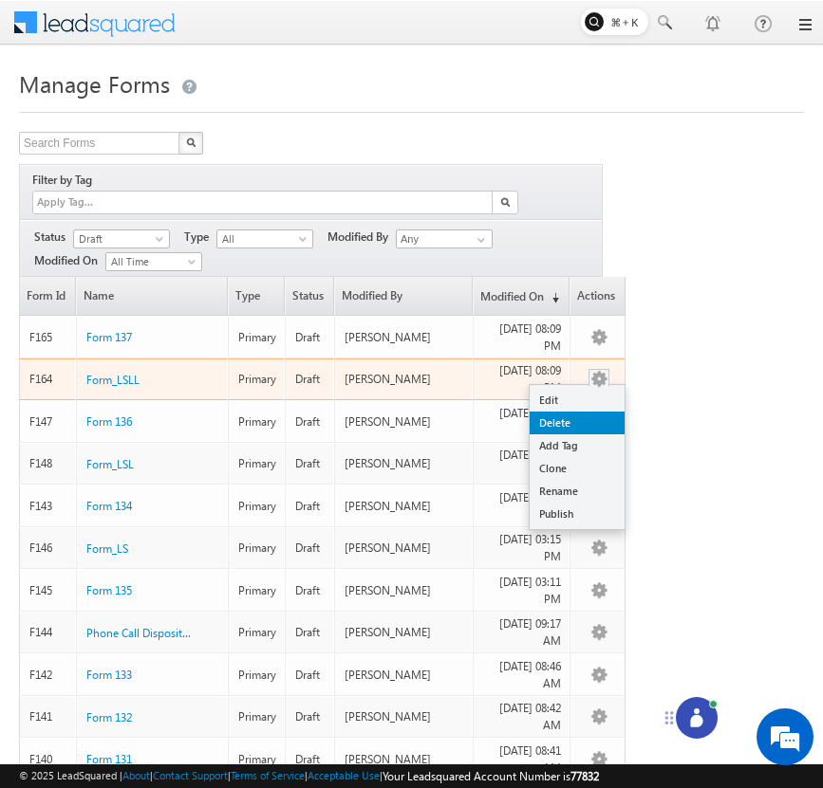
click at [579, 412] on link "Delete" at bounding box center [576, 423] width 95 height 23
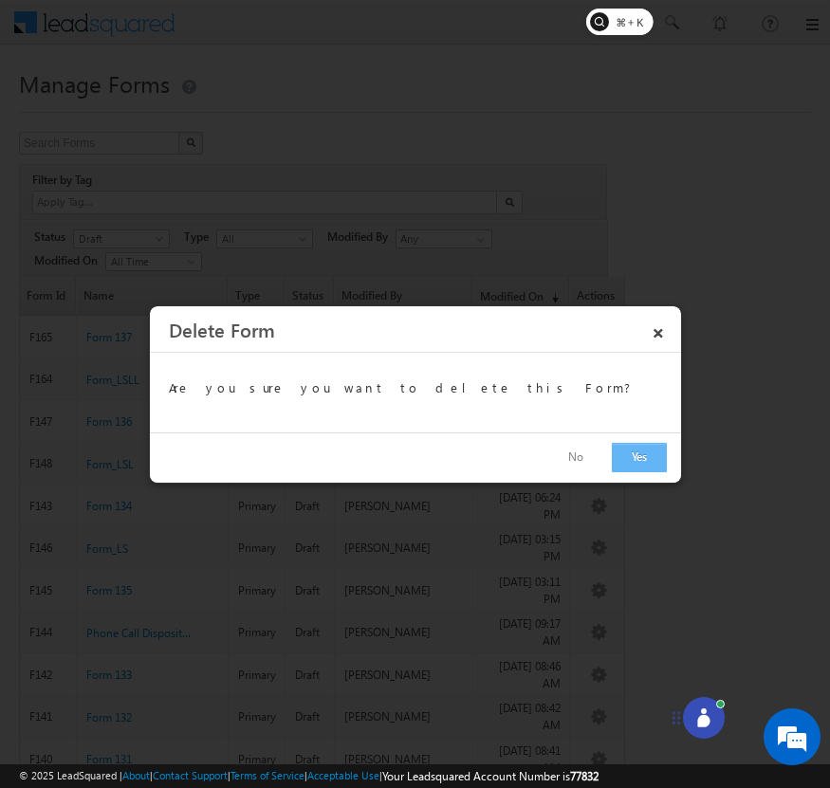
click at [649, 455] on button "Yes" at bounding box center [639, 457] width 55 height 29
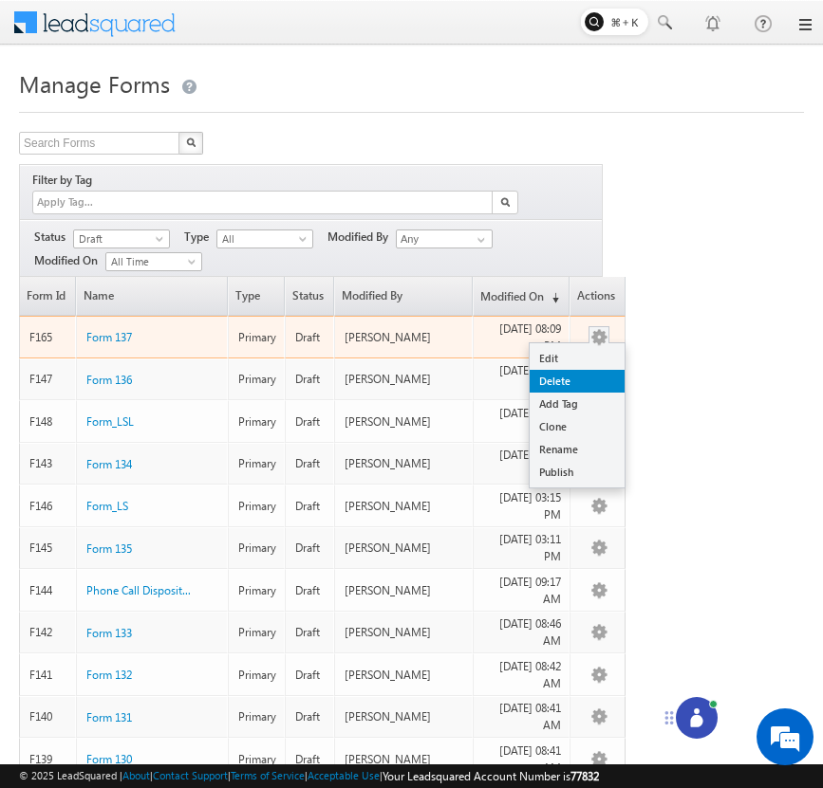
click at [591, 370] on link "Delete" at bounding box center [576, 381] width 95 height 23
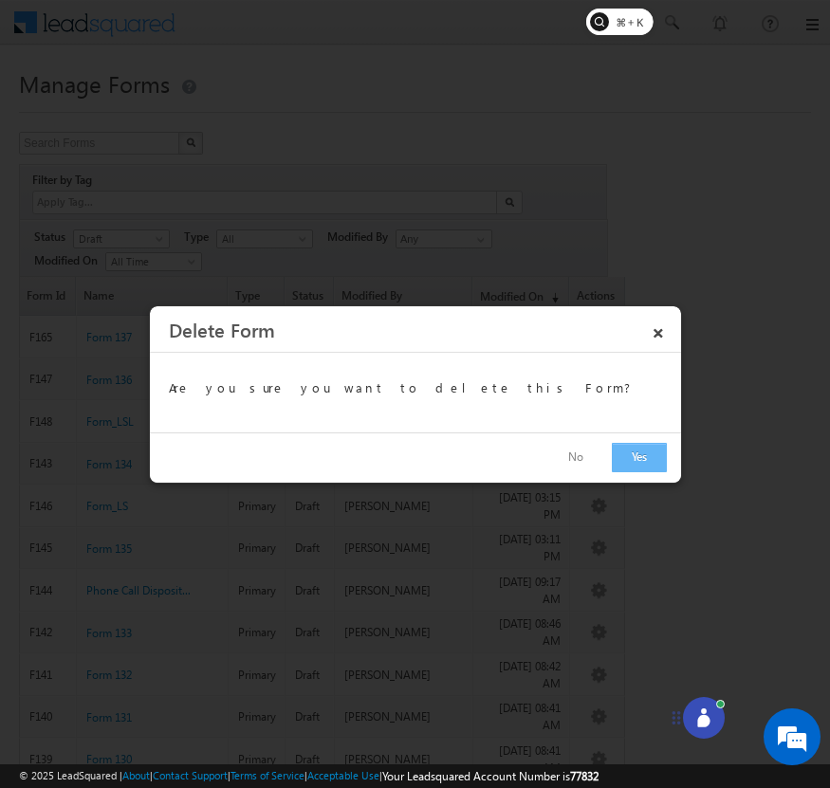
click at [633, 450] on button "Yes" at bounding box center [639, 457] width 55 height 29
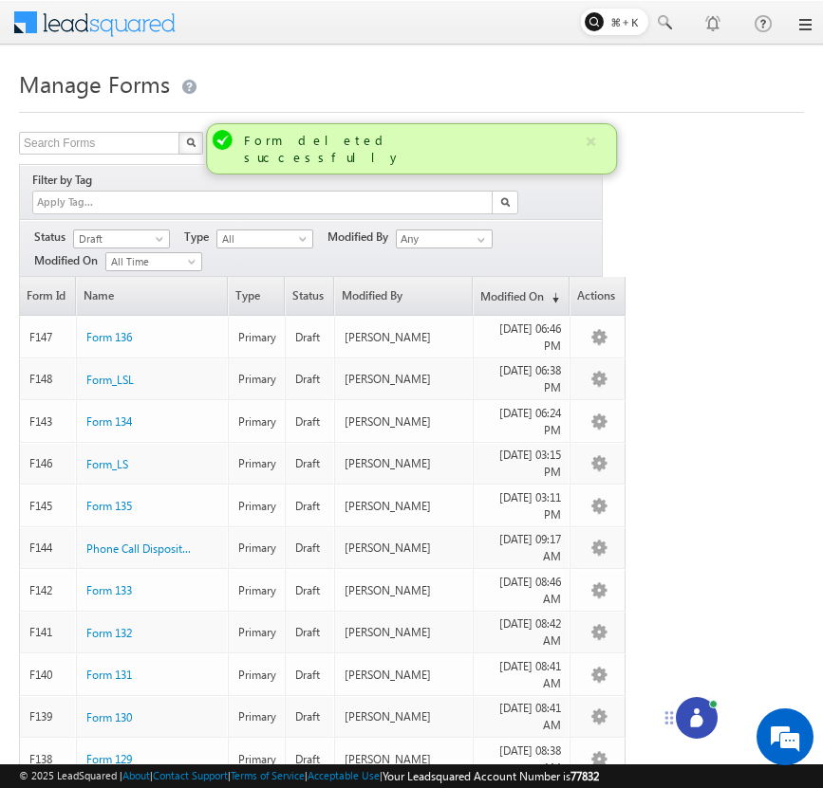
click at [695, 721] on icon at bounding box center [696, 721] width 12 height 12
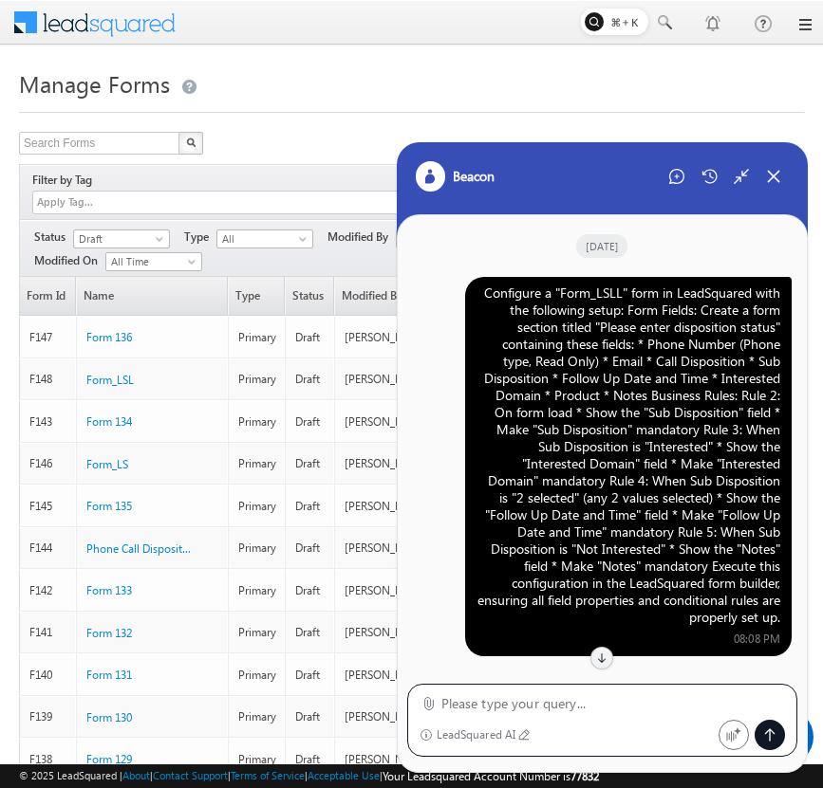
click at [636, 379] on div "Configure a "Form_LSLL" form in LeadSquared with the following setup: Form Fiel…" at bounding box center [628, 456] width 304 height 342
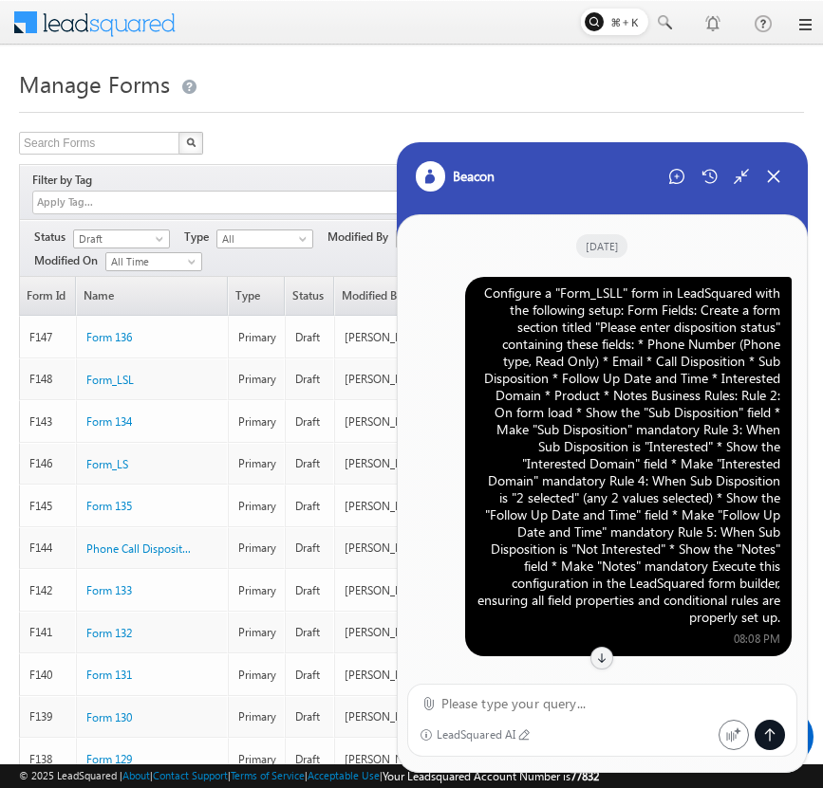
click at [636, 379] on div "Configure a "Form_LSLL" form in LeadSquared with the following setup: Form Fiel…" at bounding box center [628, 456] width 304 height 342
click at [658, 421] on div "Configure a "Form_LSLL" form in LeadSquared with the following setup: Form Fiel…" at bounding box center [628, 456] width 304 height 342
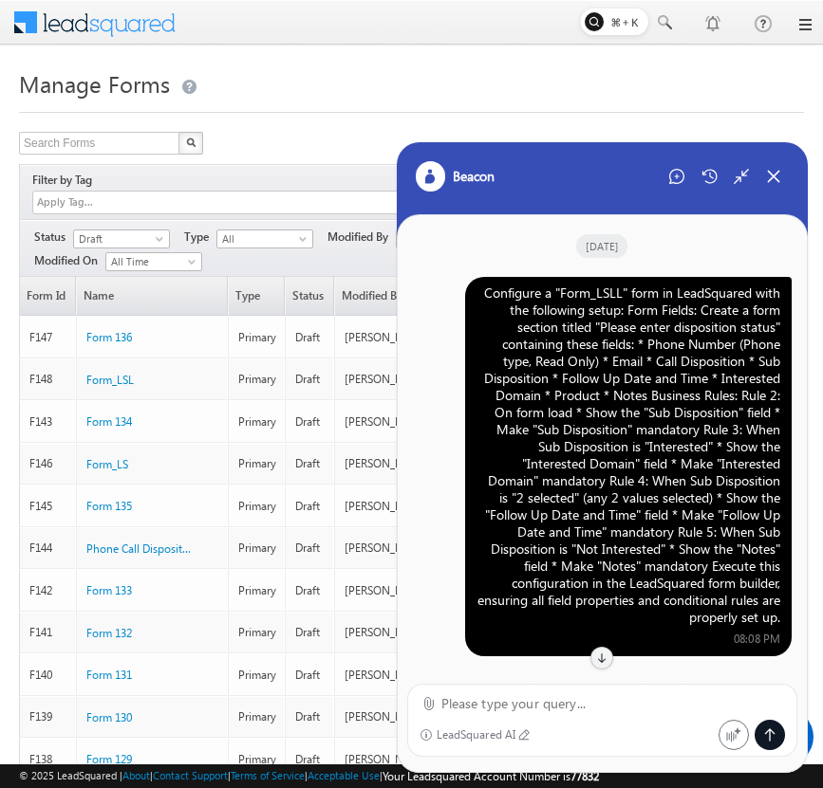
click at [658, 421] on div "Configure a "Form_LSLL" form in LeadSquared with the following setup: Form Fiel…" at bounding box center [628, 456] width 304 height 342
click at [698, 461] on div "Configure a "Form_LSLL" form in LeadSquared with the following setup: Form Fiel…" at bounding box center [628, 456] width 304 height 342
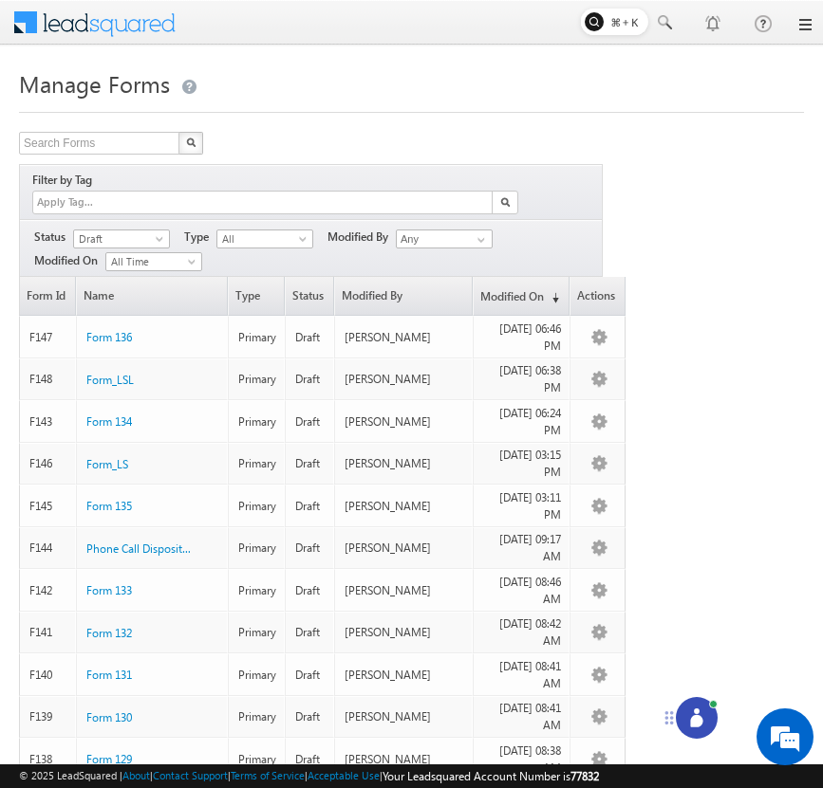
click at [696, 713] on circle at bounding box center [697, 712] width 6 height 6
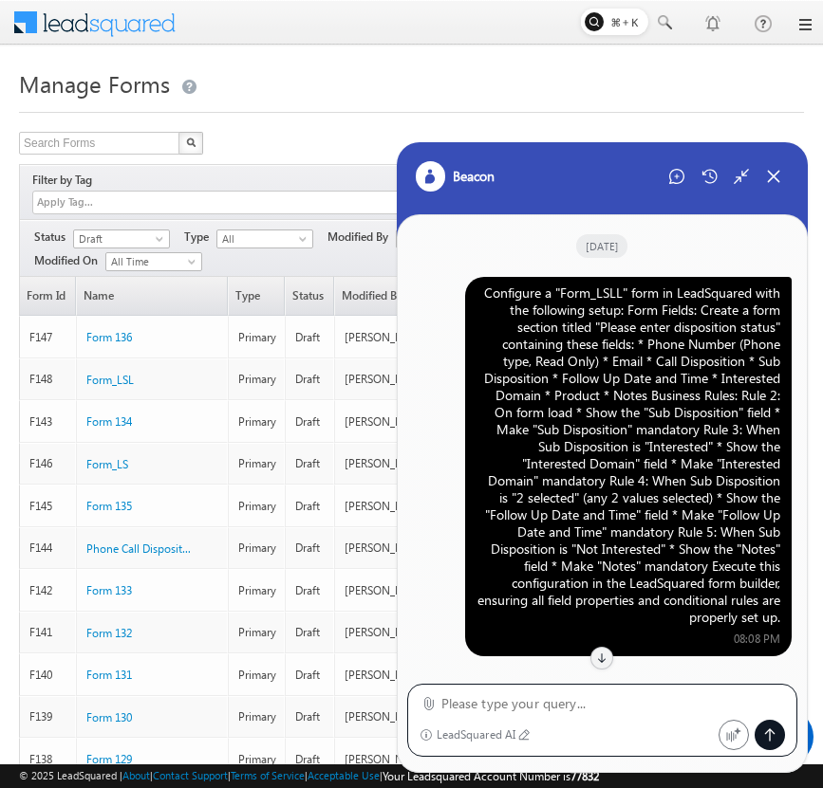
scroll to position [752, 0]
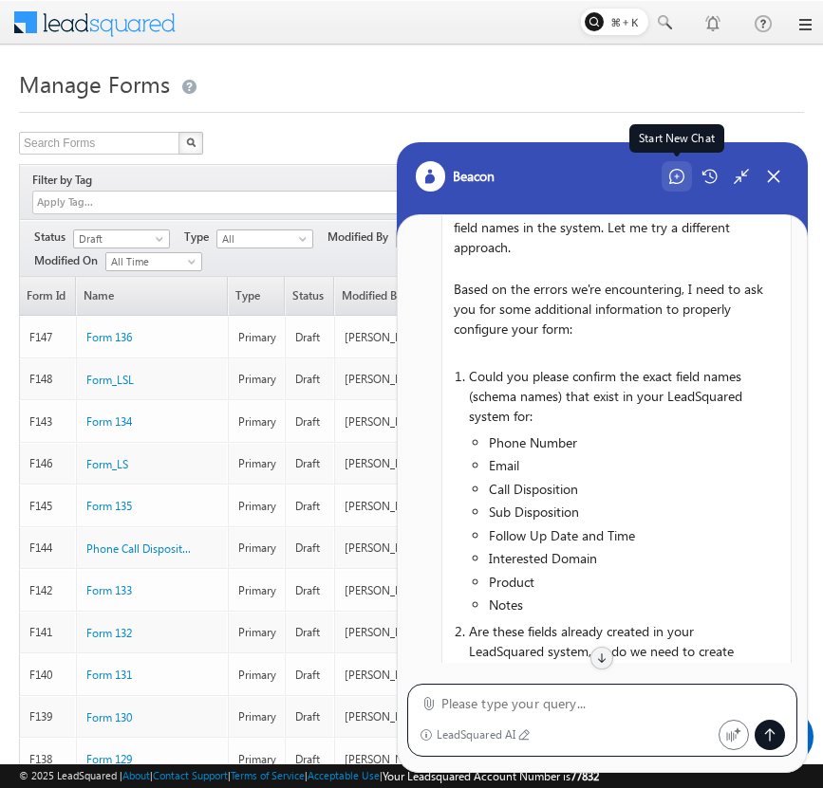
click at [674, 171] on icon at bounding box center [676, 176] width 15 height 15
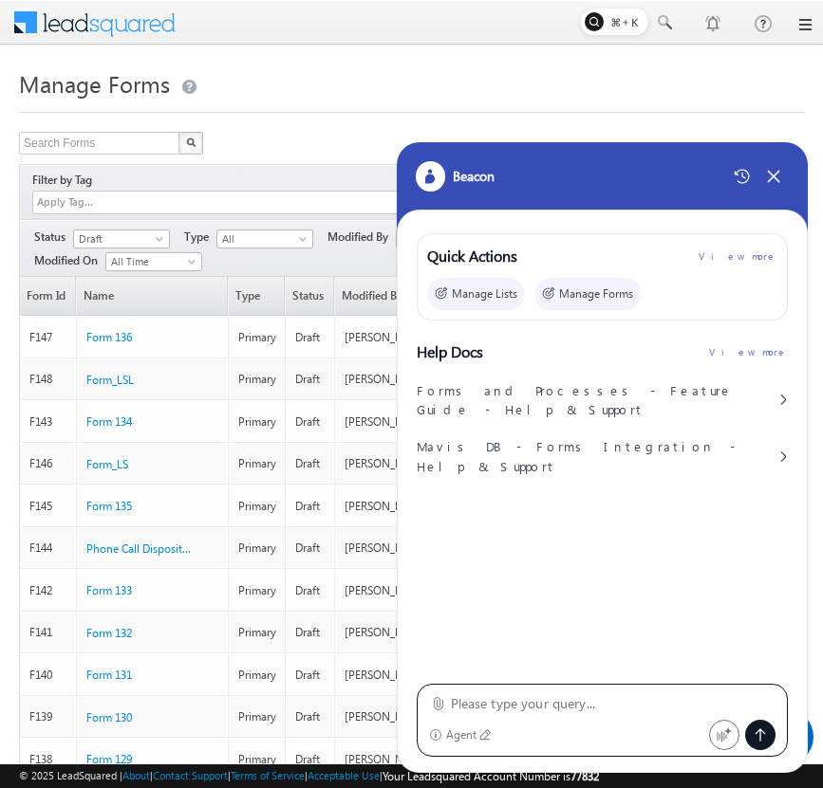
type textarea "Configure a "Form_LSLL" form in LeadSquared with the following setup: Form Fiel…"
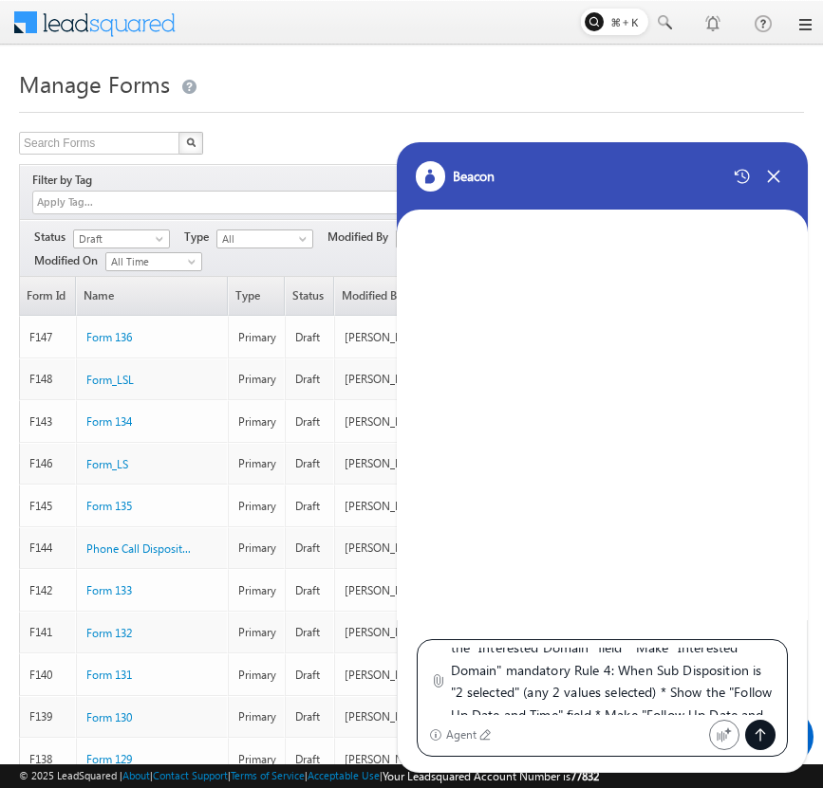
scroll to position [0, 0]
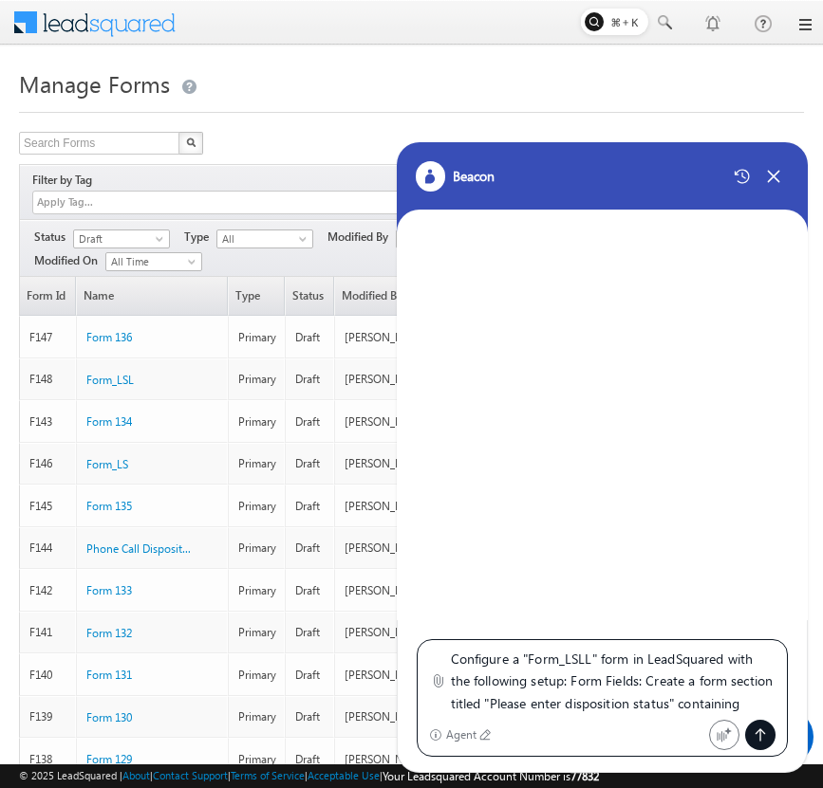
click at [759, 724] on div at bounding box center [760, 735] width 30 height 30
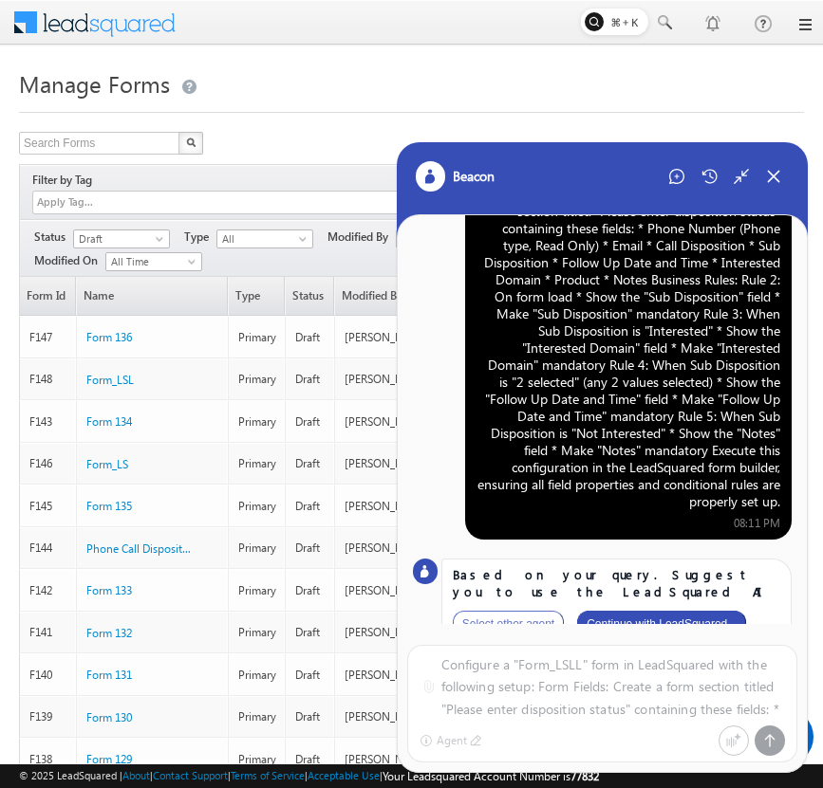
scroll to position [94, 0]
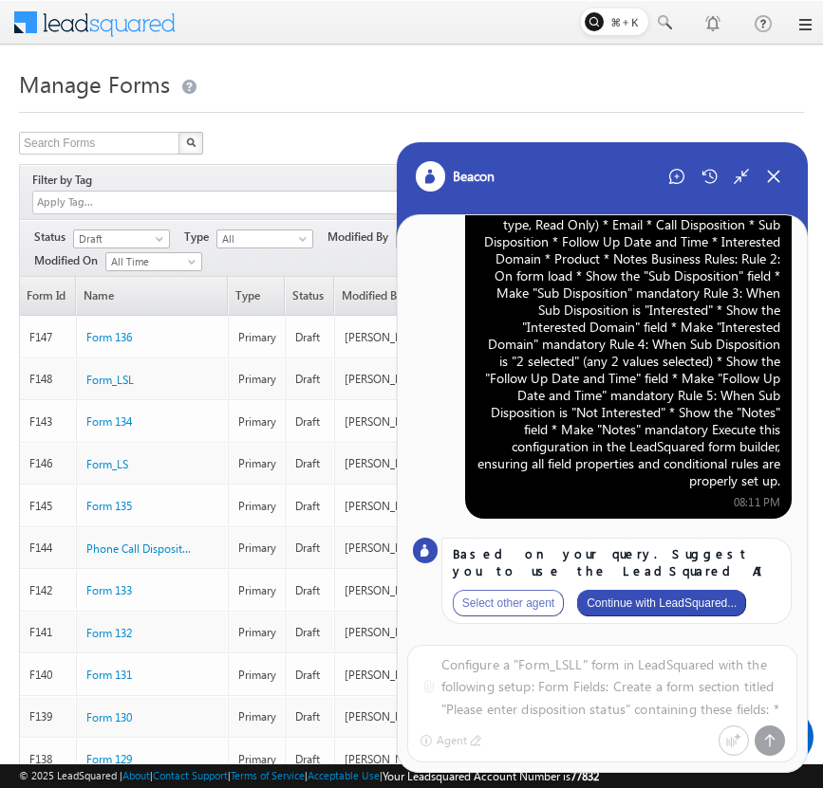
click at [679, 601] on button "Continue with LeadSquared..." at bounding box center [661, 603] width 169 height 27
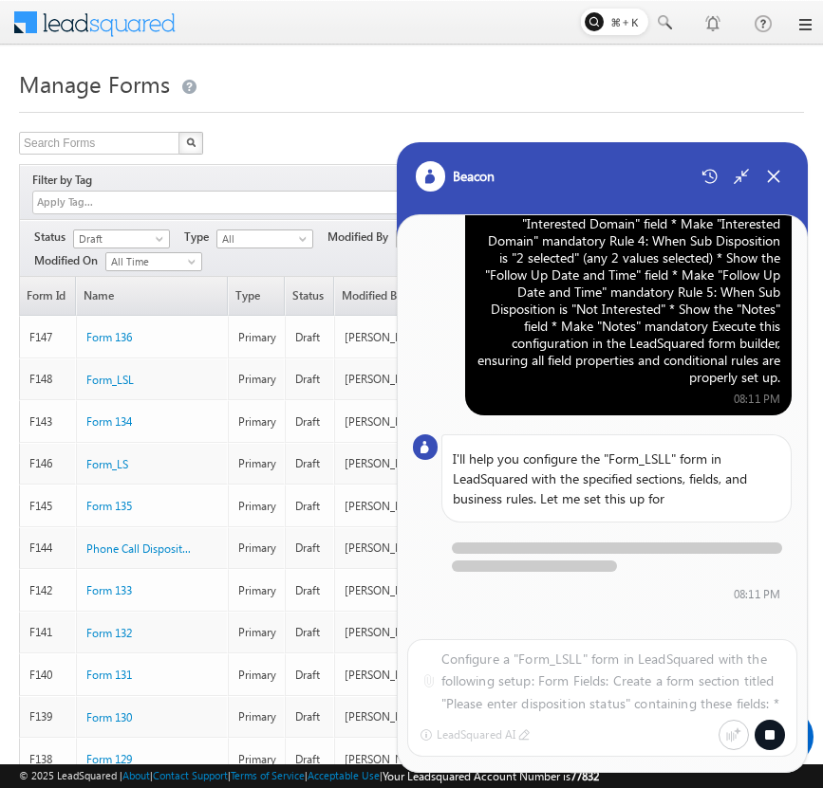
scroll to position [244, 0]
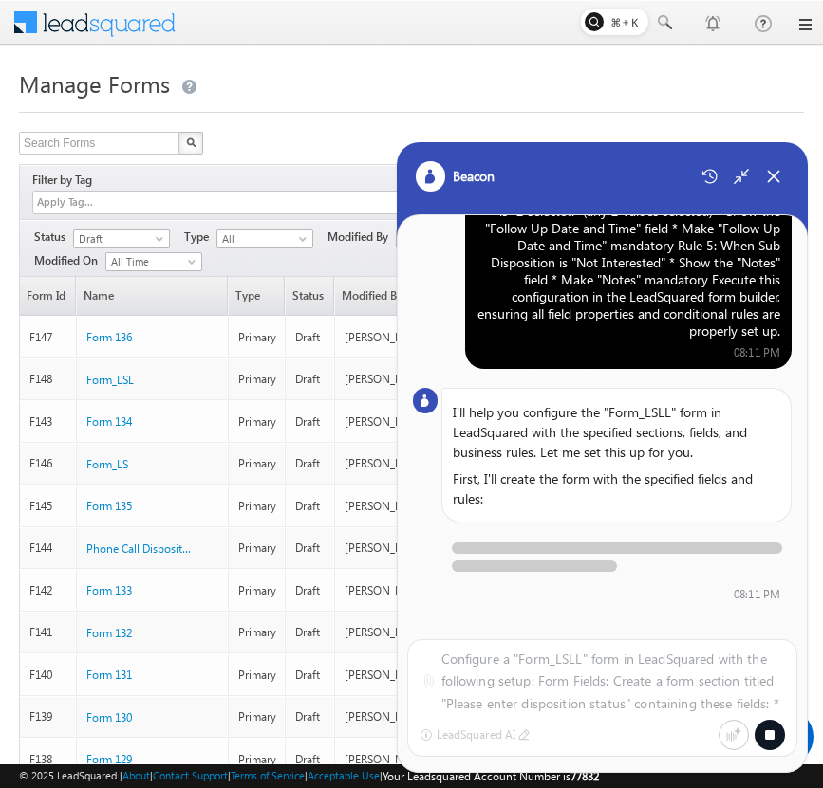
click at [679, 601] on div "08:11 PM" at bounding box center [616, 597] width 350 height 24
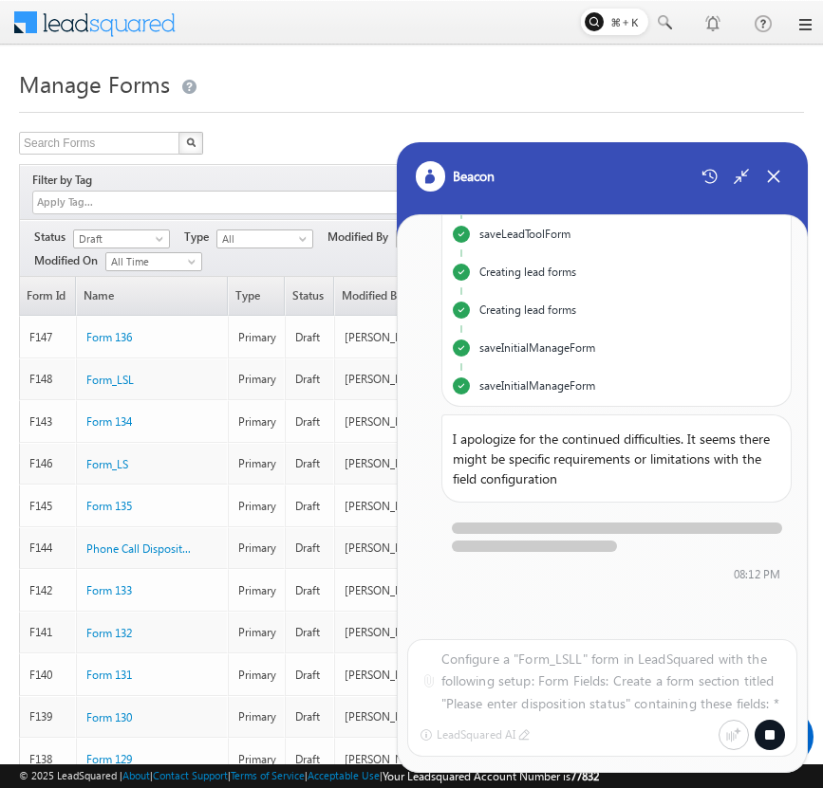
scroll to position [489, 0]
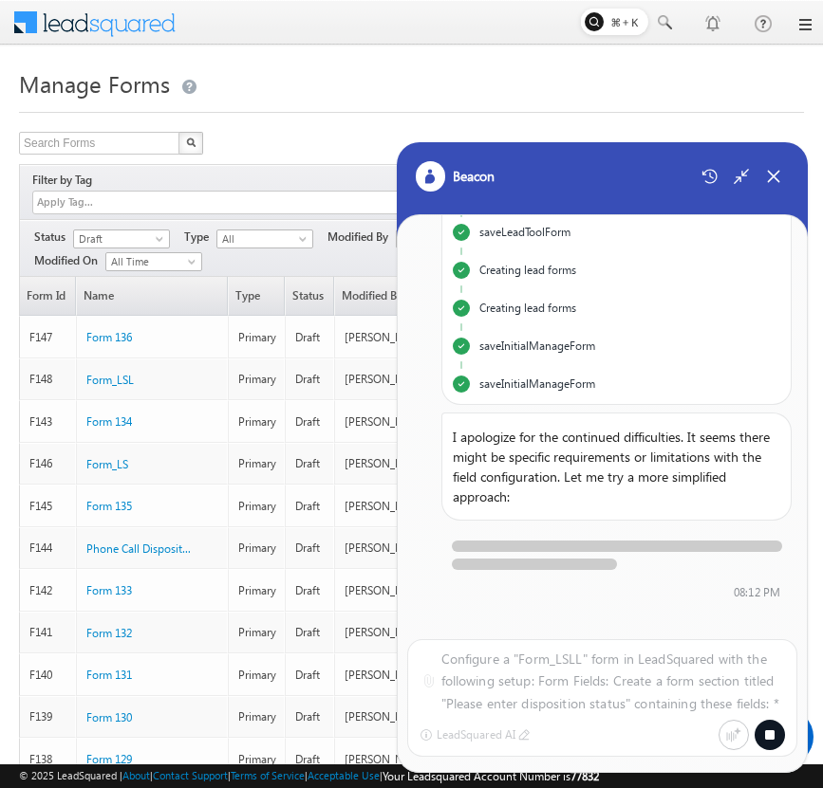
click at [343, 83] on h1 "Manage Forms" at bounding box center [411, 82] width 785 height 37
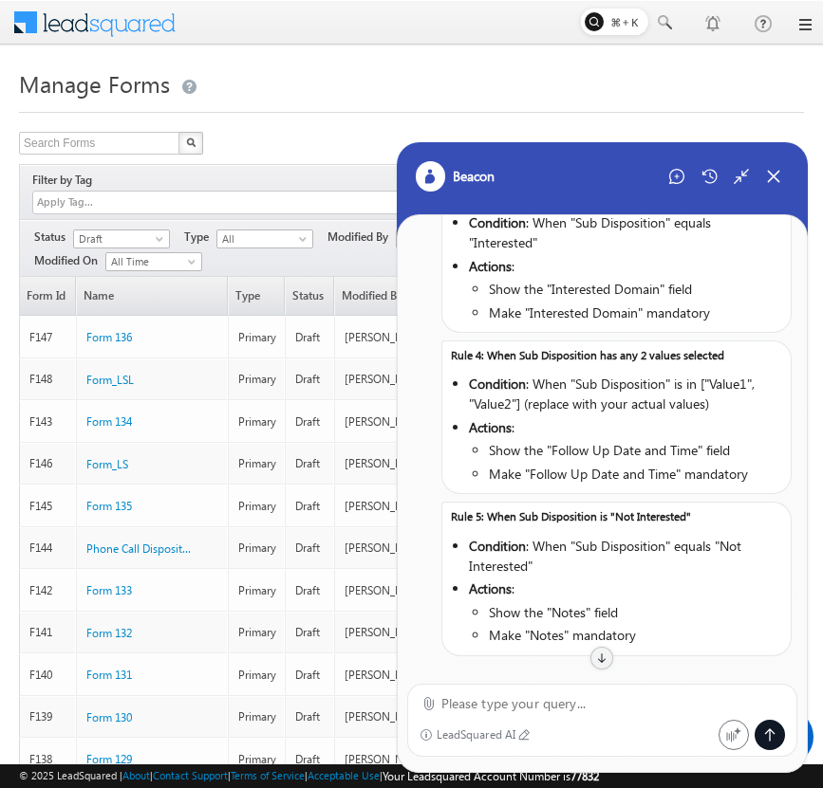
scroll to position [2252, 0]
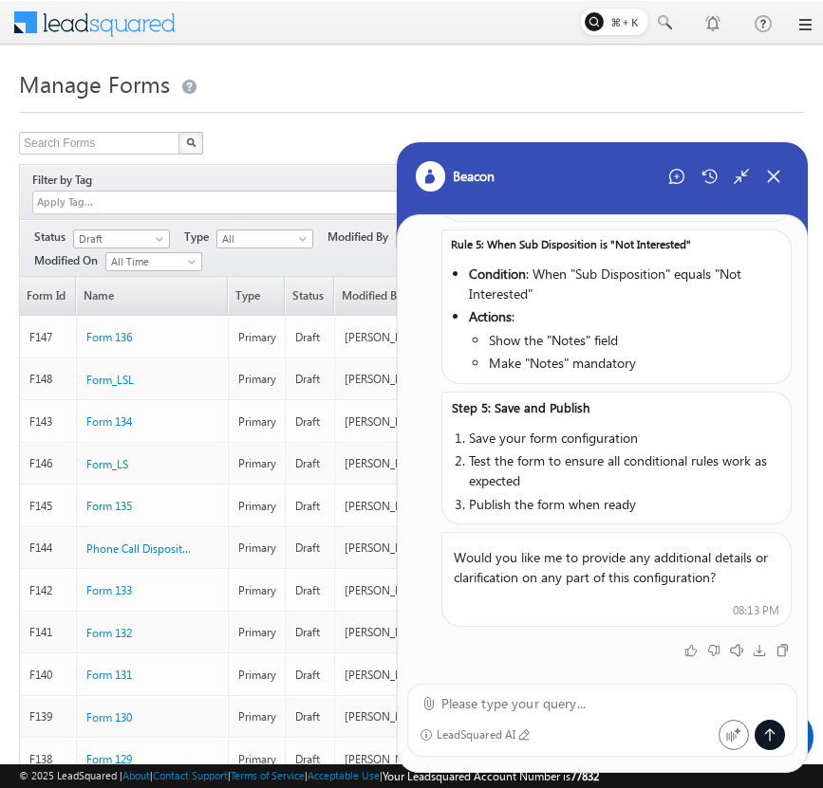
click at [380, 103] on div at bounding box center [411, 107] width 785 height 12
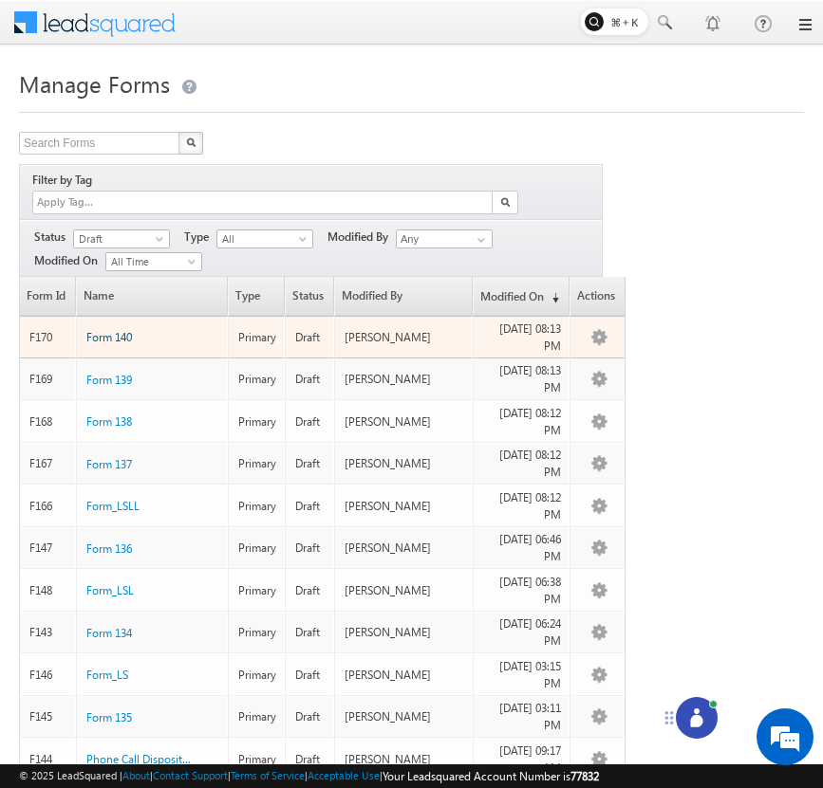
click at [115, 330] on span "Form 140" at bounding box center [109, 337] width 46 height 14
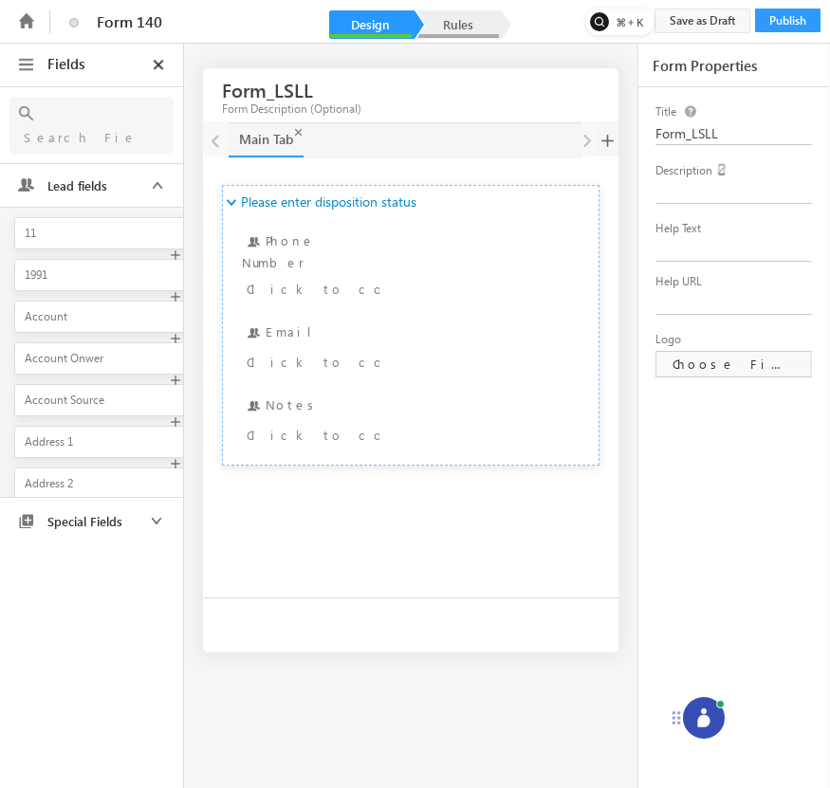
click at [468, 22] on link "Rules" at bounding box center [458, 24] width 83 height 28
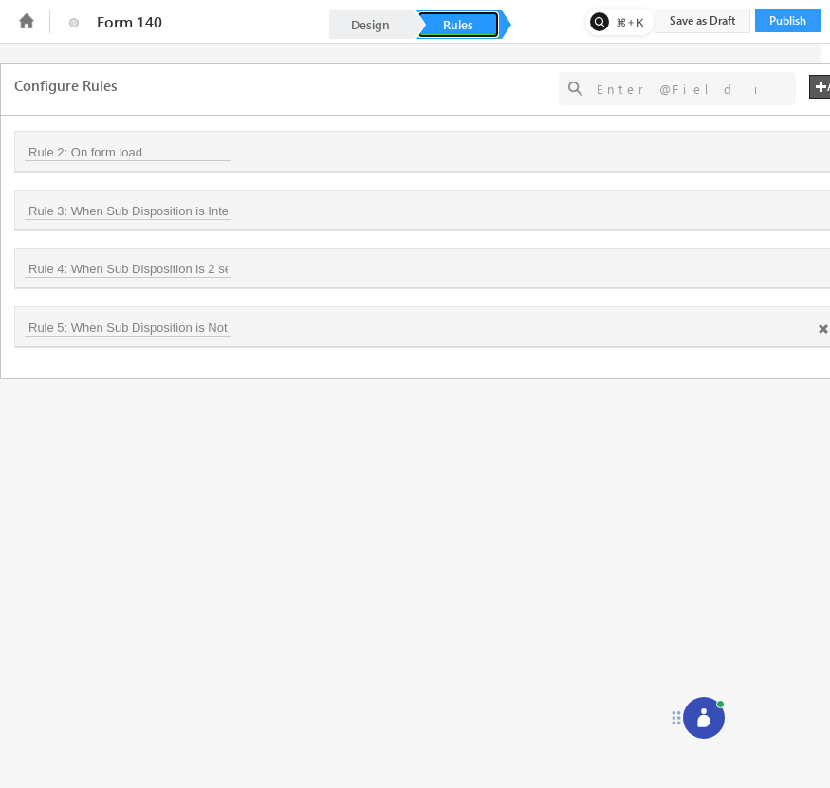
scroll to position [0, 64]
click at [793, 333] on icon at bounding box center [790, 329] width 11 height 11
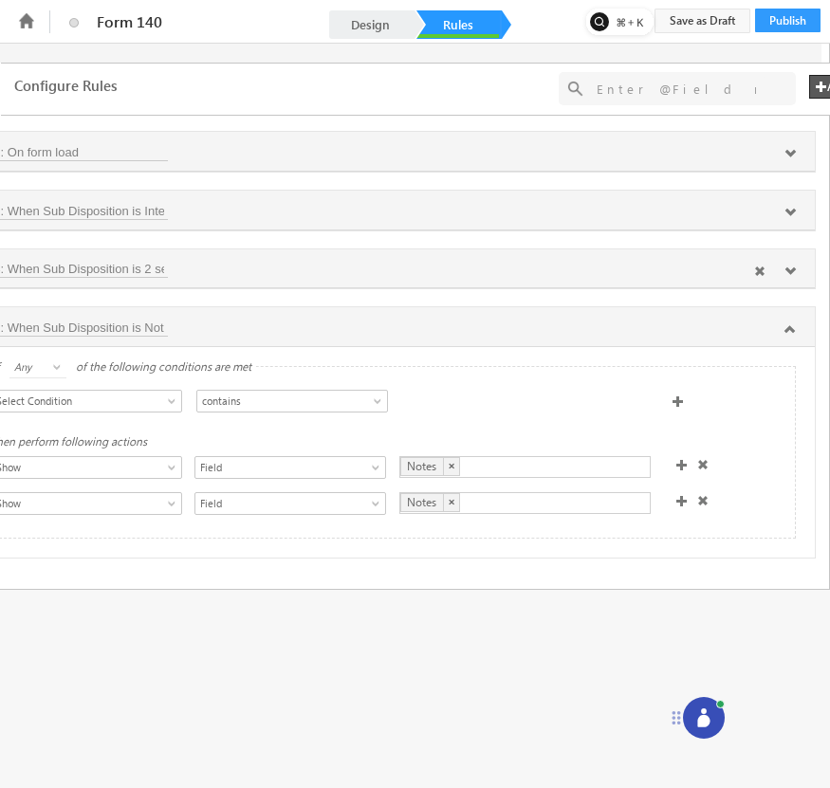
click at [790, 274] on icon at bounding box center [790, 271] width 11 height 11
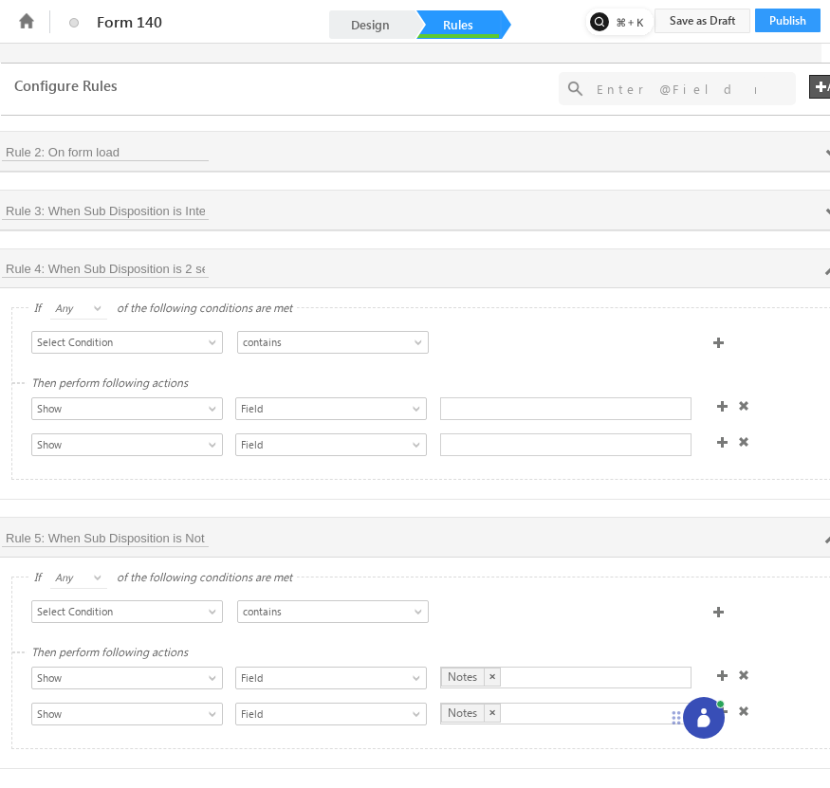
scroll to position [0, 71]
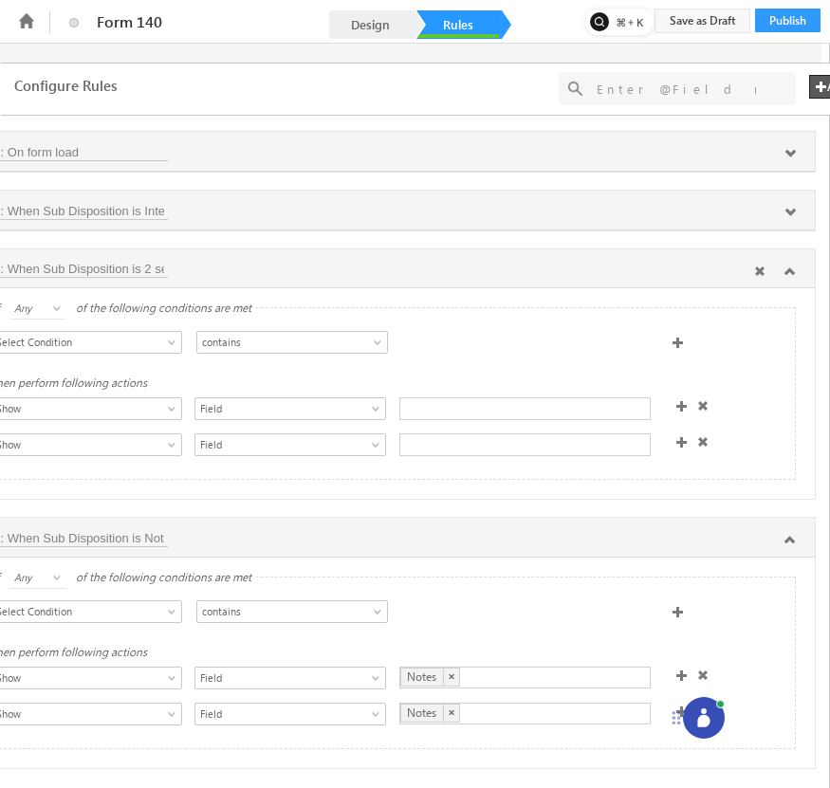
click at [785, 271] on icon at bounding box center [790, 271] width 11 height 11
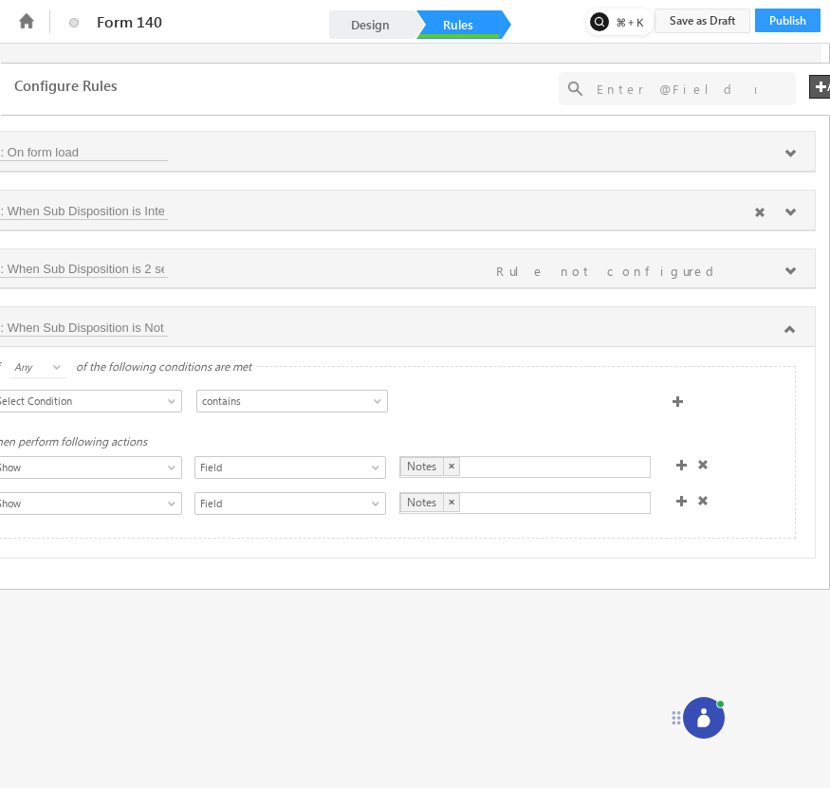
click at [791, 209] on icon at bounding box center [790, 212] width 11 height 11
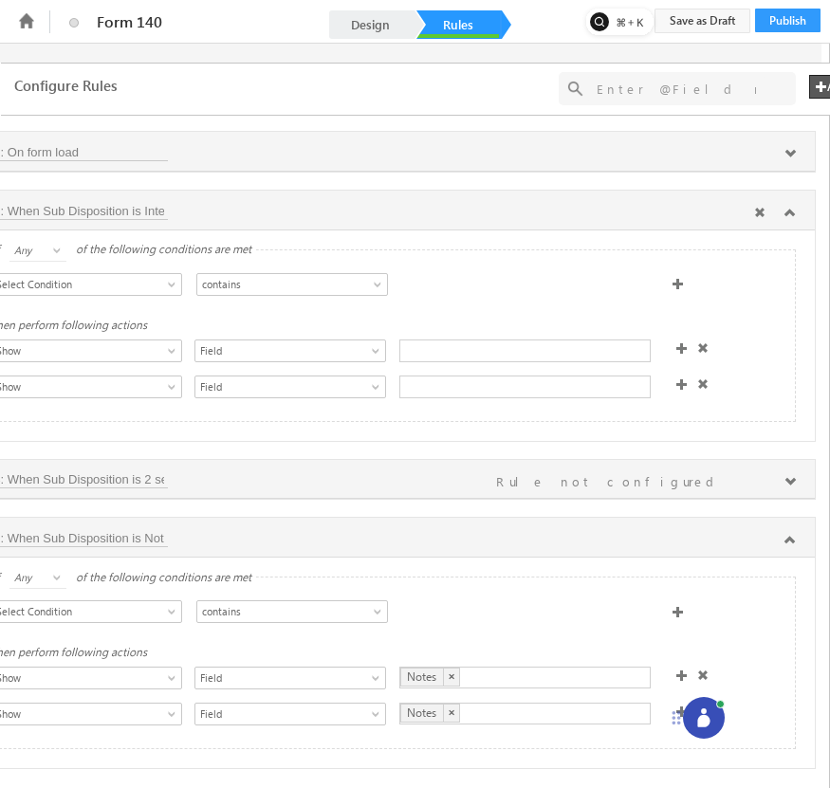
click at [791, 209] on icon at bounding box center [790, 212] width 11 height 11
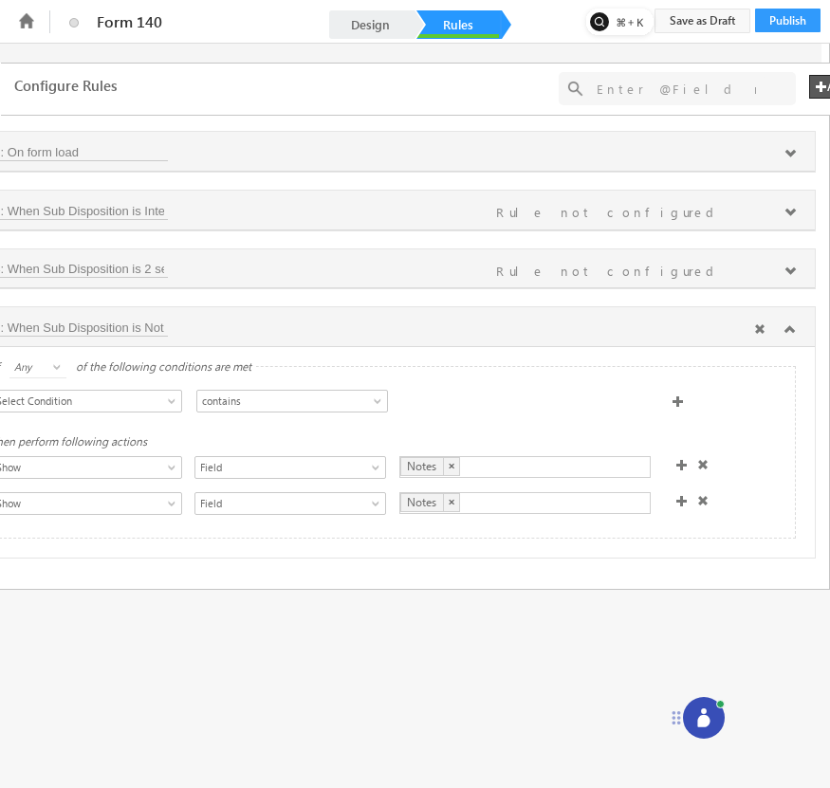
click at [788, 330] on icon at bounding box center [790, 329] width 11 height 11
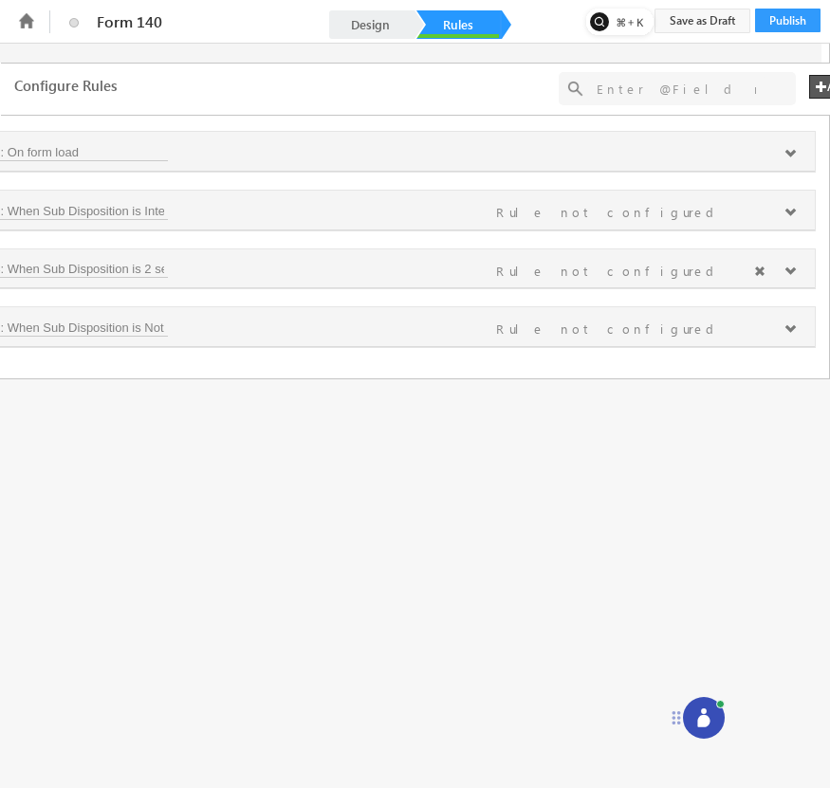
scroll to position [0, 0]
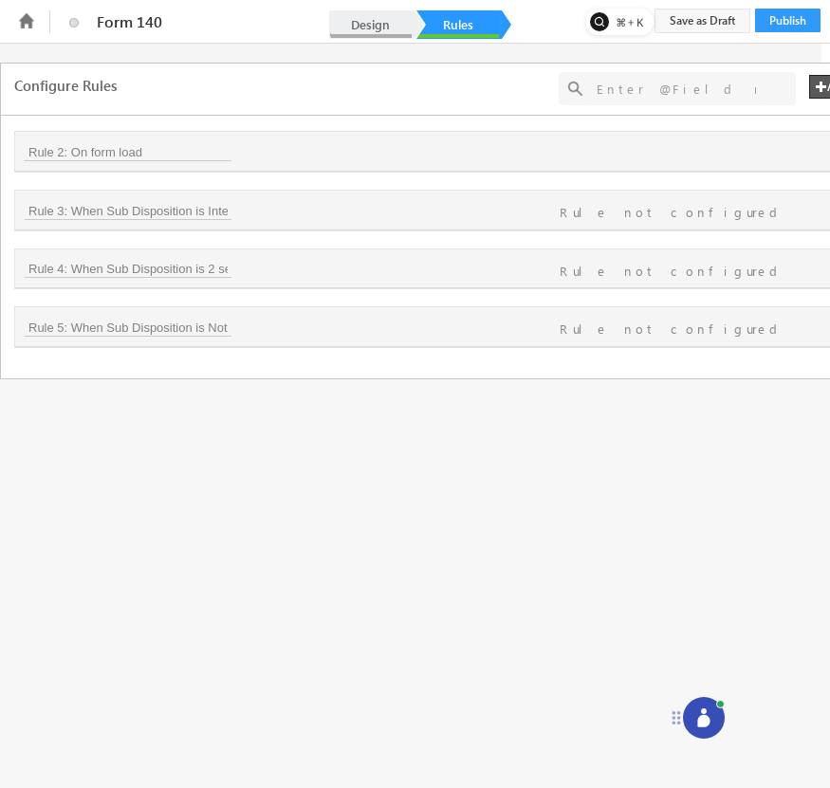
click at [377, 25] on link "Design" at bounding box center [370, 24] width 83 height 28
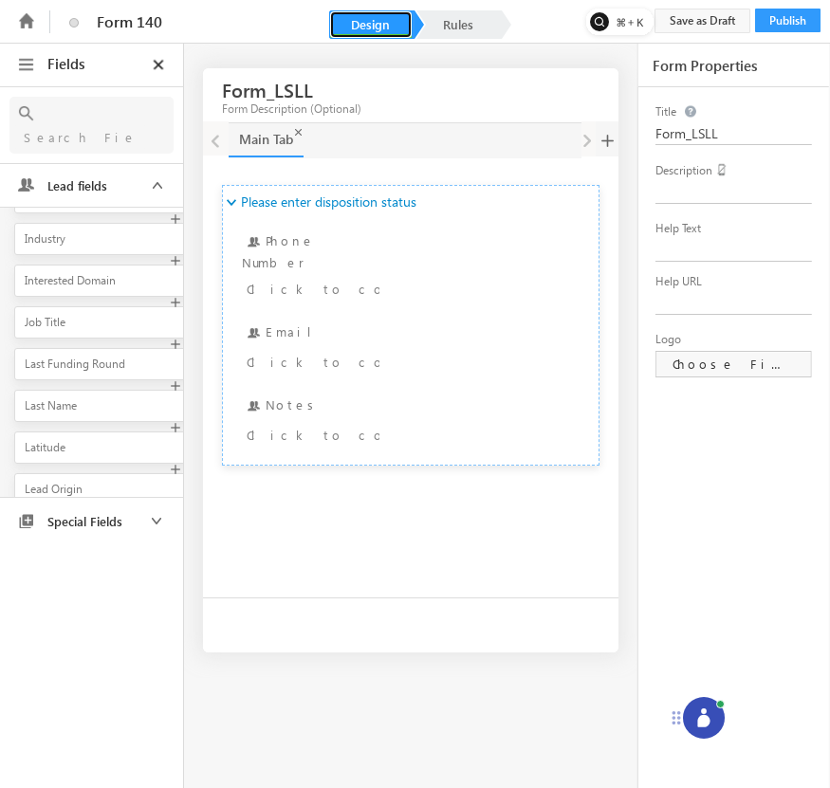
scroll to position [1461, 0]
